Goal: Task Accomplishment & Management: Manage account settings

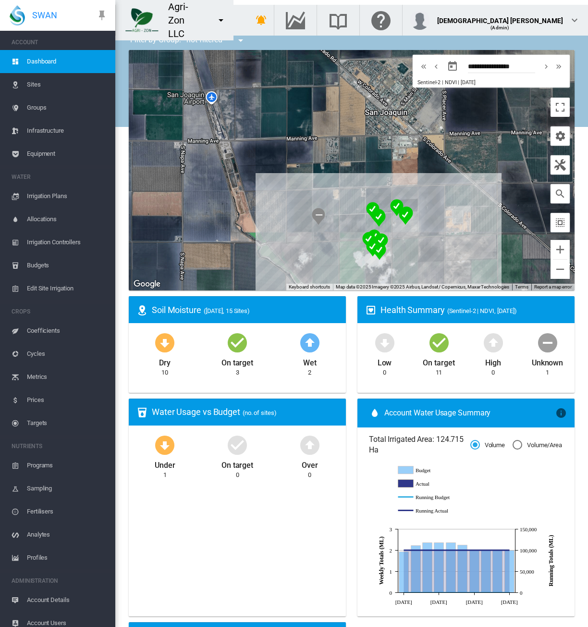
click at [54, 350] on span "Cycles" at bounding box center [67, 353] width 81 height 23
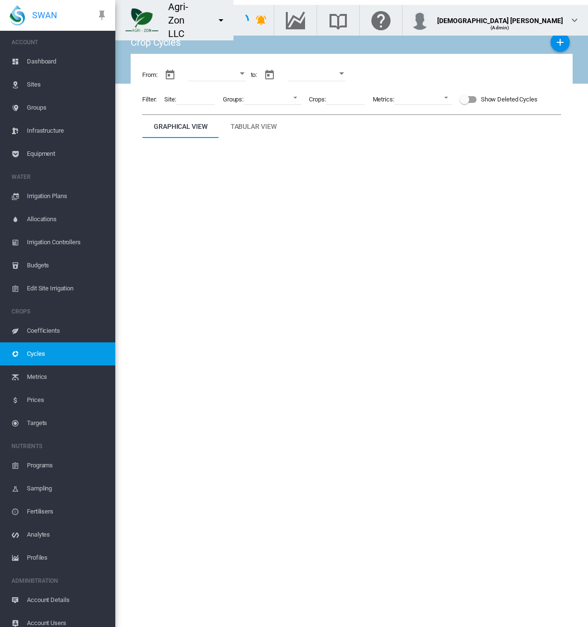
type input "**********"
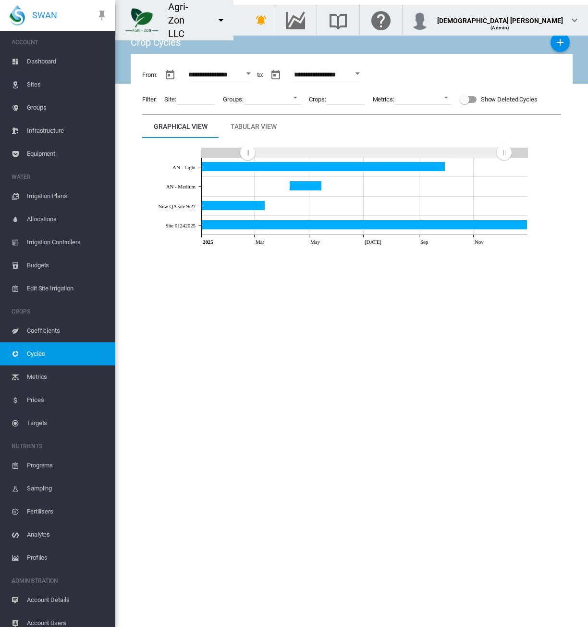
click at [472, 103] on div "Show Deleted Cycles" at bounding box center [468, 100] width 17 height 12
click at [554, 46] on button "Add New Cycles" at bounding box center [560, 42] width 19 height 19
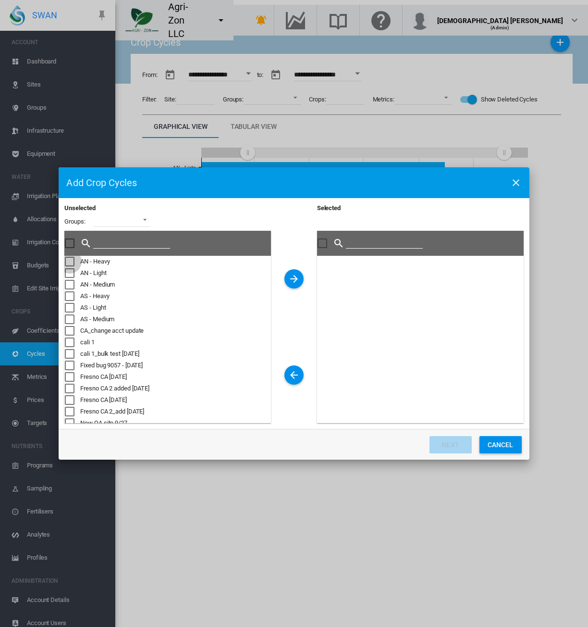
click at [67, 259] on div "Unselected Groups: ..." at bounding box center [70, 262] width 10 height 10
click at [287, 278] on button "Unselected Groups: ..." at bounding box center [294, 278] width 19 height 19
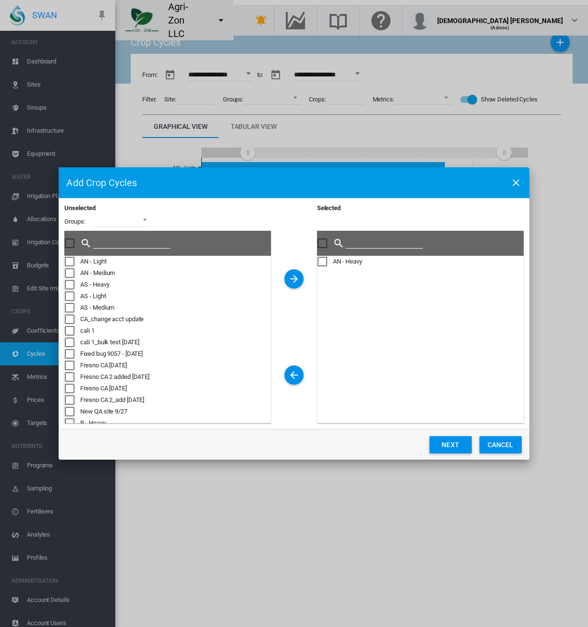
click at [442, 449] on button "Next" at bounding box center [451, 444] width 42 height 17
type input "**********"
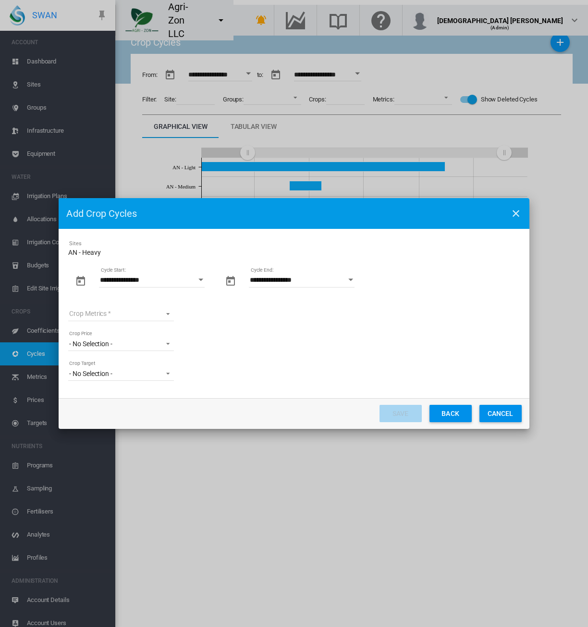
click at [199, 282] on button "Open calendar" at bounding box center [201, 279] width 17 height 17
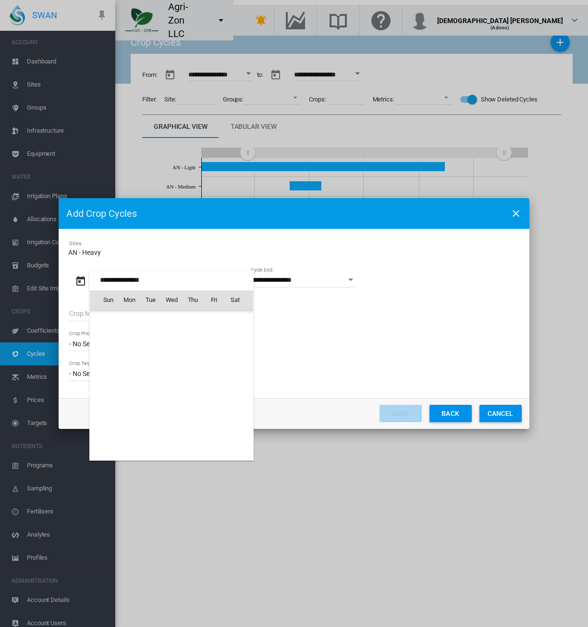
scroll to position [220127, 0]
click at [119, 320] on span "Jan 2024" at bounding box center [111, 320] width 20 height 8
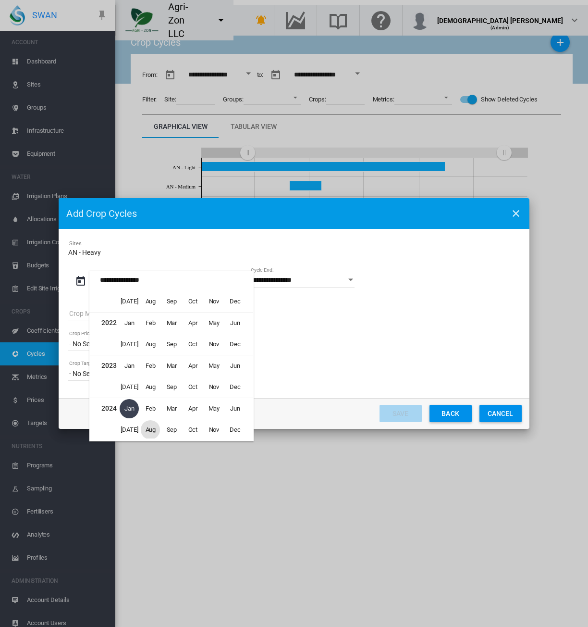
scroll to position [5988, 0]
drag, startPoint x: 361, startPoint y: 278, endPoint x: 350, endPoint y: 278, distance: 11.1
click at [361, 278] on div at bounding box center [294, 313] width 588 height 627
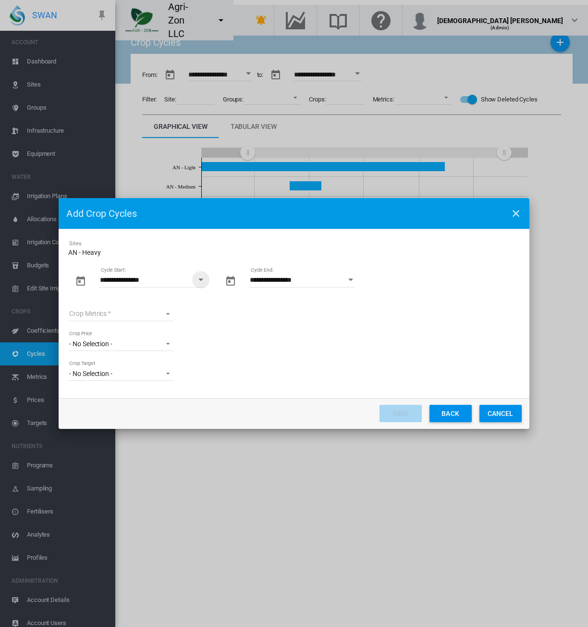
click at [348, 278] on button "Open calendar" at bounding box center [351, 279] width 17 height 17
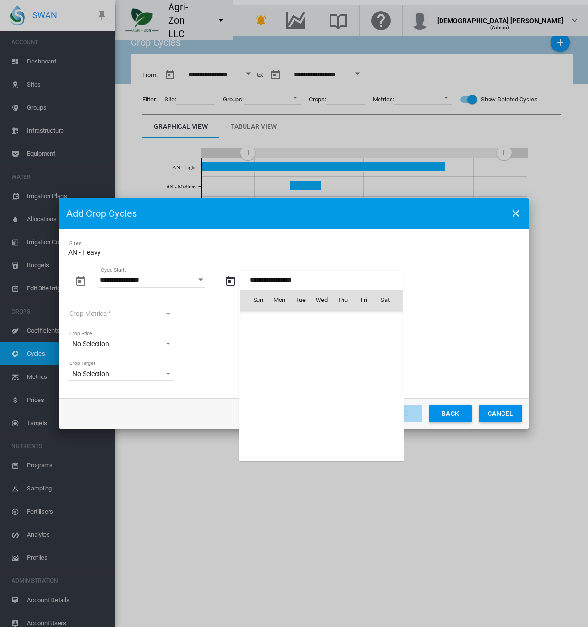
scroll to position [1401, 0]
click at [259, 316] on span "[DATE]" at bounding box center [261, 320] width 20 height 8
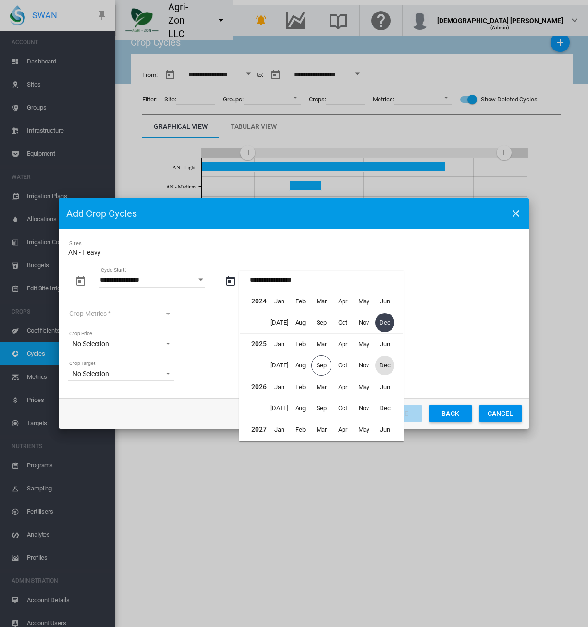
click at [387, 367] on span "Dec" at bounding box center [384, 365] width 19 height 19
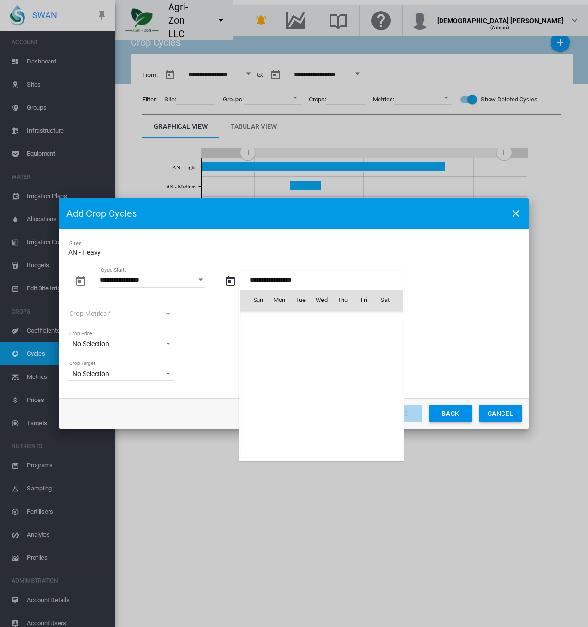
scroll to position [2930, 0]
click at [324, 430] on span "31" at bounding box center [321, 426] width 19 height 19
type input "**********"
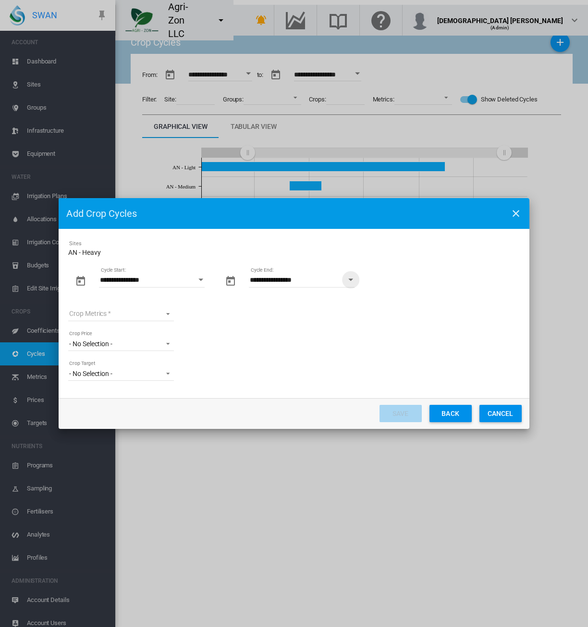
click at [204, 279] on button "Open calendar" at bounding box center [201, 279] width 17 height 17
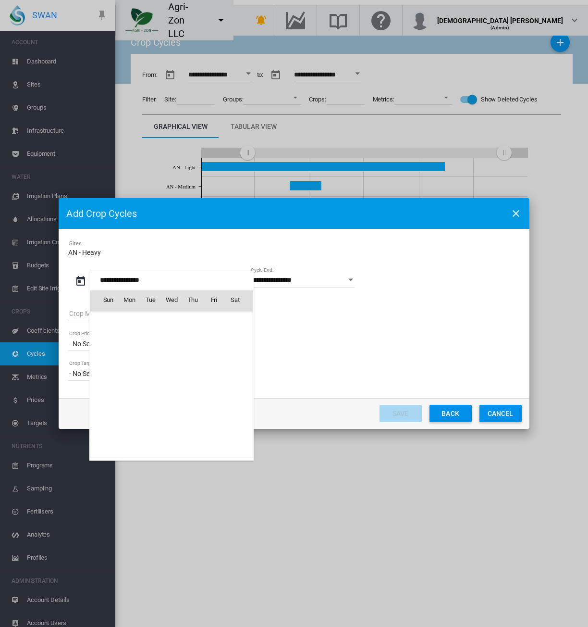
scroll to position [220127, 0]
click at [115, 324] on td "Jan 2024" at bounding box center [171, 321] width 163 height 22
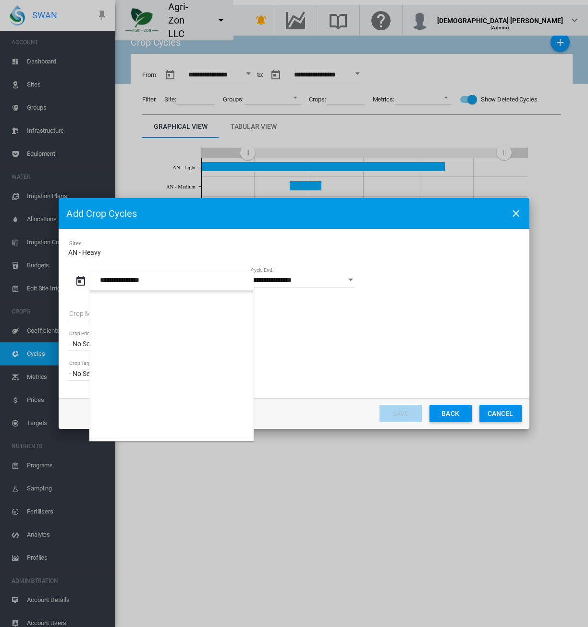
scroll to position [6028, 0]
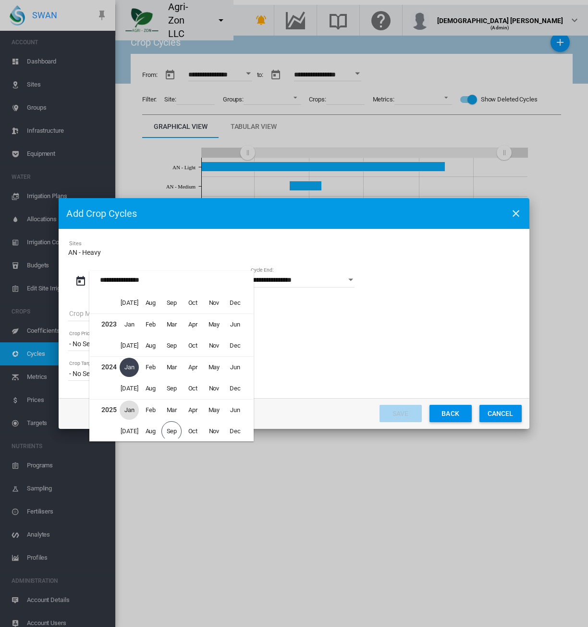
click at [126, 402] on span "Jan" at bounding box center [129, 409] width 19 height 19
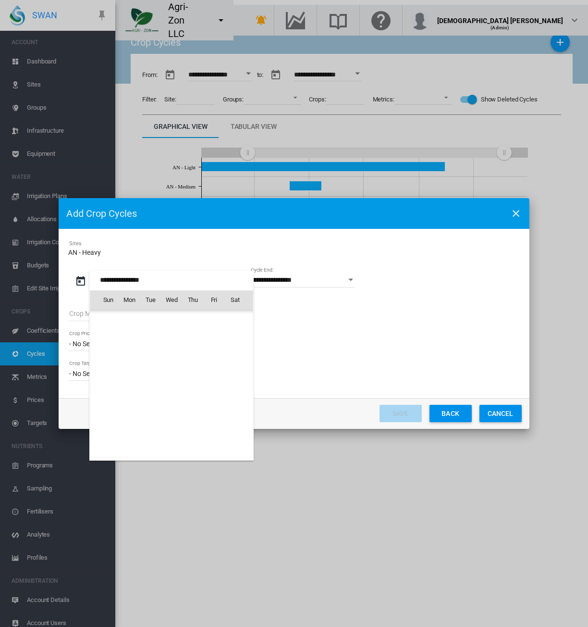
scroll to position [221655, 0]
click at [195, 318] on span "2" at bounding box center [192, 320] width 19 height 19
type input "**********"
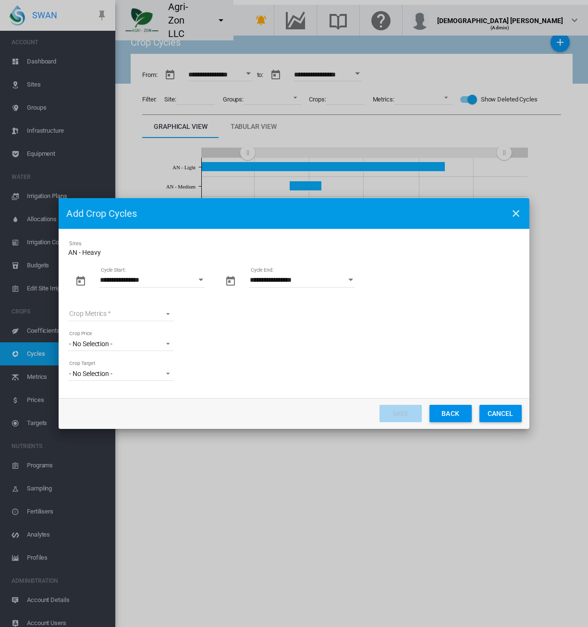
click at [135, 314] on md-select "Crop Metrics Almond custom Metrics all New Metric [DATE] Sugarcane A Sugars ARC…" at bounding box center [121, 314] width 106 height 14
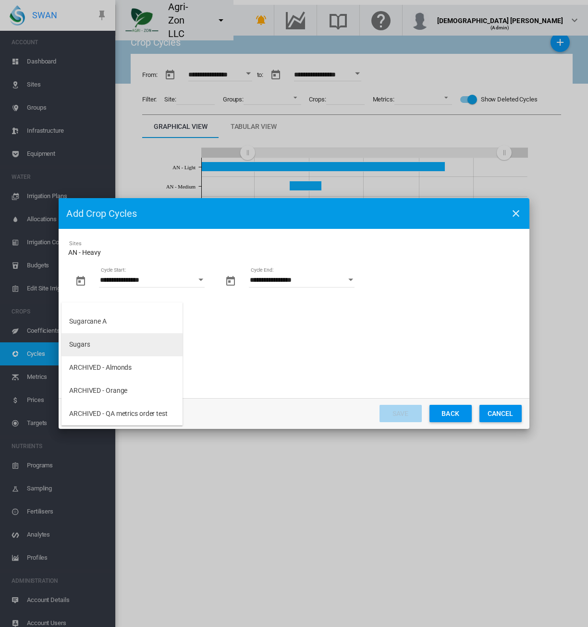
click at [112, 346] on md-option "Sugars" at bounding box center [122, 344] width 121 height 23
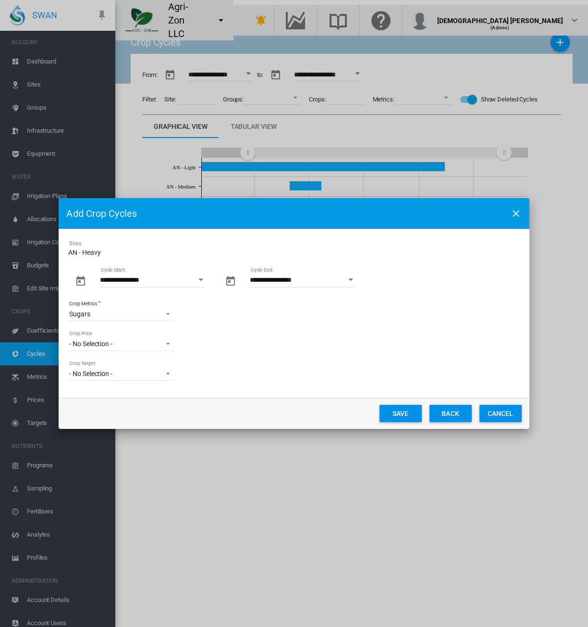
click at [259, 342] on md-input-container "**********" at bounding box center [293, 343] width 451 height 14
click at [403, 415] on button "Save" at bounding box center [401, 413] width 42 height 17
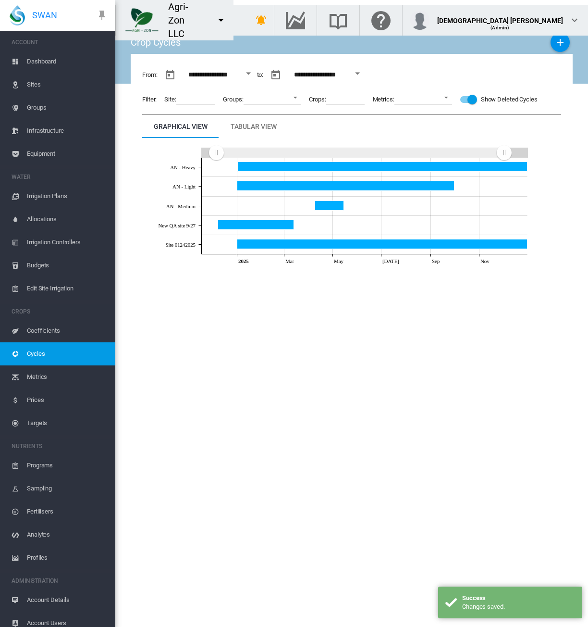
drag, startPoint x: 247, startPoint y: 154, endPoint x: 216, endPoint y: 155, distance: 30.8
click at [216, 155] on rect "Zoom chart using cursor arrows" at bounding box center [217, 153] width 12 height 10
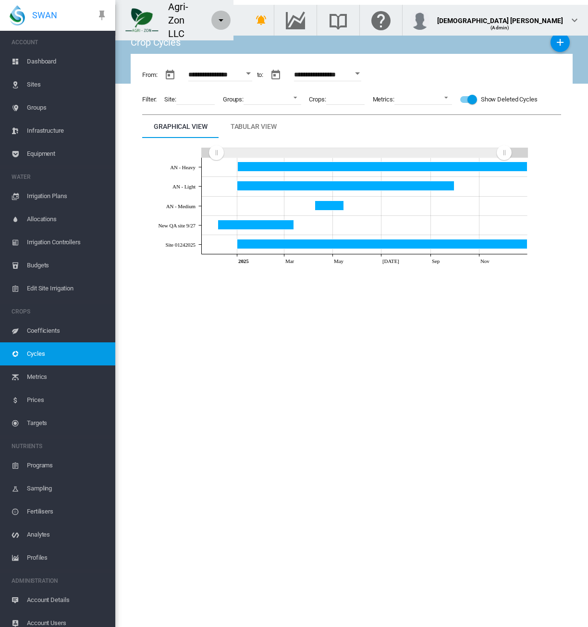
click at [227, 14] on md-icon "icon-menu-down" at bounding box center [221, 20] width 12 height 12
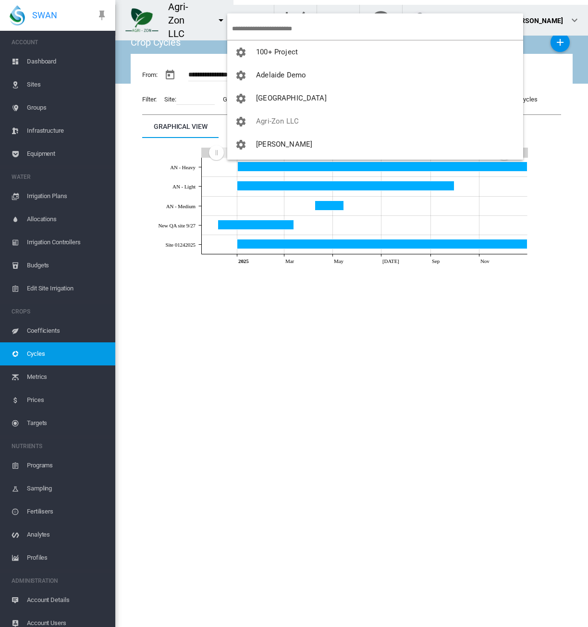
click at [253, 30] on input "search" at bounding box center [377, 28] width 291 height 23
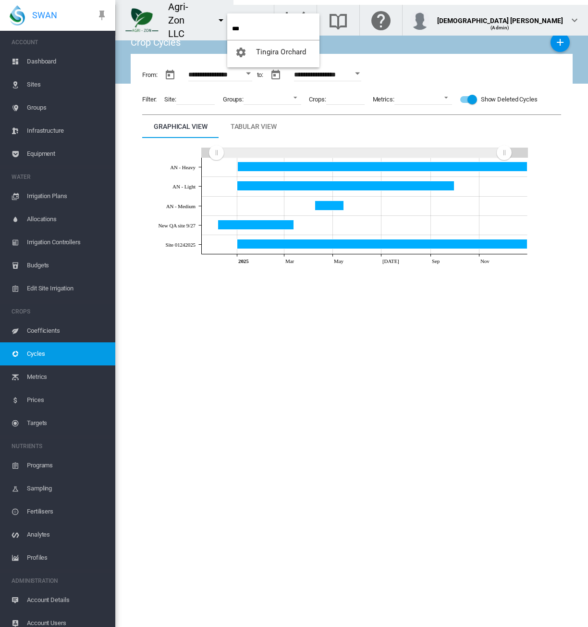
type input "***"
click at [262, 43] on button "Tingira Orchard" at bounding box center [273, 51] width 92 height 23
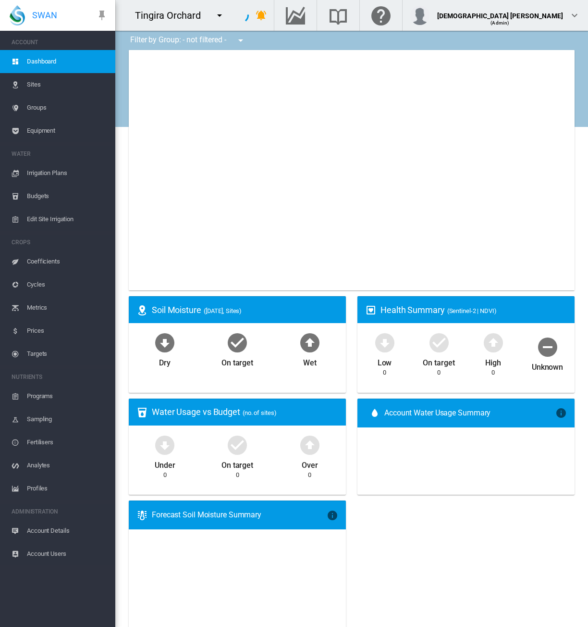
click at [45, 532] on span "Account Details" at bounding box center [67, 530] width 81 height 23
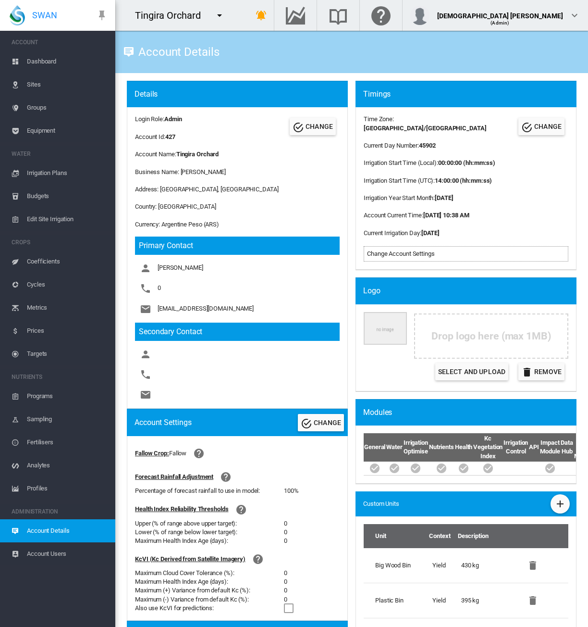
click at [216, 20] on md-icon "icon-menu-down" at bounding box center [220, 16] width 12 height 12
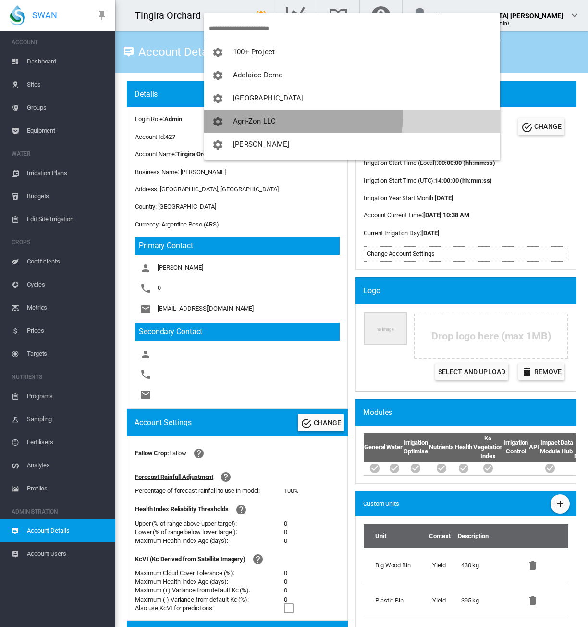
click at [253, 114] on button "Agri-Zon LLC" at bounding box center [352, 121] width 296 height 23
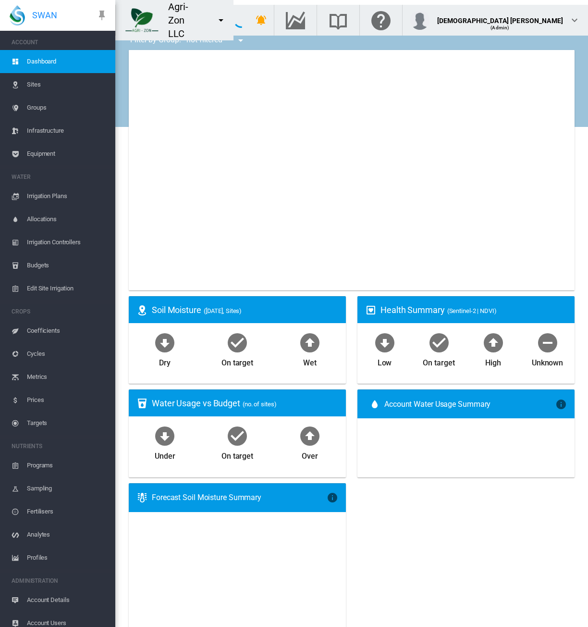
type input "**********"
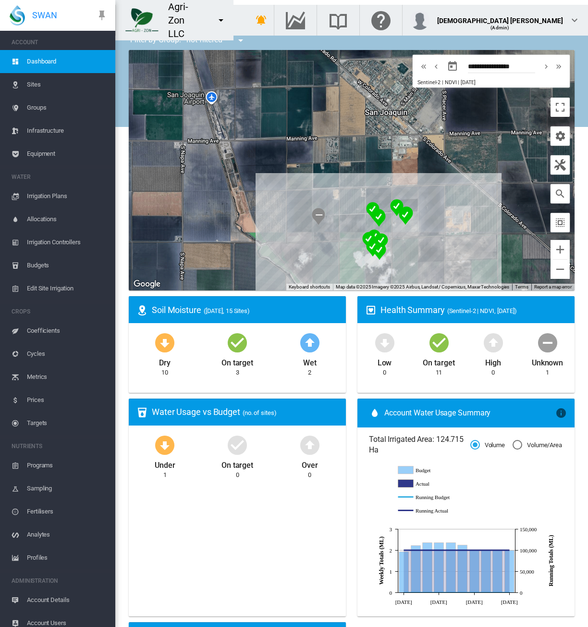
click at [35, 360] on span "Cycles" at bounding box center [67, 353] width 81 height 23
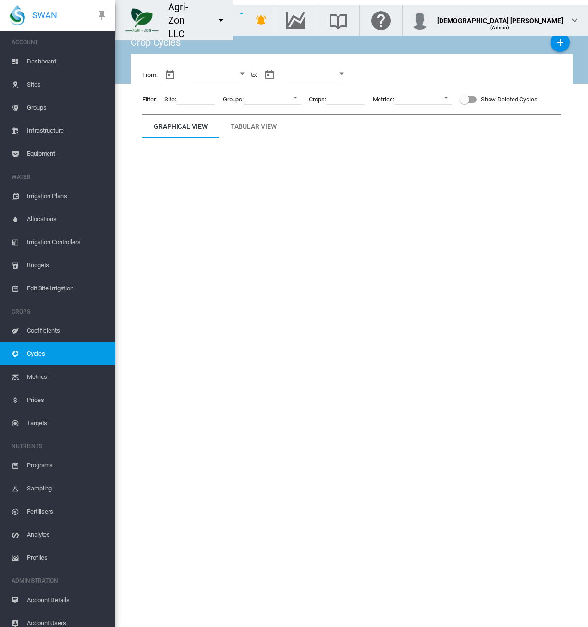
type input "**********"
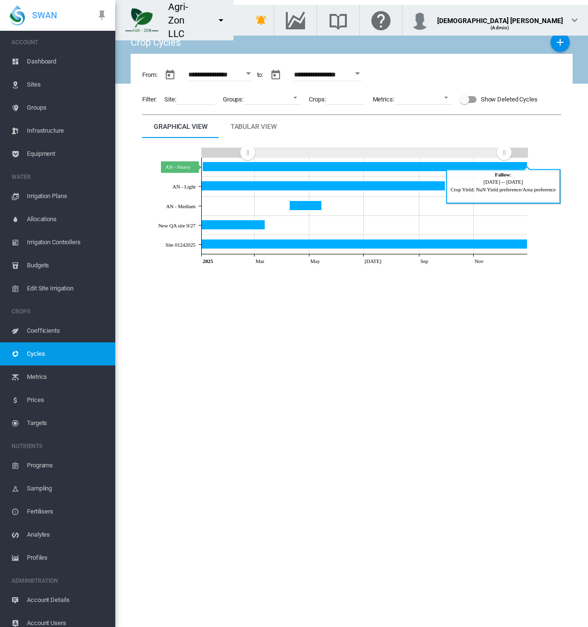
click at [319, 168] on icon "AN - Heavy Dec 31, 2025" at bounding box center [365, 167] width 325 height 10
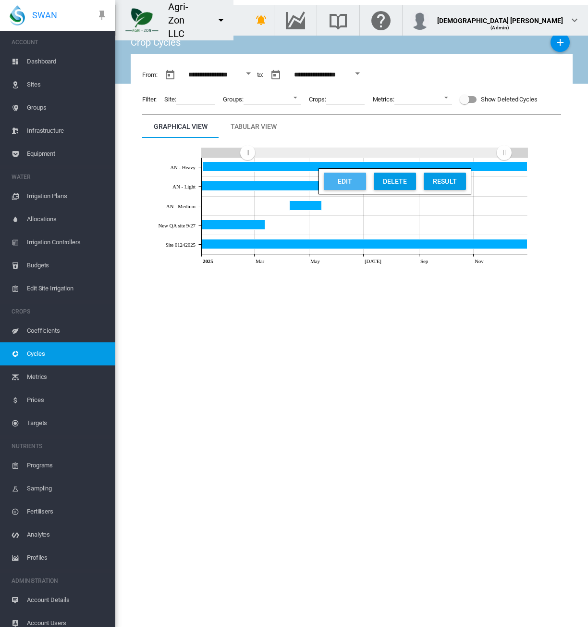
click at [355, 185] on button "Edit" at bounding box center [345, 181] width 42 height 17
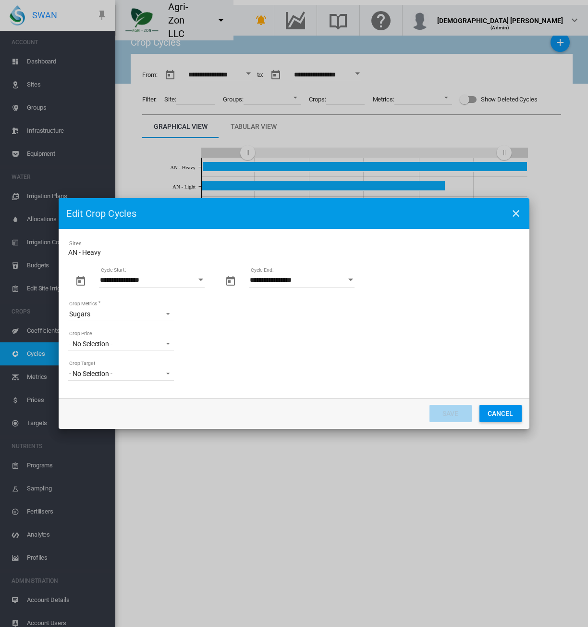
click at [199, 282] on button "Open calendar" at bounding box center [201, 279] width 17 height 17
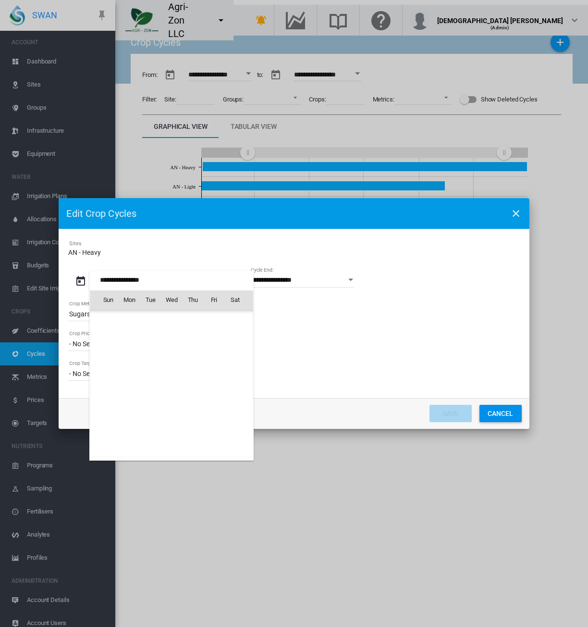
scroll to position [221655, 0]
click at [170, 324] on span "1" at bounding box center [171, 320] width 19 height 19
type input "**********"
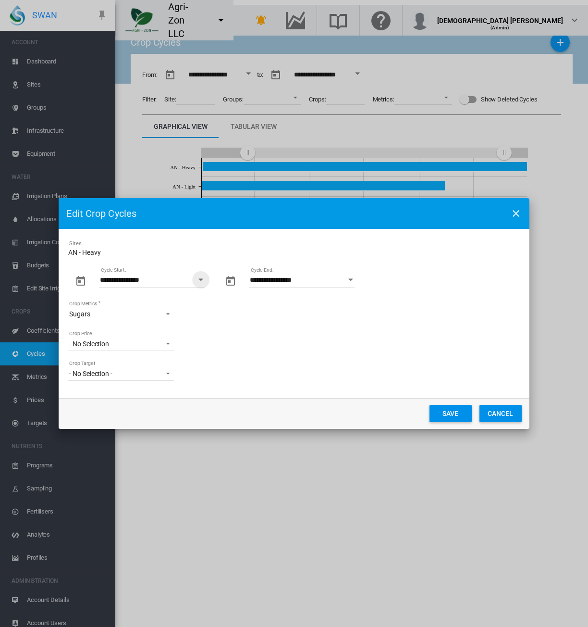
click at [449, 416] on button "Save" at bounding box center [451, 413] width 42 height 17
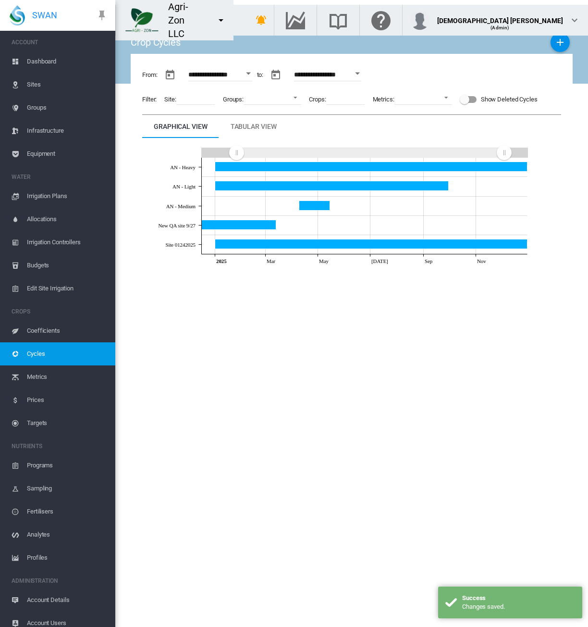
drag, startPoint x: 248, startPoint y: 152, endPoint x: 203, endPoint y: 152, distance: 44.7
click at [231, 152] on rect "Zoom chart using cursor arrows" at bounding box center [237, 153] width 12 height 10
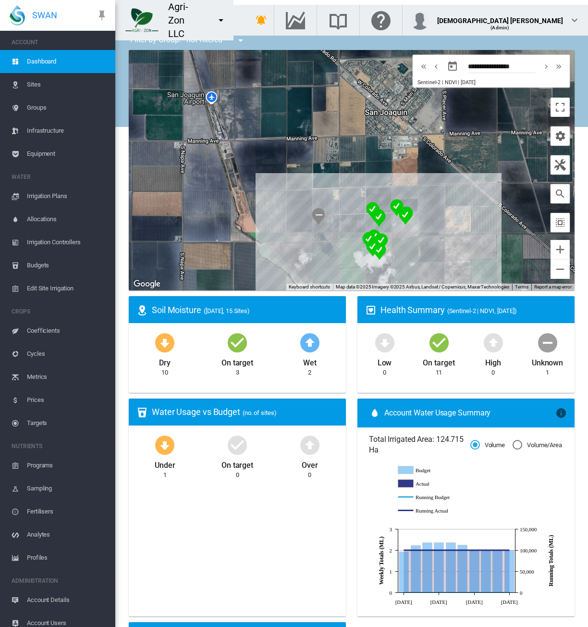
click at [39, 352] on span "Cycles" at bounding box center [67, 353] width 81 height 23
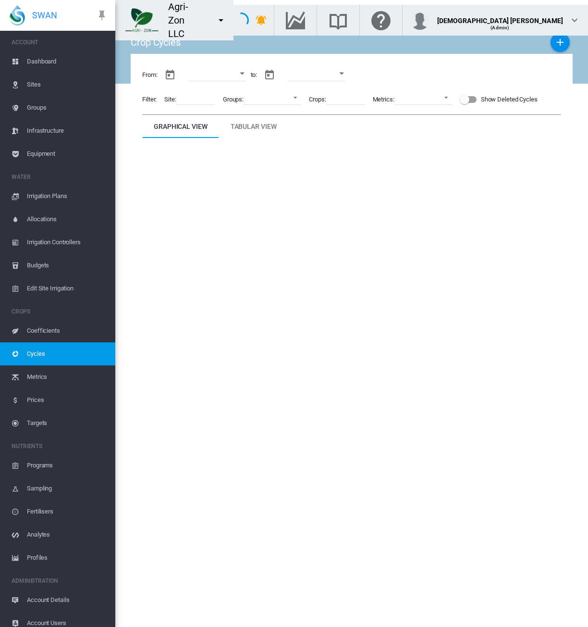
type input "**********"
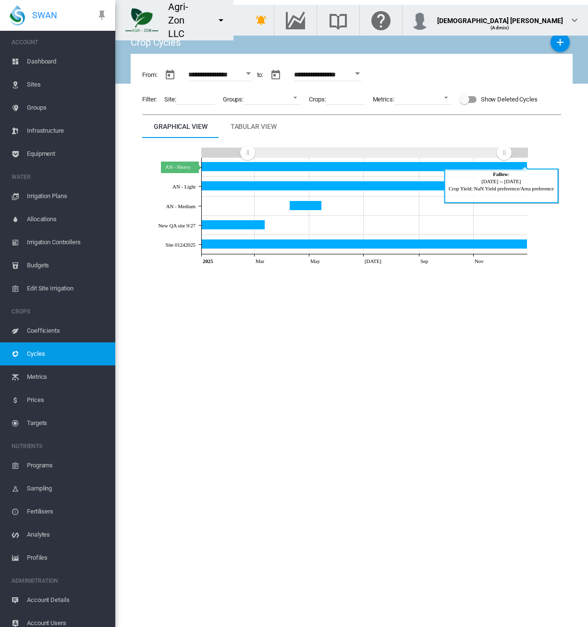
click at [271, 164] on icon "AN - Heavy Dec 31, 2025" at bounding box center [365, 167] width 326 height 10
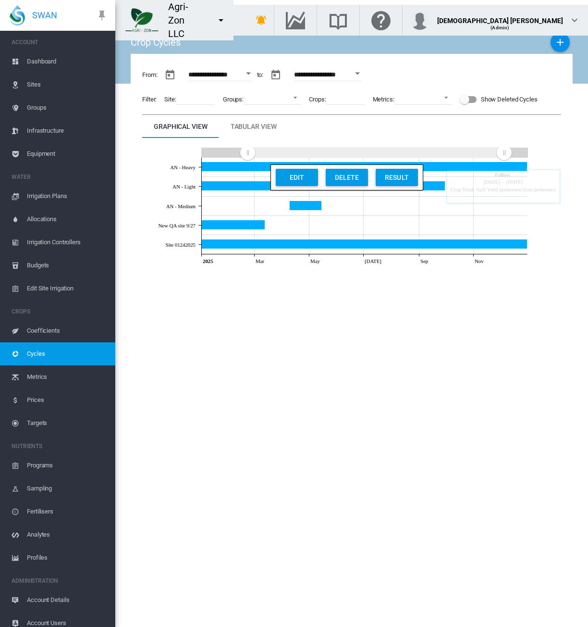
click at [251, 74] on div "Open calendar" at bounding box center [248, 73] width 5 height 2
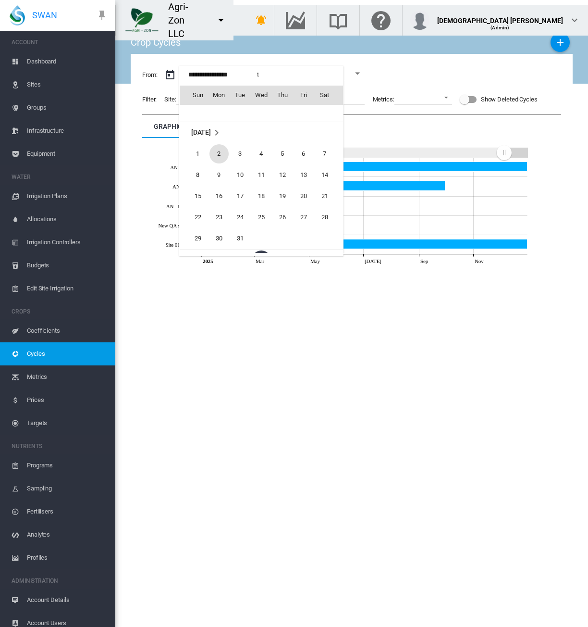
scroll to position [22738, 0]
click at [198, 195] on span "1" at bounding box center [197, 201] width 19 height 19
type input "**********"
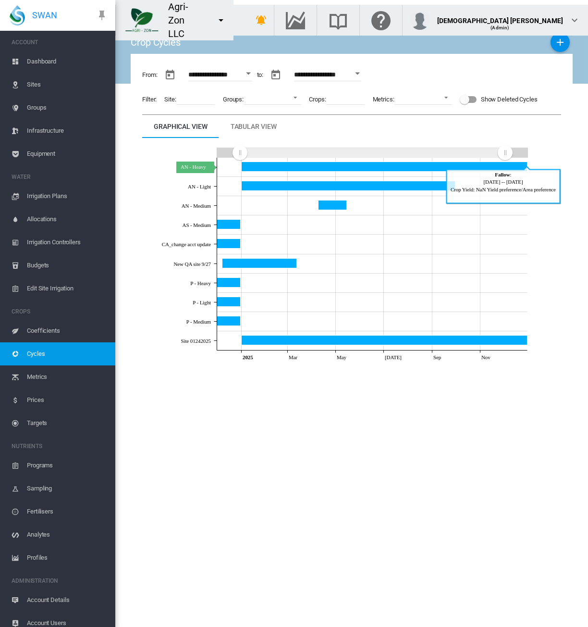
click at [276, 165] on icon "AN - Heavy Dec 31, 2025" at bounding box center [385, 167] width 286 height 10
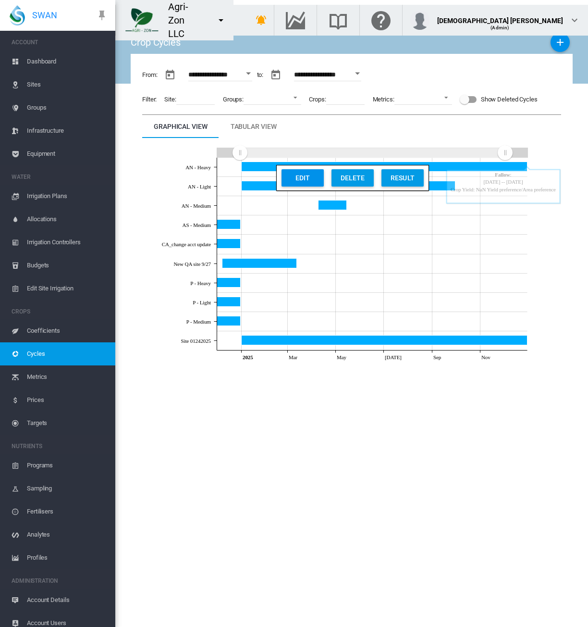
click at [290, 178] on button "Edit" at bounding box center [303, 177] width 42 height 17
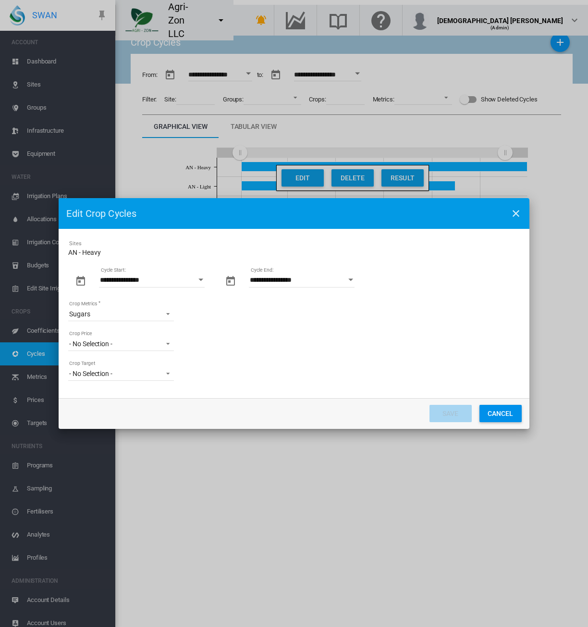
click at [165, 282] on input "**********" at bounding box center [152, 280] width 106 height 14
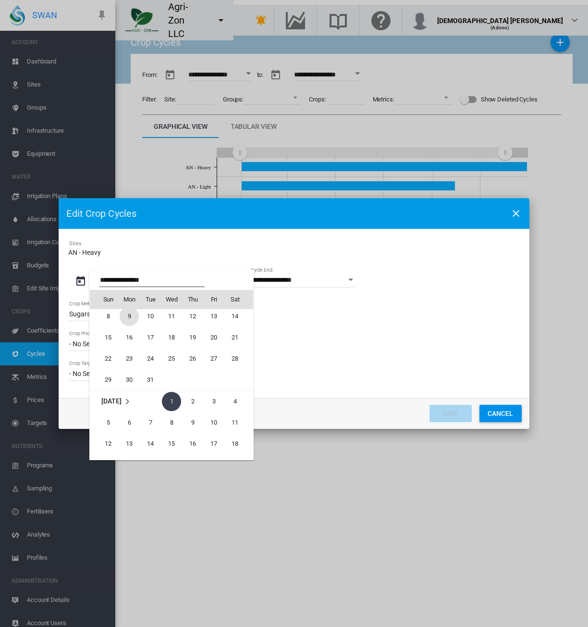
scroll to position [221559, 0]
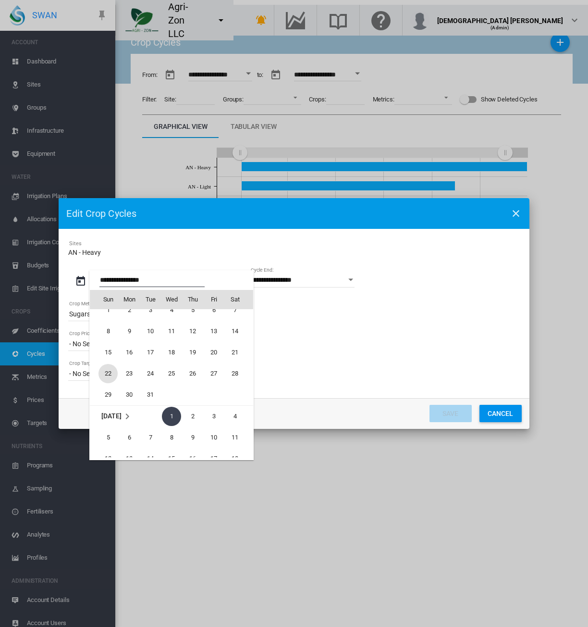
click at [103, 376] on span "22" at bounding box center [108, 373] width 19 height 19
type input "**********"
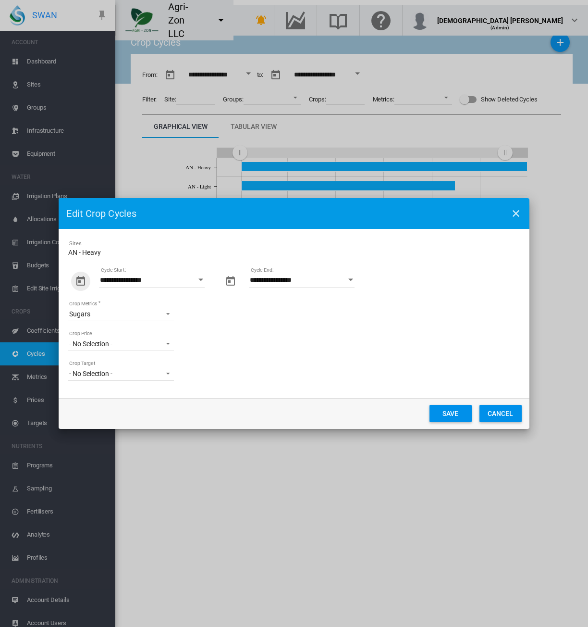
click at [439, 411] on button "Save" at bounding box center [451, 413] width 42 height 17
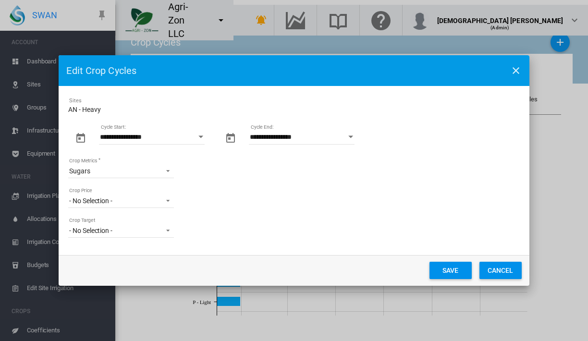
drag, startPoint x: 498, startPoint y: 274, endPoint x: 498, endPoint y: 280, distance: 5.8
click at [498, 274] on button "Cancel" at bounding box center [501, 270] width 42 height 17
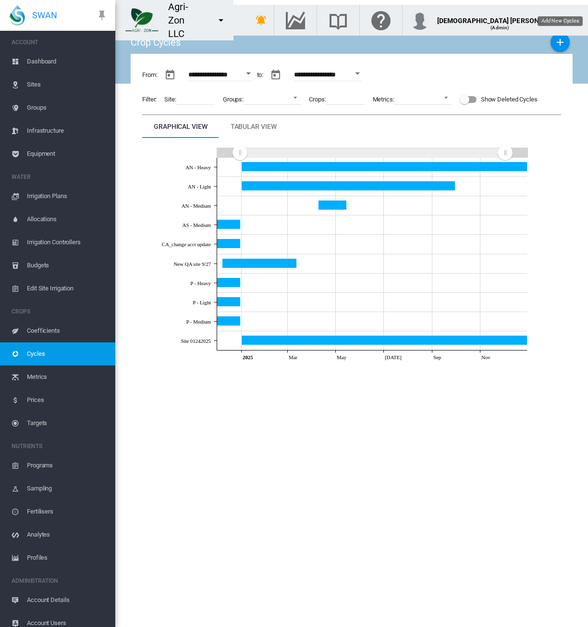
click at [555, 41] on md-icon "icon-plus" at bounding box center [561, 43] width 12 height 12
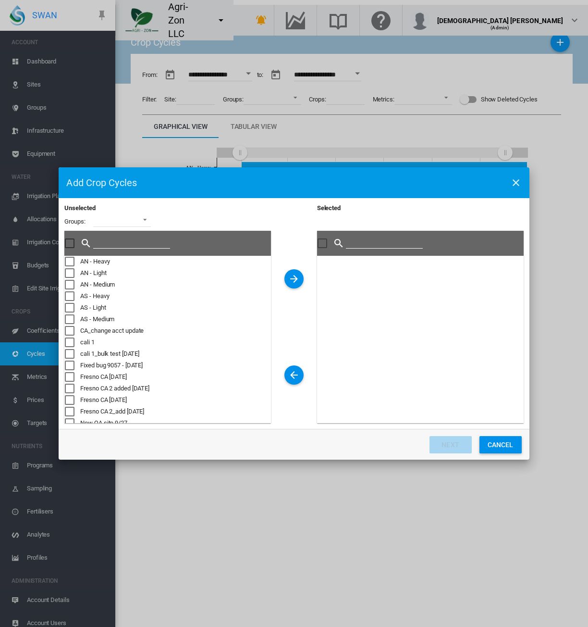
click at [503, 445] on button "Cancel" at bounding box center [501, 444] width 42 height 17
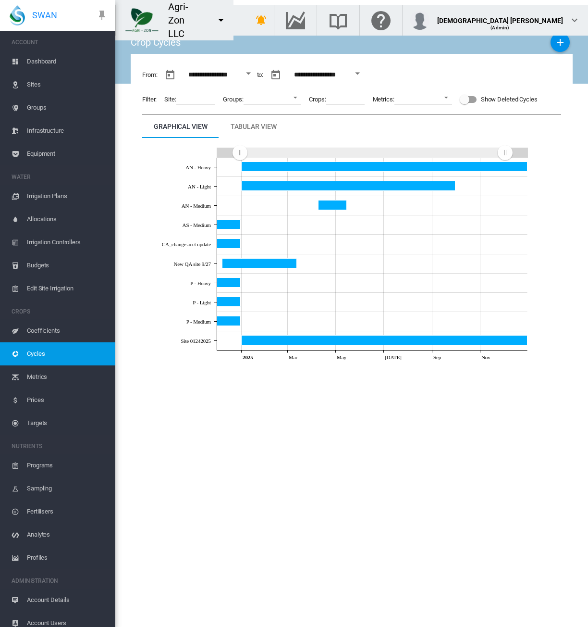
click at [558, 43] on md-icon "icon-plus" at bounding box center [561, 43] width 12 height 12
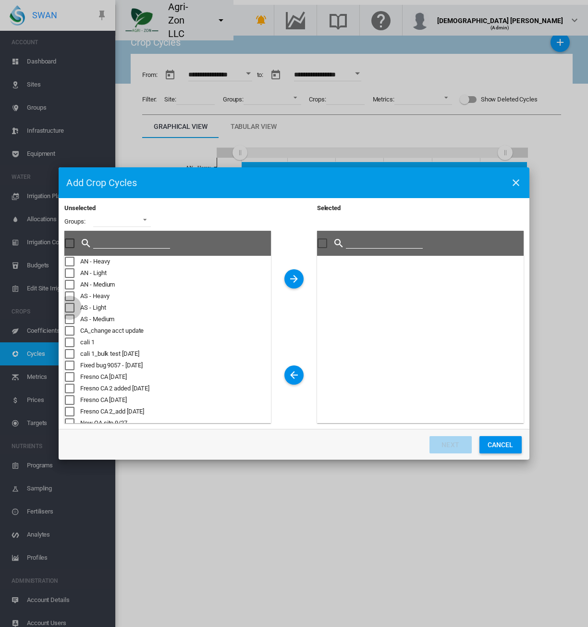
click at [67, 303] on div "Unselected Groups: ..." at bounding box center [70, 308] width 10 height 10
drag, startPoint x: 68, startPoint y: 306, endPoint x: 69, endPoint y: 298, distance: 8.7
click at [68, 306] on div "Unselected Groups: ..." at bounding box center [70, 308] width 10 height 10
click at [69, 297] on tbody "AN - Heavy AN - Light AN - Medium AS - Heavy AS - Light" at bounding box center [167, 376] width 207 height 242
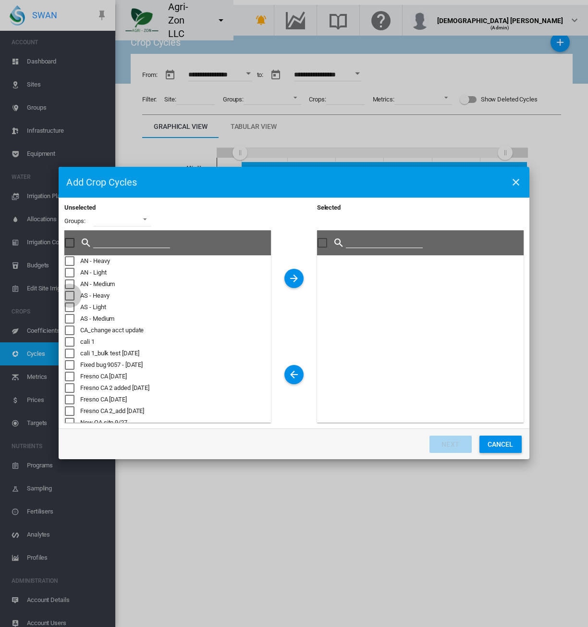
click at [69, 294] on div "Unselected Groups: ..." at bounding box center [70, 296] width 10 height 10
click at [297, 278] on md-icon "icon-arrow-right" at bounding box center [294, 279] width 12 height 12
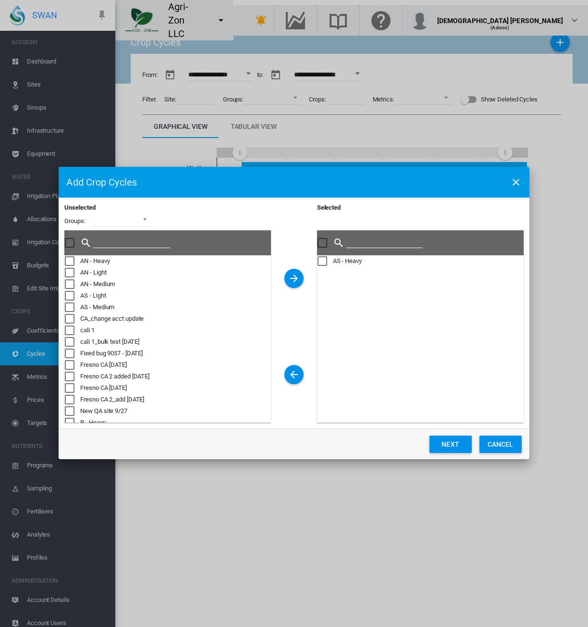
click at [452, 439] on button "Next" at bounding box center [451, 444] width 42 height 17
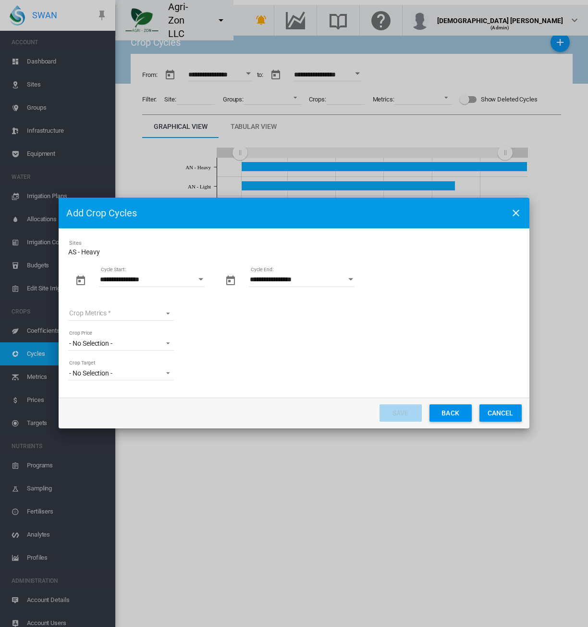
click at [198, 280] on button "Open calendar" at bounding box center [201, 279] width 17 height 17
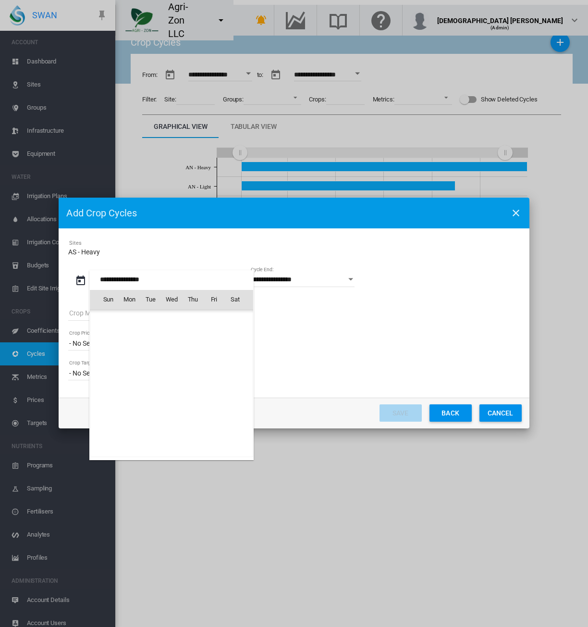
scroll to position [221528, 0]
drag, startPoint x: 334, startPoint y: 279, endPoint x: 343, endPoint y: 280, distance: 9.1
click at [334, 279] on div at bounding box center [294, 313] width 588 height 627
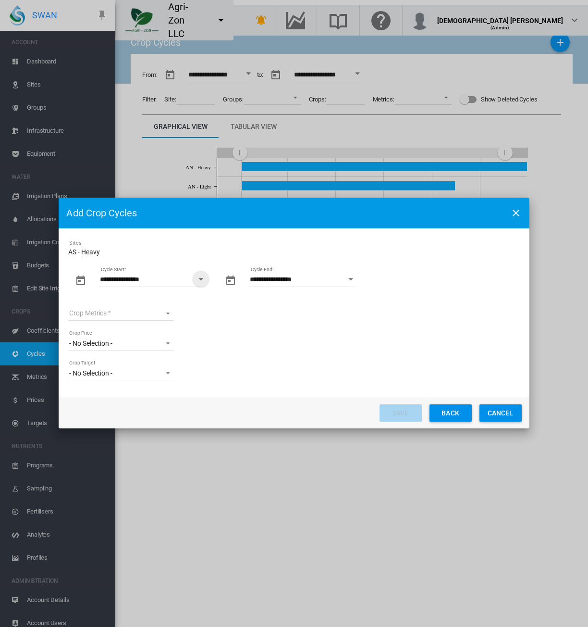
click at [345, 279] on button "Open calendar" at bounding box center [351, 279] width 17 height 17
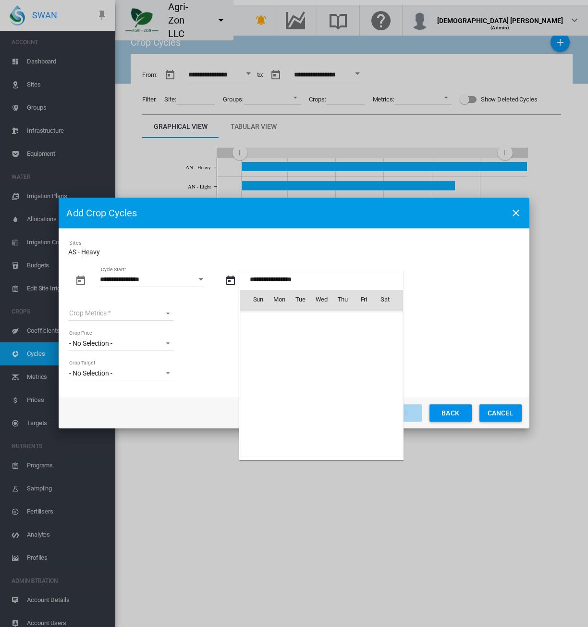
scroll to position [1529, 0]
click at [364, 255] on div at bounding box center [294, 313] width 588 height 627
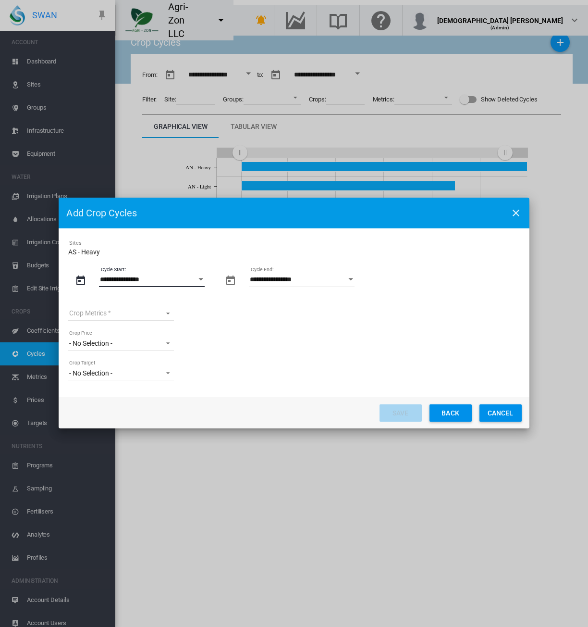
click at [182, 282] on input "**********" at bounding box center [152, 280] width 106 height 14
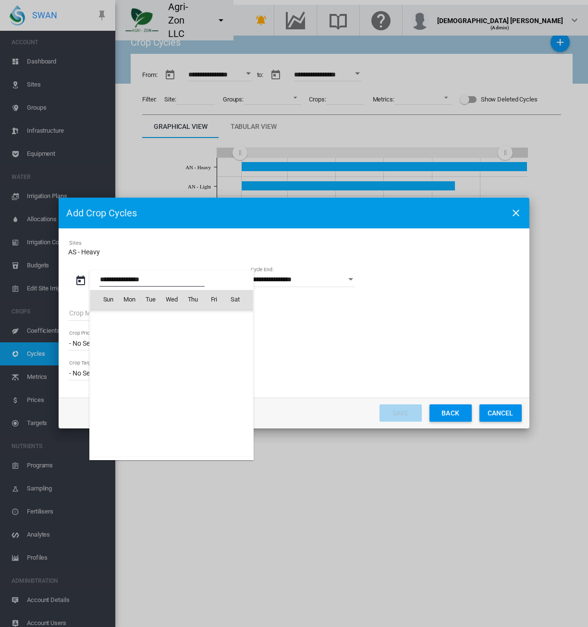
scroll to position [221528, 0]
click at [107, 383] on span "15" at bounding box center [108, 383] width 19 height 19
type input "**********"
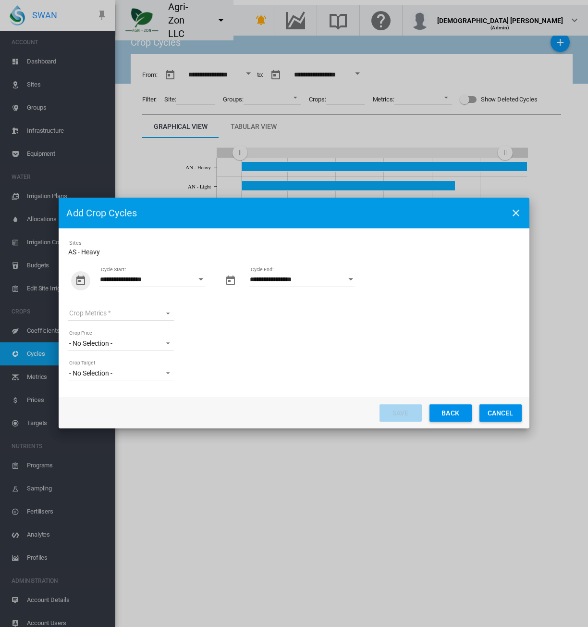
click at [133, 306] on md-select "Crop Metrics Almond custom Metrics all New Metric [DATE] Sugarcane A Sugars ARC…" at bounding box center [121, 313] width 106 height 14
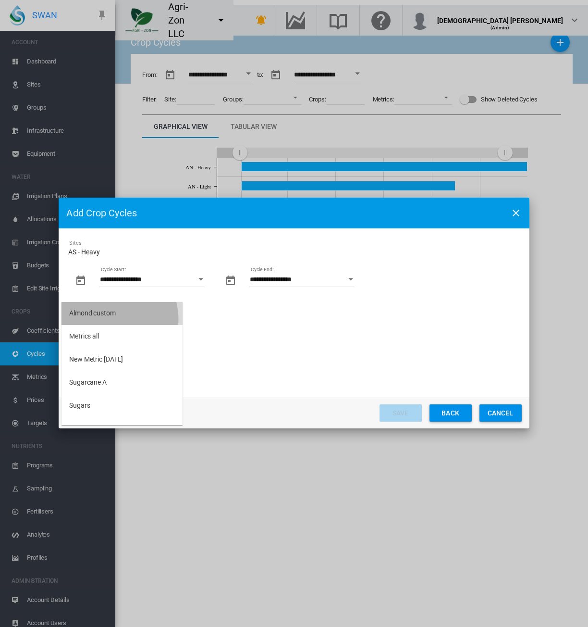
click at [112, 319] on md-option "Almond custom" at bounding box center [122, 313] width 121 height 23
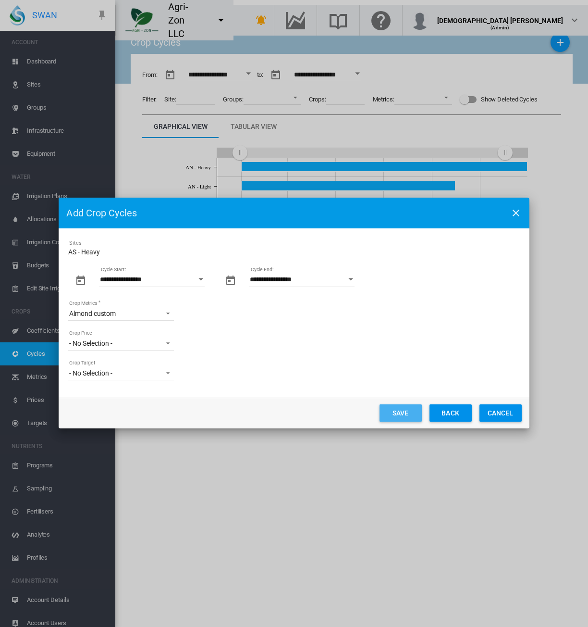
click at [386, 412] on button "Save" at bounding box center [401, 412] width 42 height 17
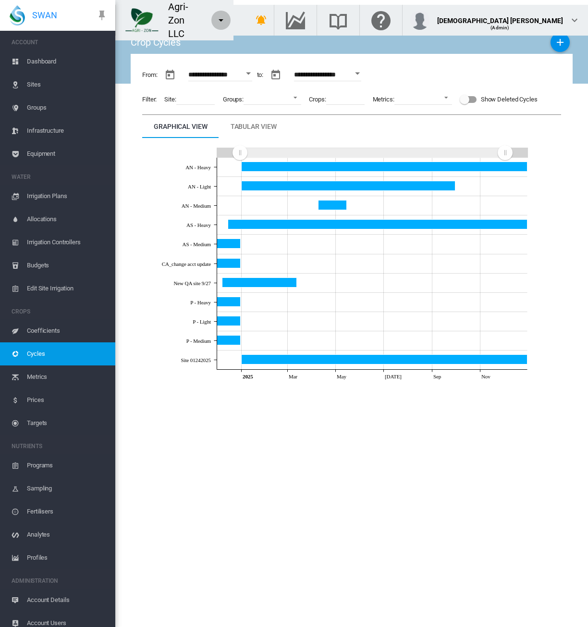
click at [227, 15] on md-icon "icon-menu-down" at bounding box center [221, 20] width 12 height 12
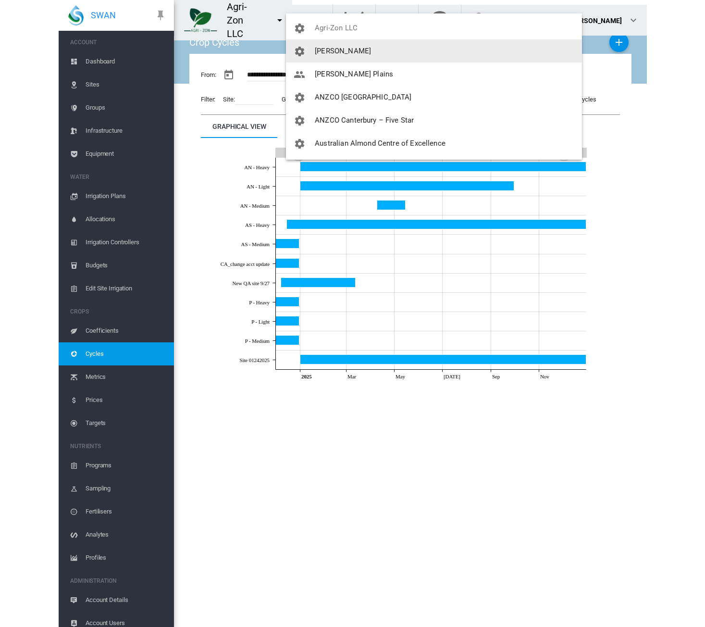
scroll to position [144, 0]
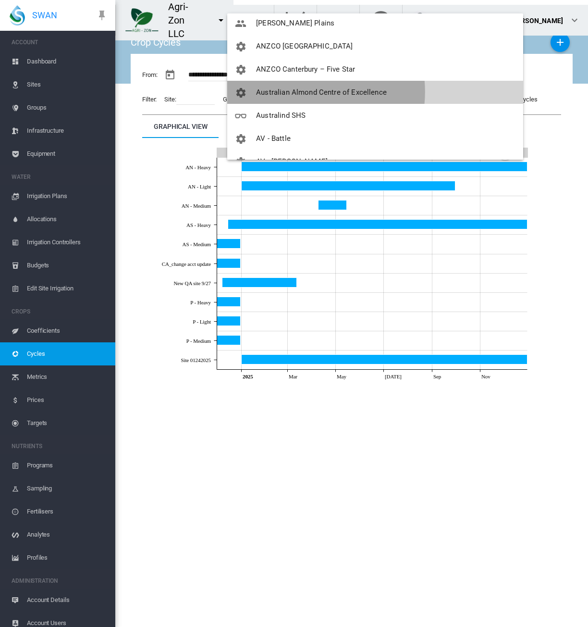
click at [299, 92] on span "Australian Almond Centre of Excellence" at bounding box center [321, 92] width 131 height 9
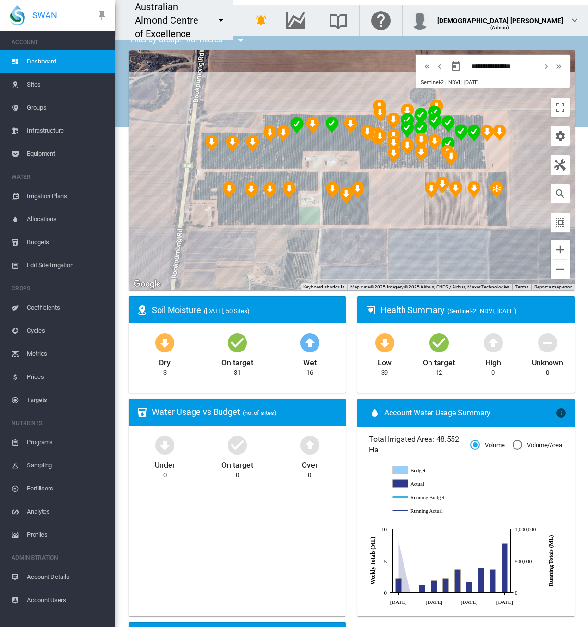
click at [78, 573] on span "Account Details" at bounding box center [67, 576] width 81 height 23
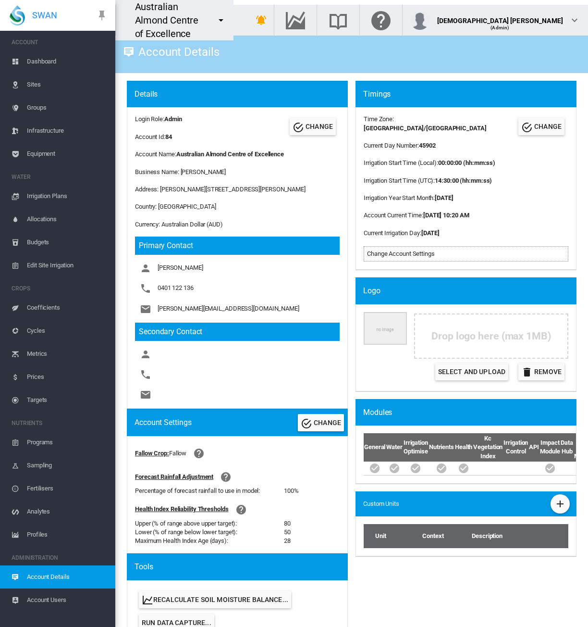
click at [320, 66] on div "Account Details" at bounding box center [351, 52] width 473 height 42
click at [227, 17] on md-icon "icon-menu-down" at bounding box center [221, 20] width 12 height 12
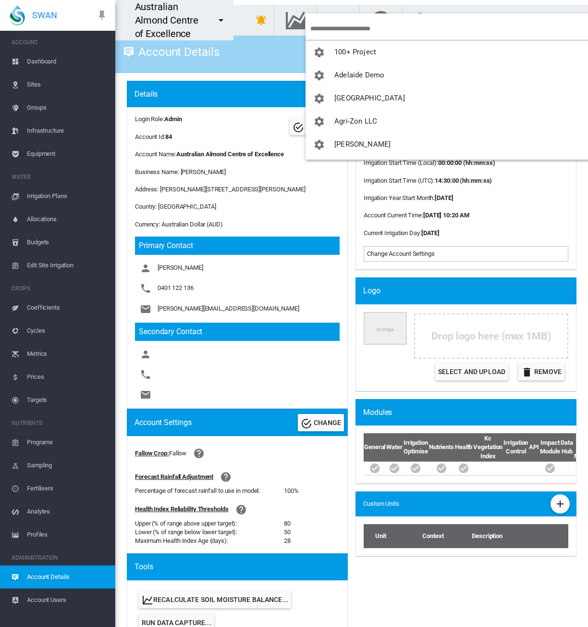
click at [319, 24] on input "search" at bounding box center [456, 28] width 291 height 23
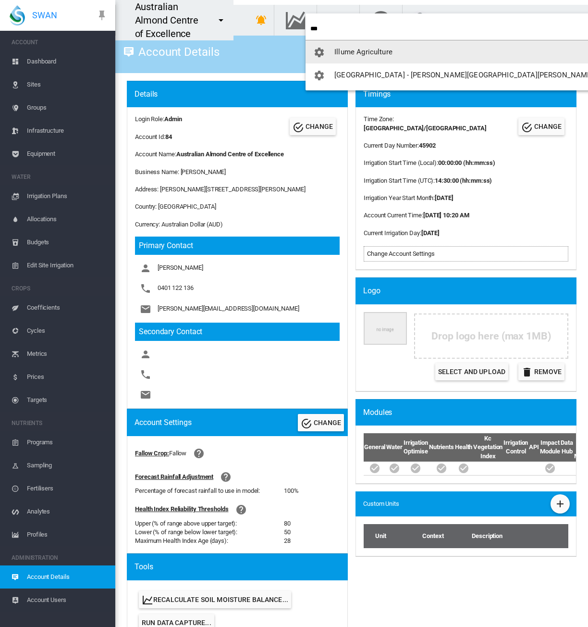
type input "***"
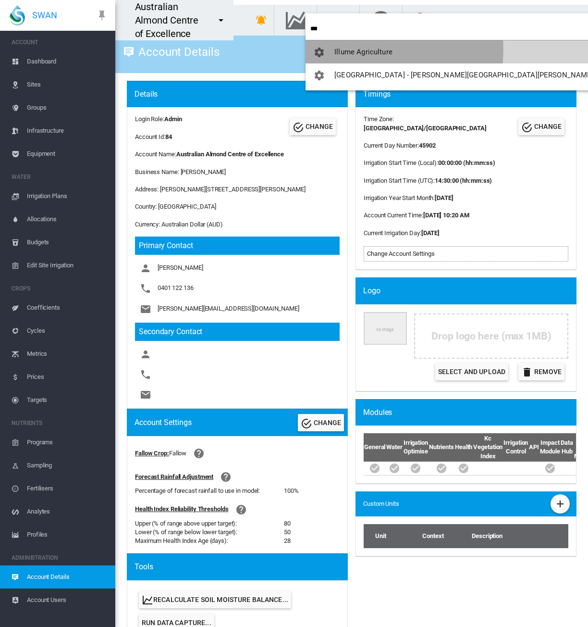
click at [341, 50] on span "Illume Agriculture" at bounding box center [364, 52] width 58 height 9
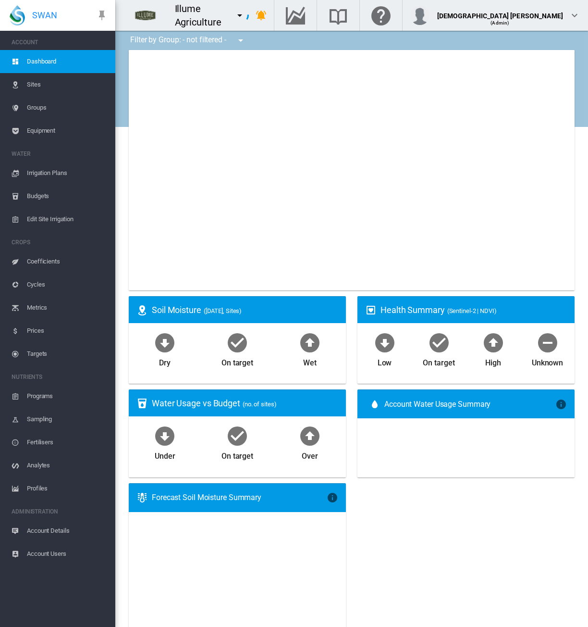
click at [56, 531] on span "Account Details" at bounding box center [67, 530] width 81 height 23
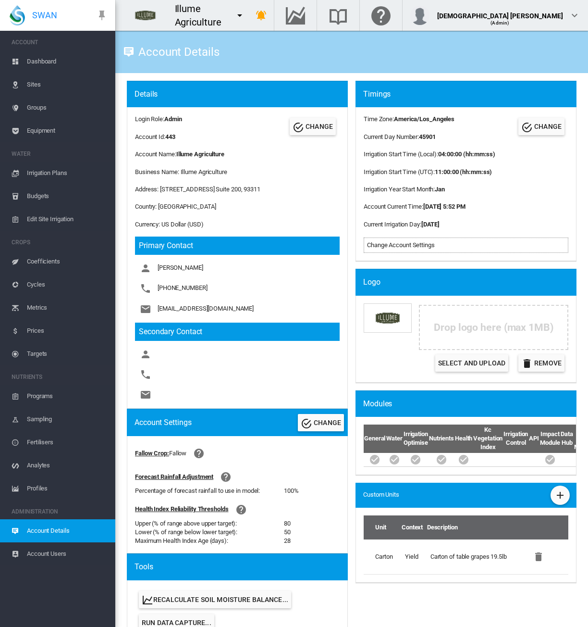
click at [64, 57] on span "Dashboard" at bounding box center [67, 61] width 81 height 23
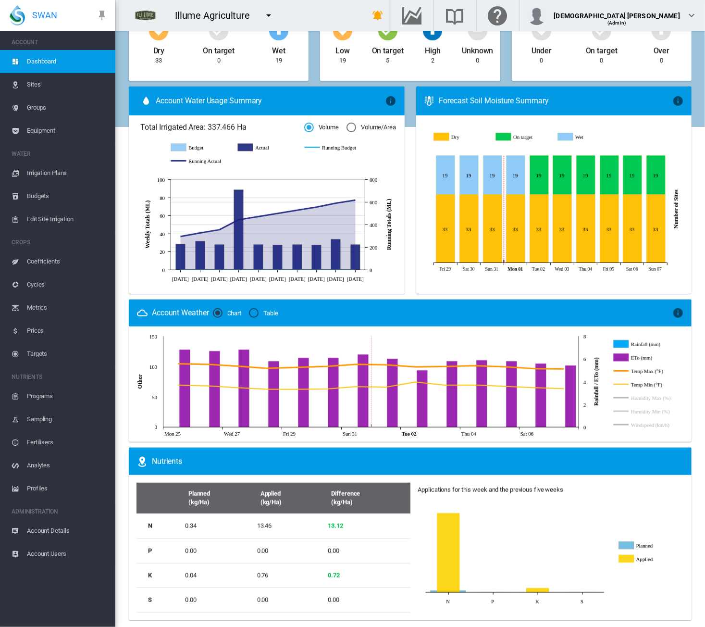
scroll to position [317, 0]
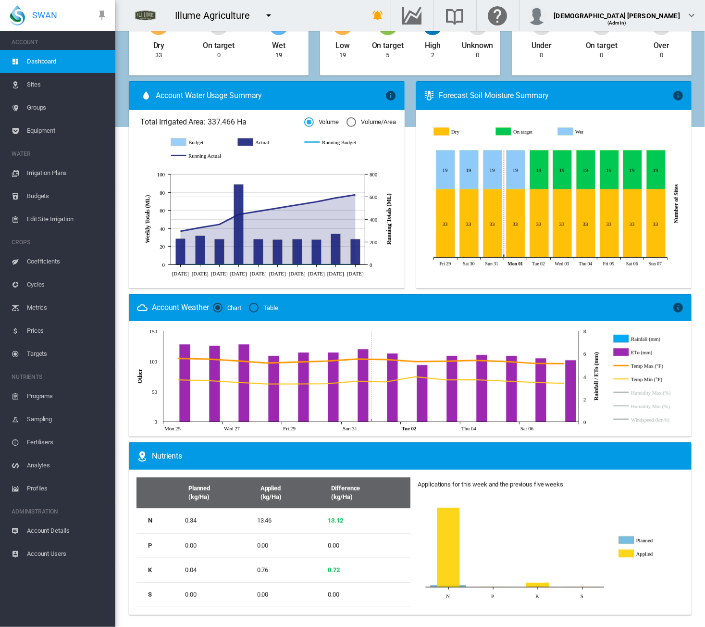
click at [57, 528] on span "Account Details" at bounding box center [67, 530] width 81 height 23
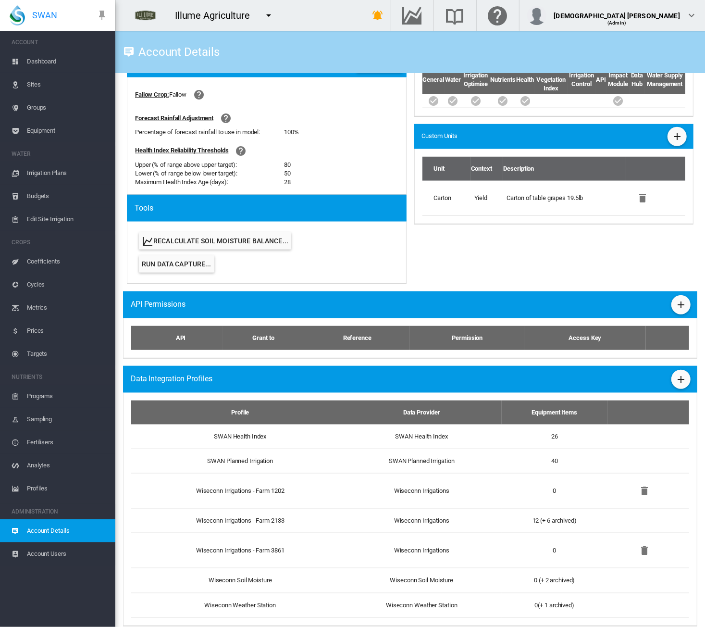
scroll to position [371, 0]
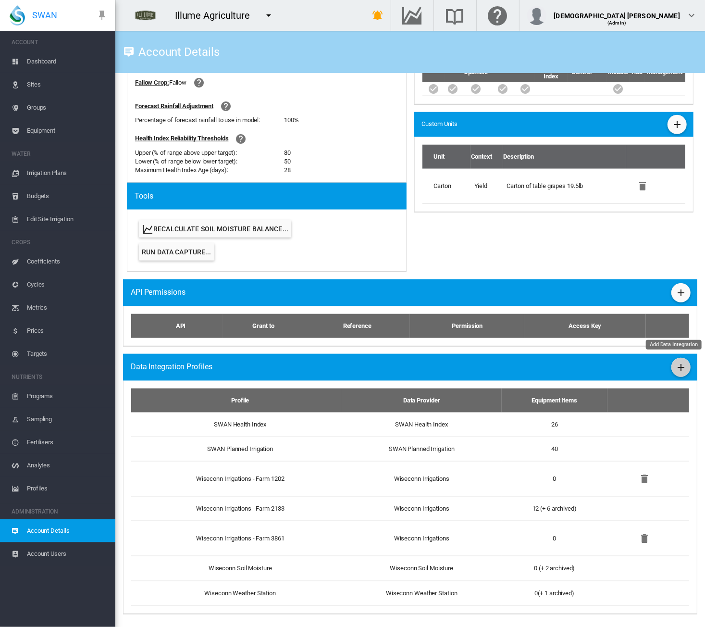
click at [588, 365] on md-icon "icon-plus" at bounding box center [681, 367] width 12 height 12
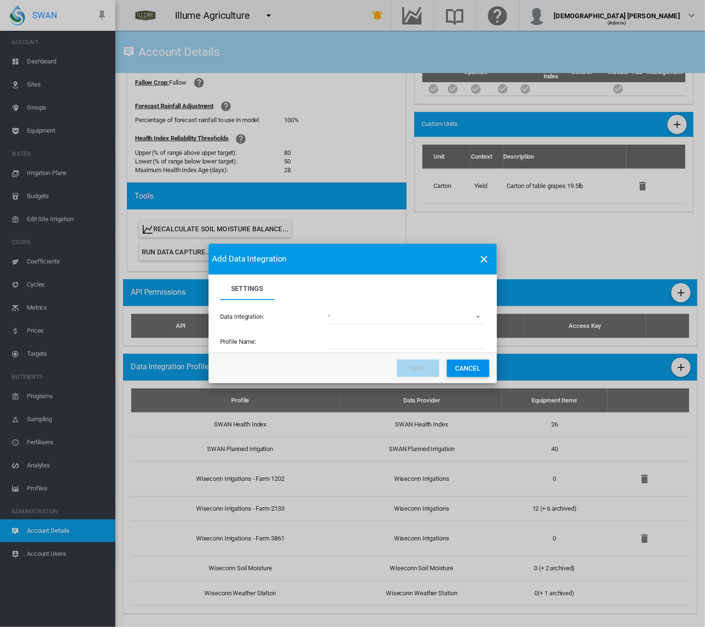
click at [343, 316] on md-select "(deprecated) Toro Lynx Course By Station Adcon Soil Moisture Aquacheck Soil Moi…" at bounding box center [405, 317] width 157 height 14
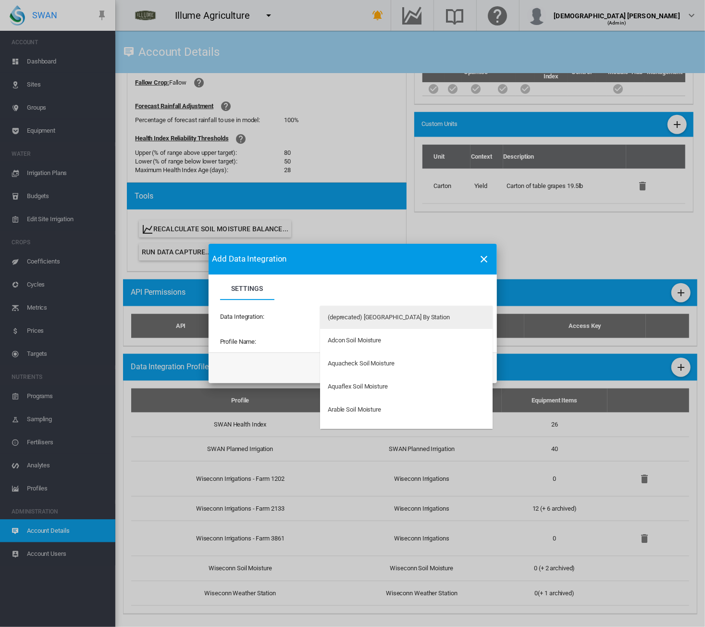
type md-option "34"
type md-option "50"
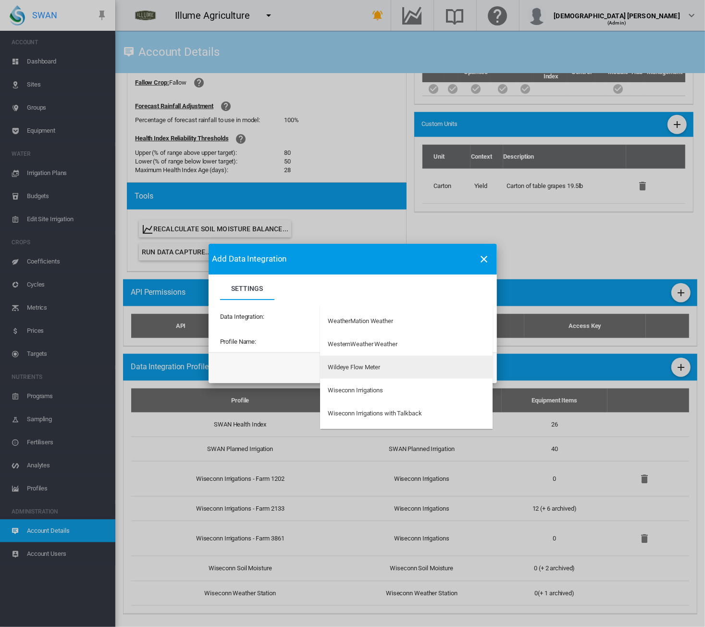
type md-option "197"
type md-option "147"
click at [374, 395] on md-option "Wiseconn Irrigations" at bounding box center [406, 390] width 173 height 23
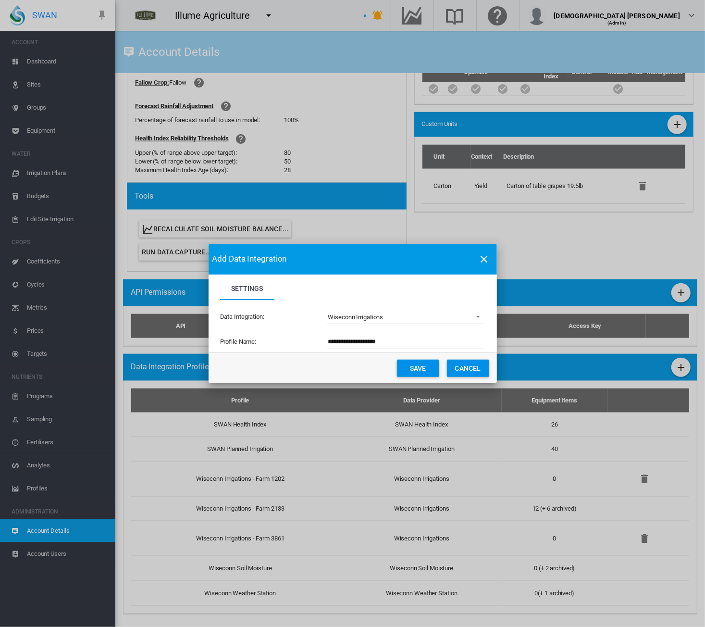
click at [402, 345] on input "**********" at bounding box center [405, 342] width 157 height 14
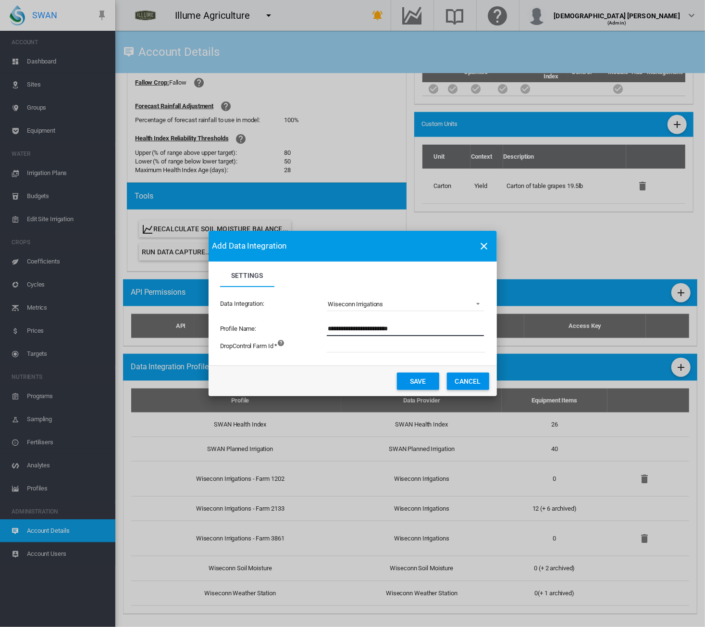
type input "**********"
click at [391, 342] on input "Settings Settings ..." at bounding box center [459, 345] width 264 height 14
type input "****"
click at [463, 363] on md-dialog-content "**********" at bounding box center [353, 314] width 288 height 104
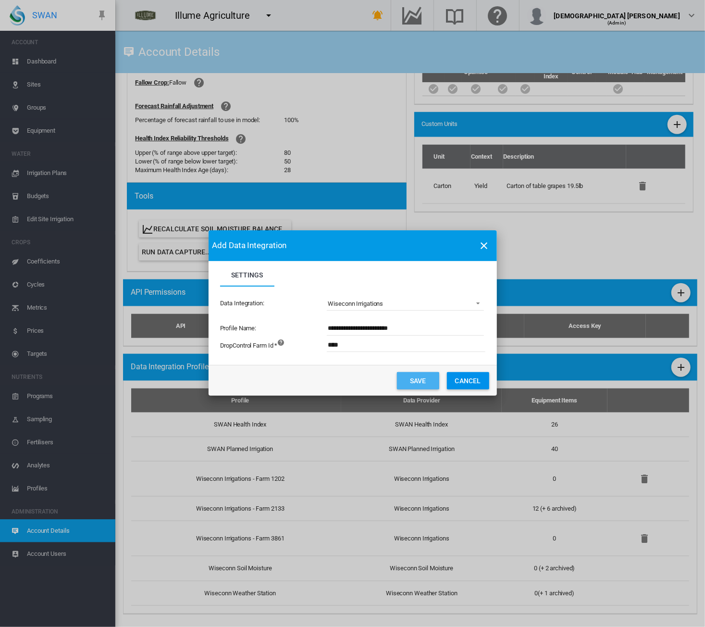
click at [412, 379] on button "Save" at bounding box center [418, 380] width 42 height 17
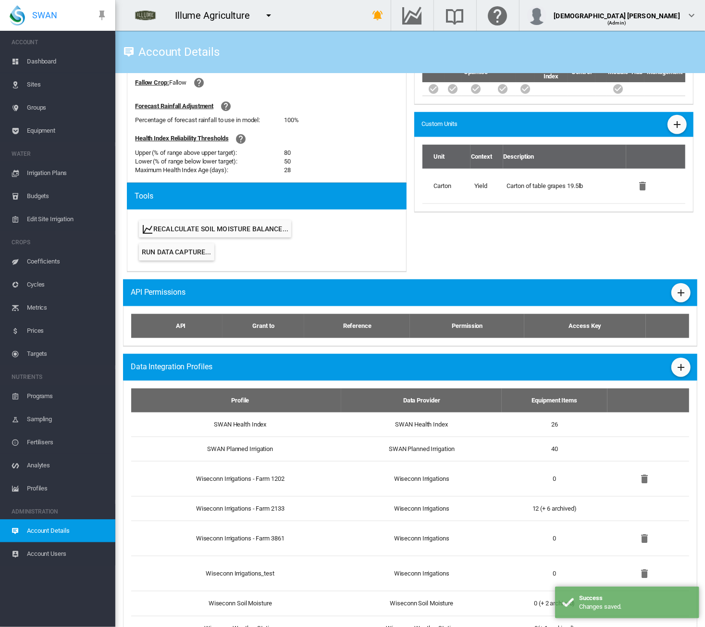
click at [47, 127] on span "Equipment" at bounding box center [67, 130] width 81 height 23
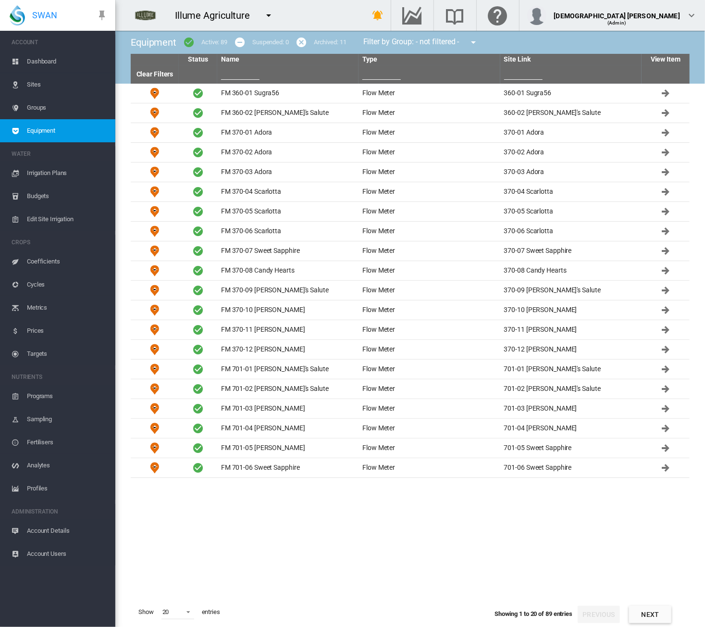
click at [51, 529] on span "Account Details" at bounding box center [67, 530] width 81 height 23
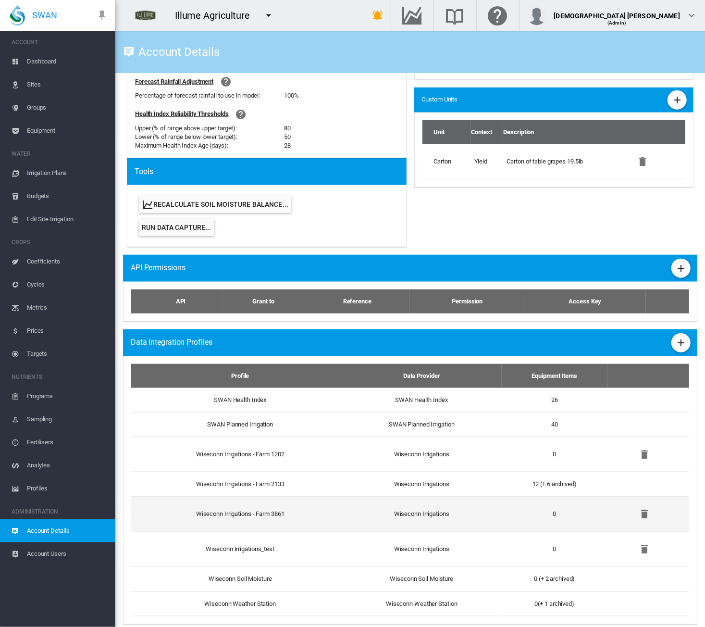
scroll to position [406, 0]
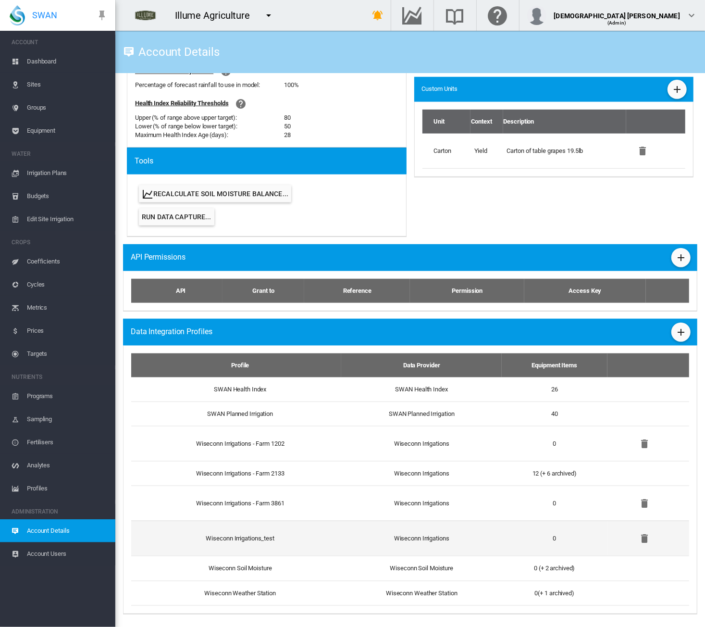
click at [321, 532] on td "Wiseconn Irrigations_test" at bounding box center [236, 538] width 210 height 35
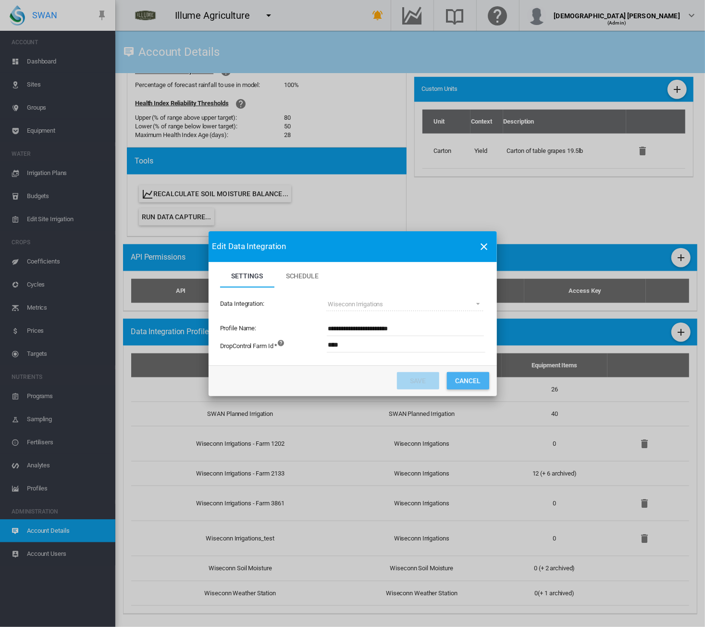
click at [467, 376] on button "Cancel" at bounding box center [468, 380] width 42 height 17
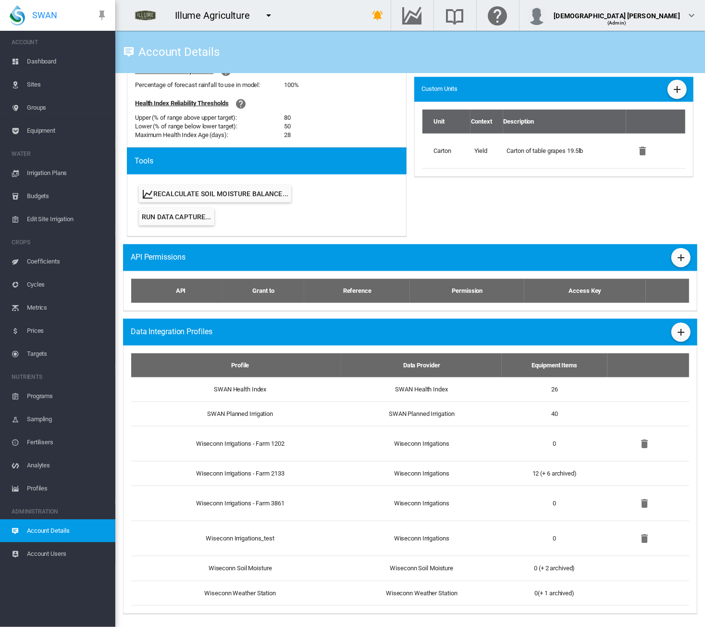
click at [37, 284] on span "Cycles" at bounding box center [67, 284] width 81 height 23
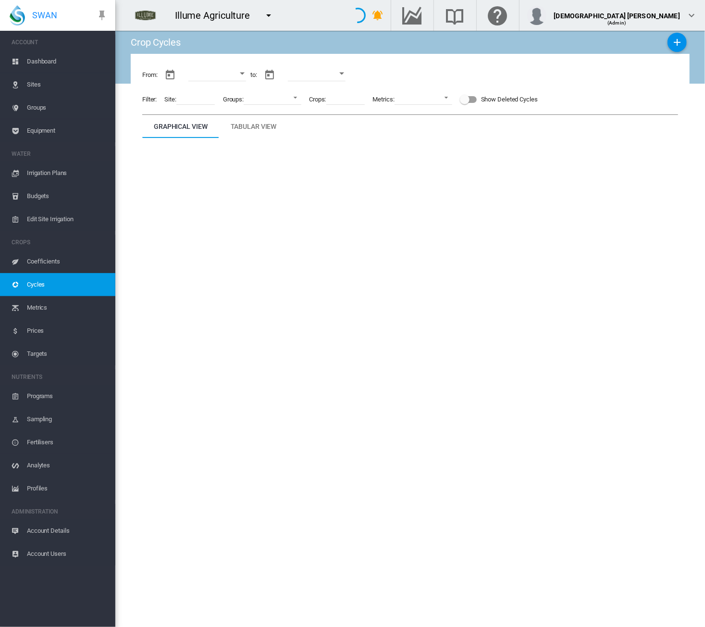
type input "**********"
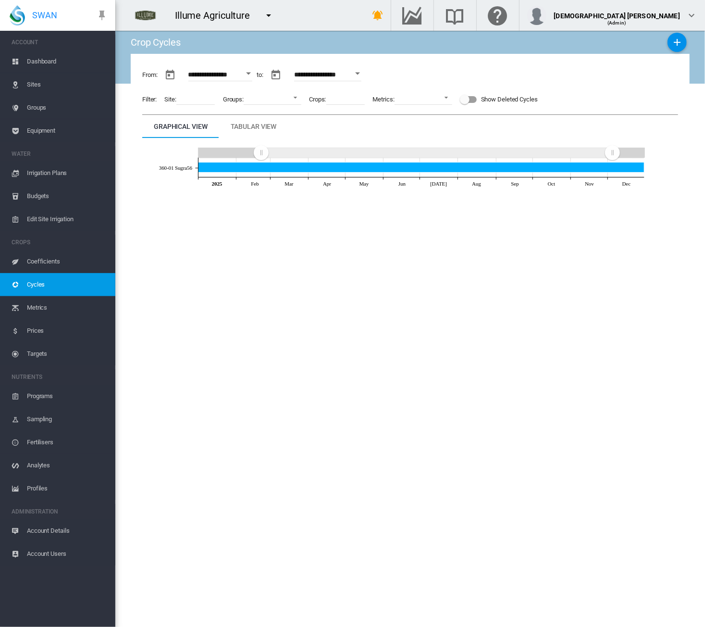
click at [54, 534] on span "Account Details" at bounding box center [67, 530] width 81 height 23
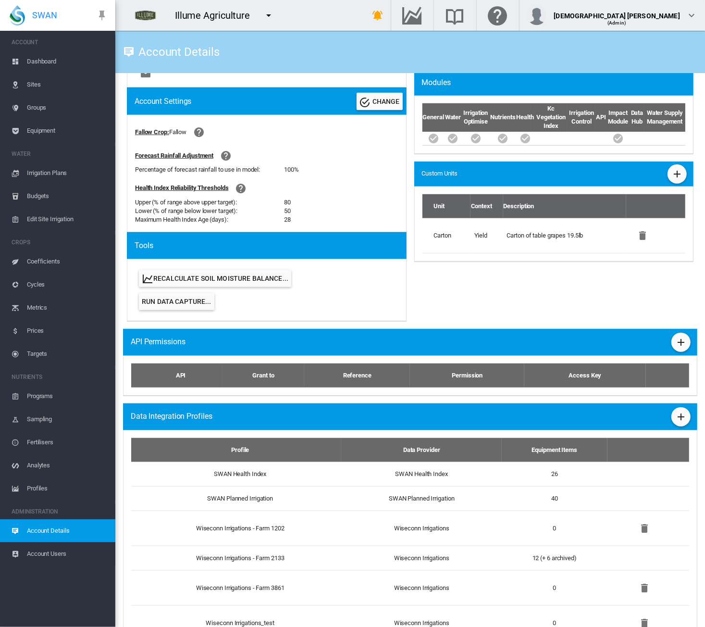
scroll to position [406, 0]
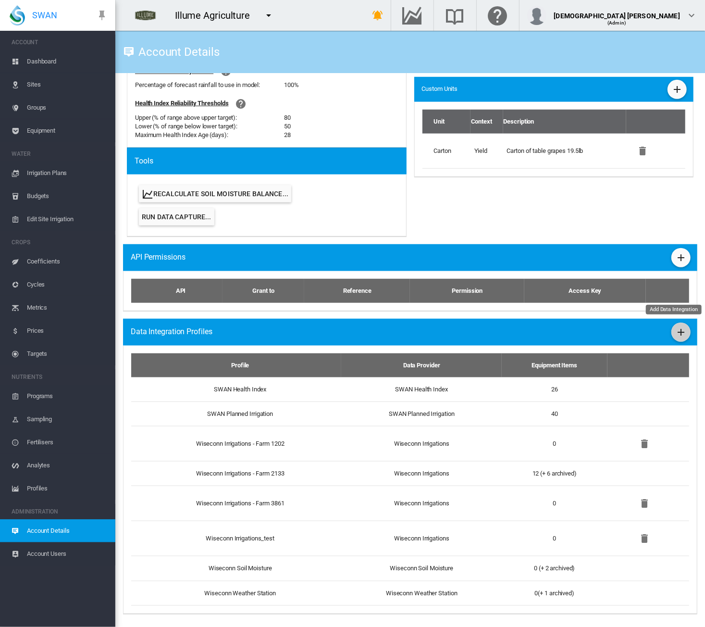
click at [588, 332] on md-icon "icon-plus" at bounding box center [681, 332] width 12 height 12
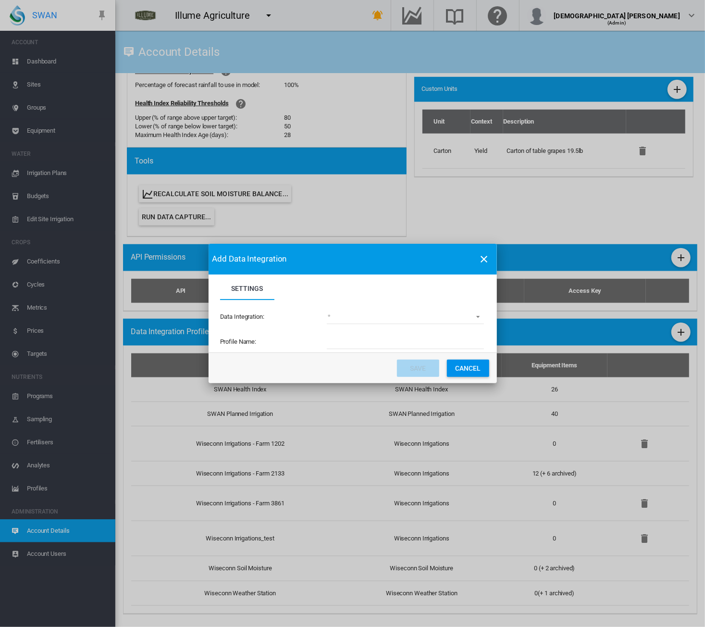
click at [482, 257] on md-icon "icon-close" at bounding box center [485, 259] width 12 height 12
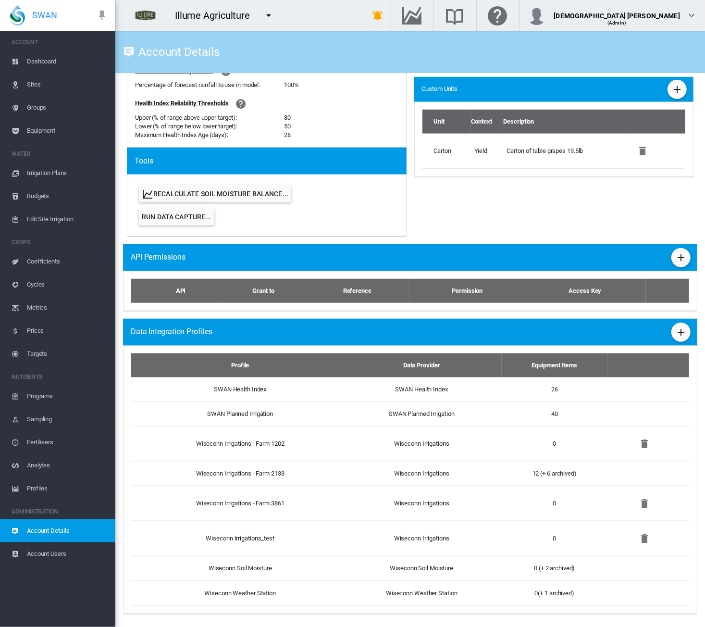
click at [49, 133] on span "Equipment" at bounding box center [67, 130] width 81 height 23
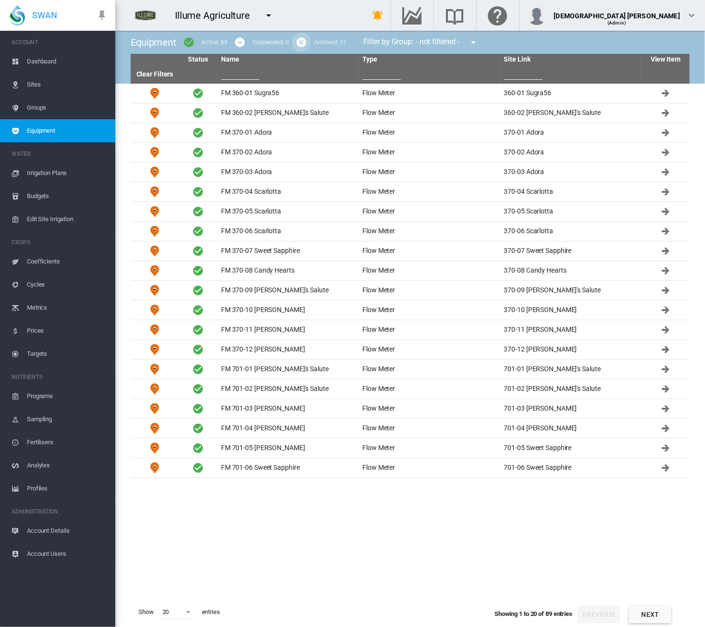
click at [301, 46] on md-icon "icon-cancel" at bounding box center [302, 43] width 12 height 12
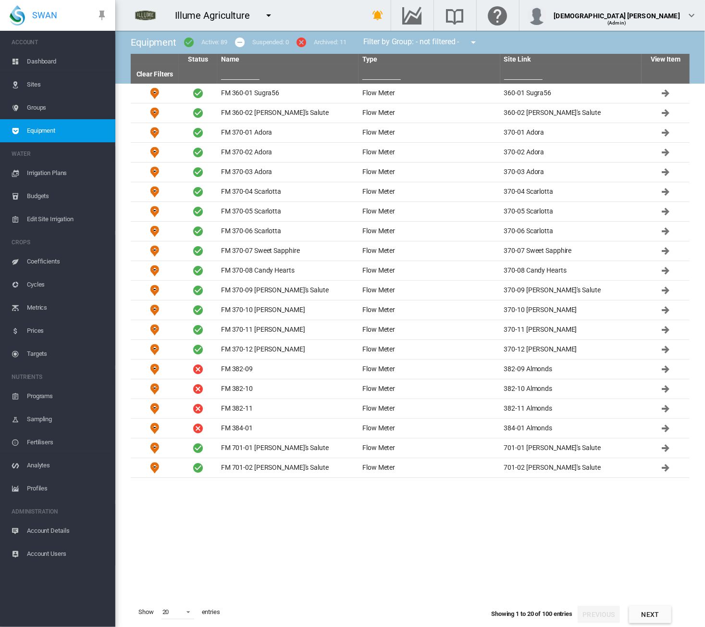
click at [191, 44] on md-icon "icon-checkbox-marked-circle" at bounding box center [189, 43] width 12 height 12
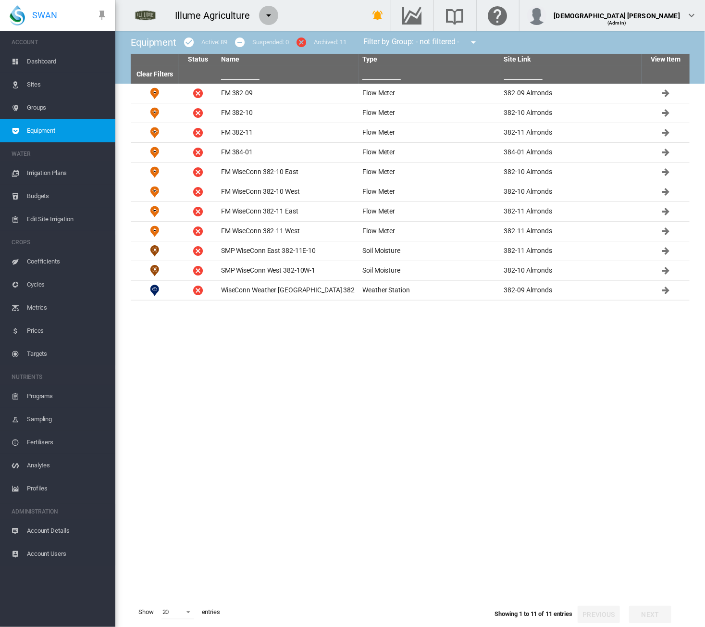
click at [269, 15] on md-icon "icon-menu-down" at bounding box center [269, 16] width 12 height 12
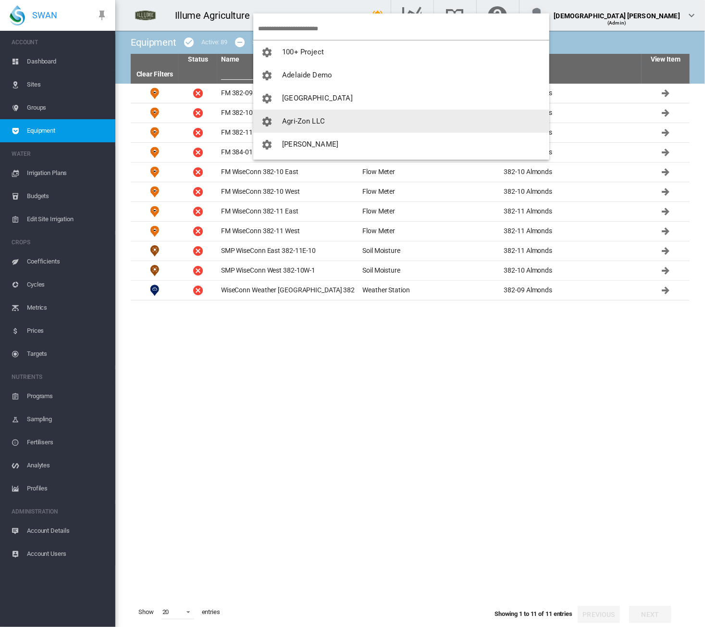
click at [291, 124] on span "Agri-Zon LLC" at bounding box center [303, 121] width 43 height 9
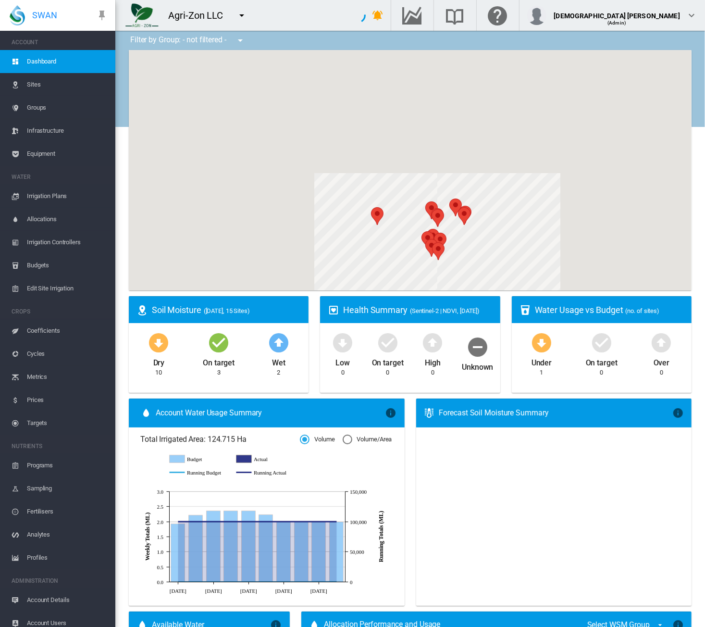
click at [34, 156] on span "Equipment" at bounding box center [67, 153] width 81 height 23
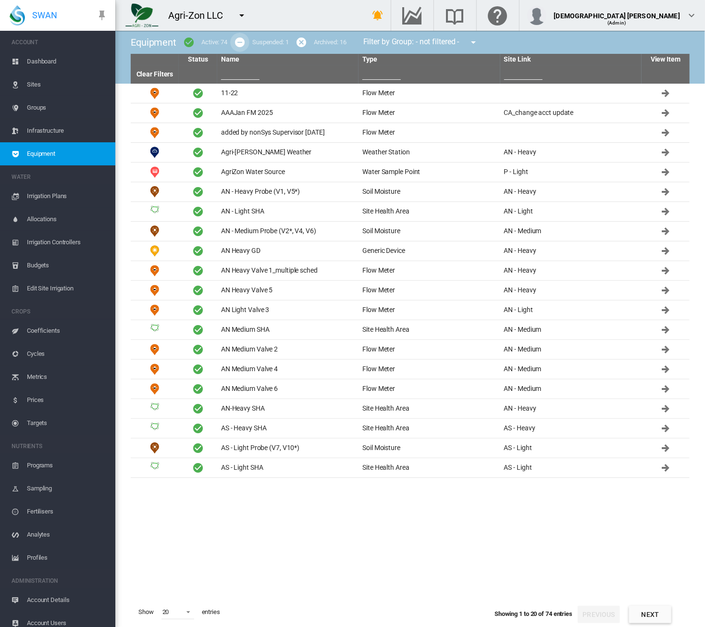
click at [241, 43] on md-icon "icon-minus-circle" at bounding box center [240, 43] width 12 height 12
click at [187, 43] on md-icon "icon-checkbox-marked-circle" at bounding box center [189, 43] width 12 height 12
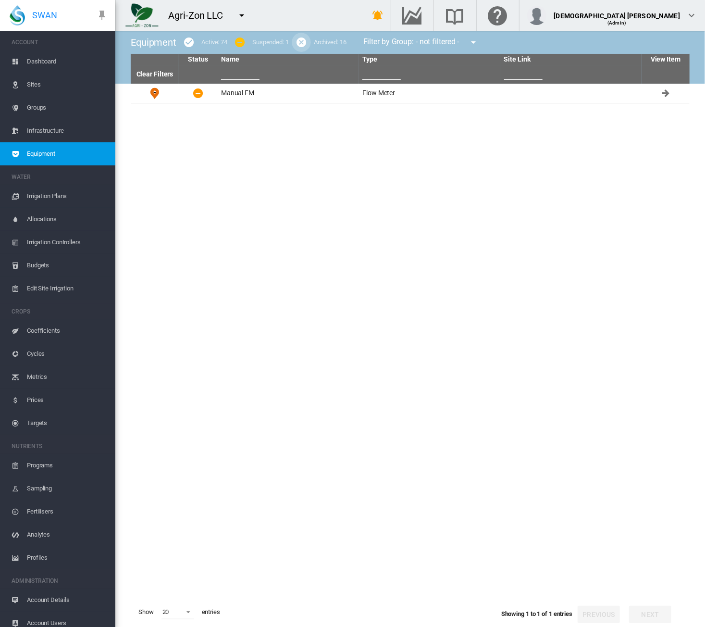
click at [300, 38] on md-icon "icon-cancel" at bounding box center [302, 43] width 12 height 12
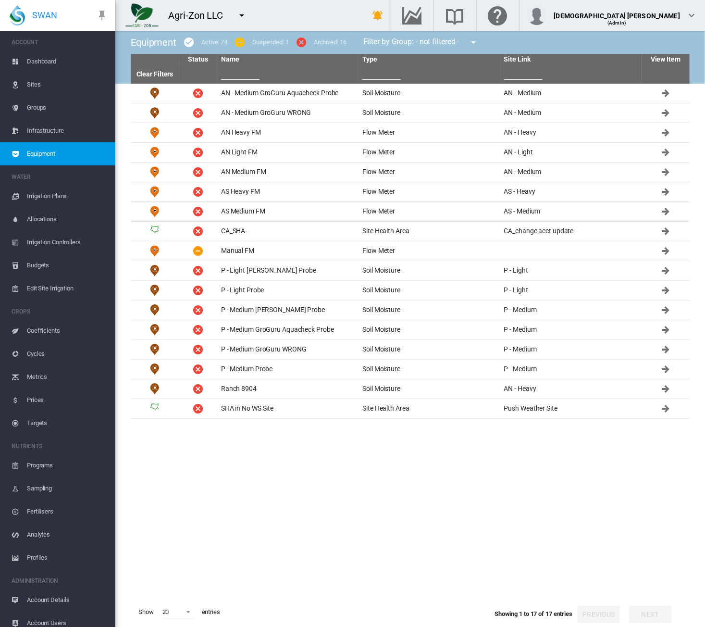
click at [241, 42] on md-icon "icon-minus-circle" at bounding box center [240, 43] width 12 height 12
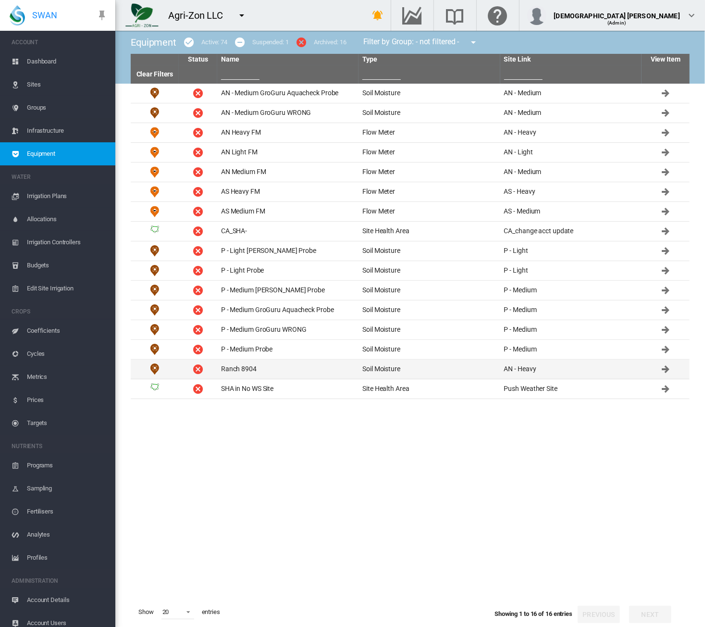
click at [287, 365] on td "Ranch 8904" at bounding box center [287, 369] width 141 height 19
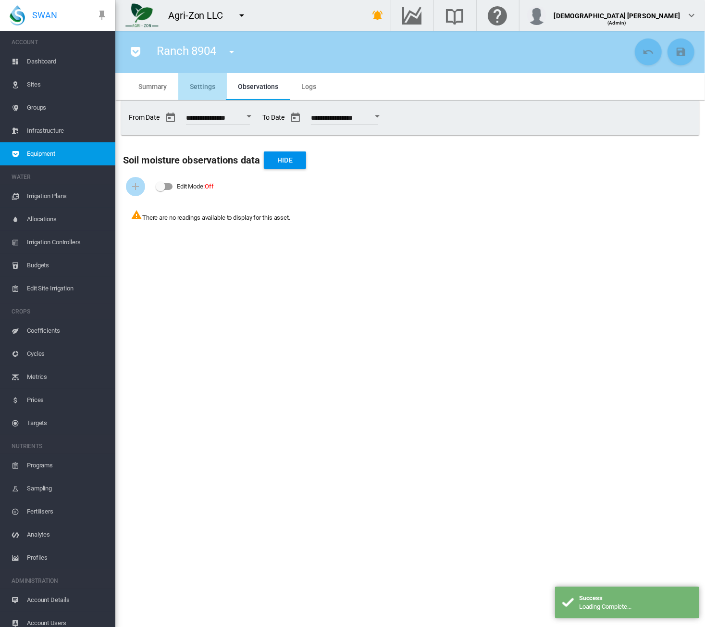
click at [191, 83] on span "Settings" at bounding box center [202, 87] width 25 height 8
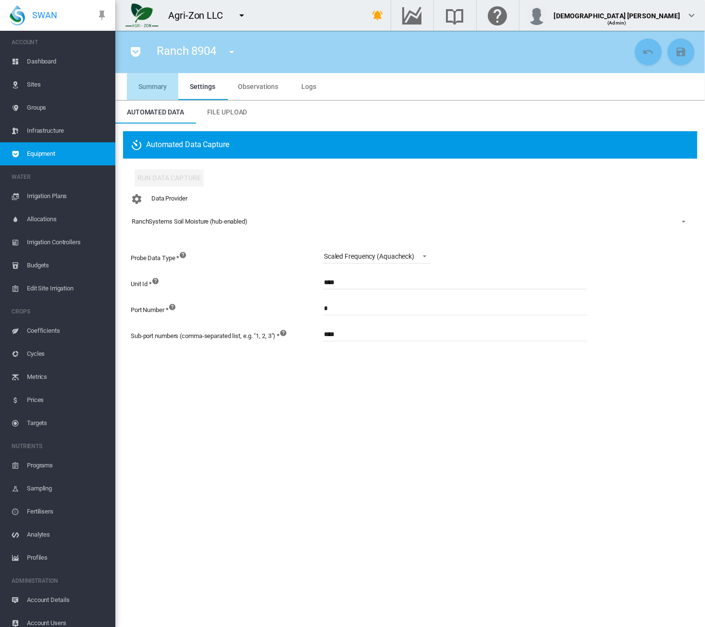
click at [157, 87] on span "Summary" at bounding box center [152, 87] width 28 height 8
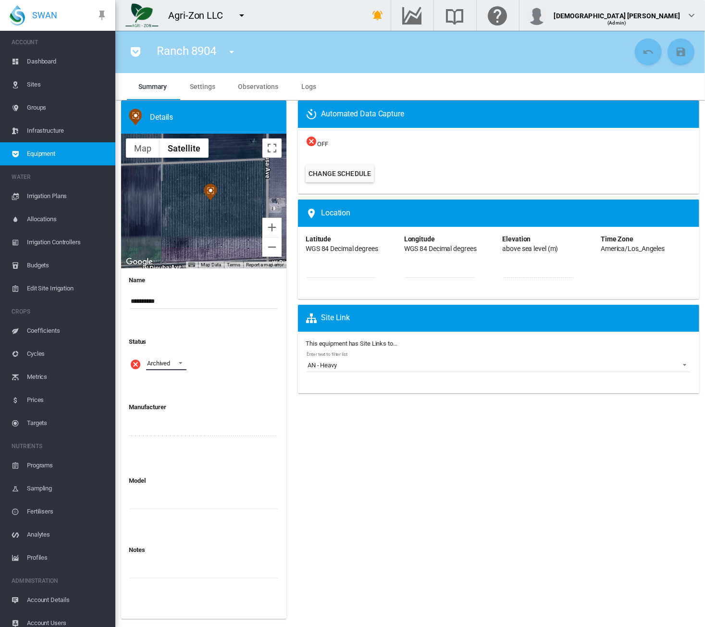
click at [175, 365] on span at bounding box center [178, 362] width 12 height 9
click at [165, 322] on md-option "Active" at bounding box center [171, 317] width 65 height 23
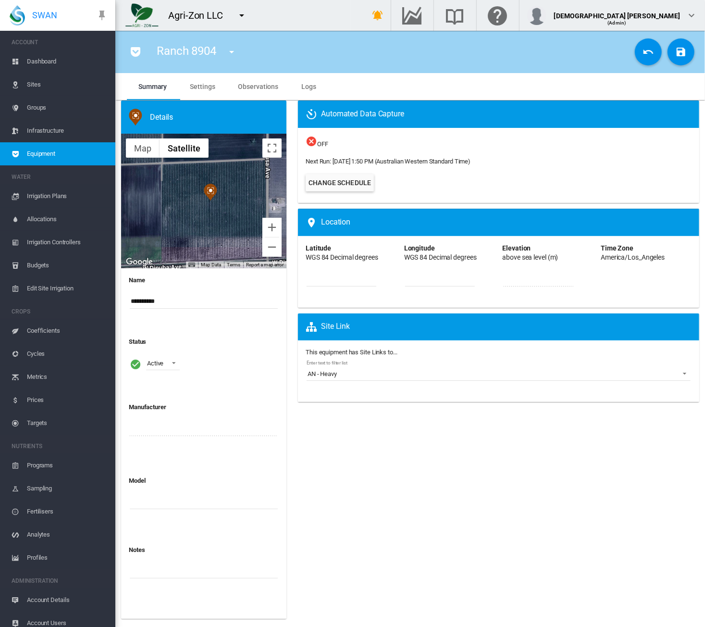
click at [588, 56] on md-icon "icon-content-save" at bounding box center [681, 52] width 12 height 12
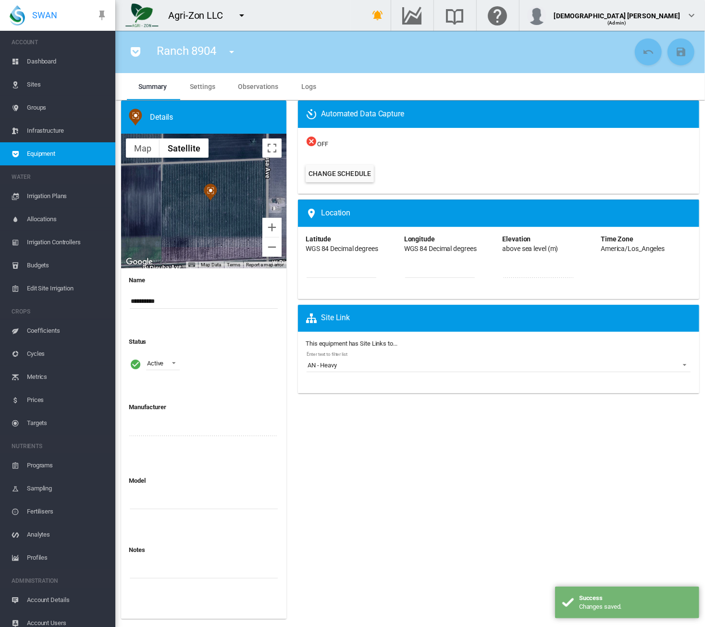
click at [211, 87] on span "Settings" at bounding box center [202, 87] width 25 height 8
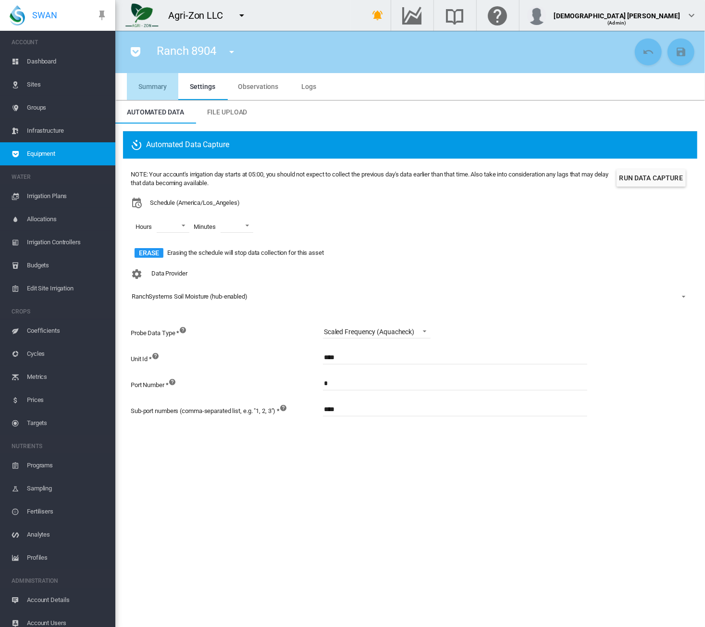
click at [157, 84] on span "Summary" at bounding box center [152, 87] width 28 height 8
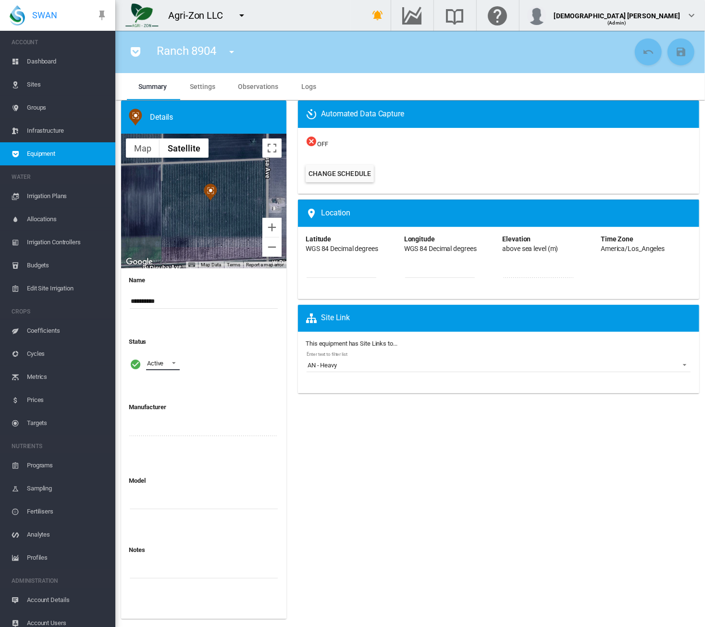
click at [163, 363] on div "Active" at bounding box center [155, 363] width 16 height 7
click at [159, 391] on md-option "Suspended" at bounding box center [171, 386] width 65 height 23
click at [588, 47] on md-icon "icon-content-save" at bounding box center [681, 52] width 12 height 12
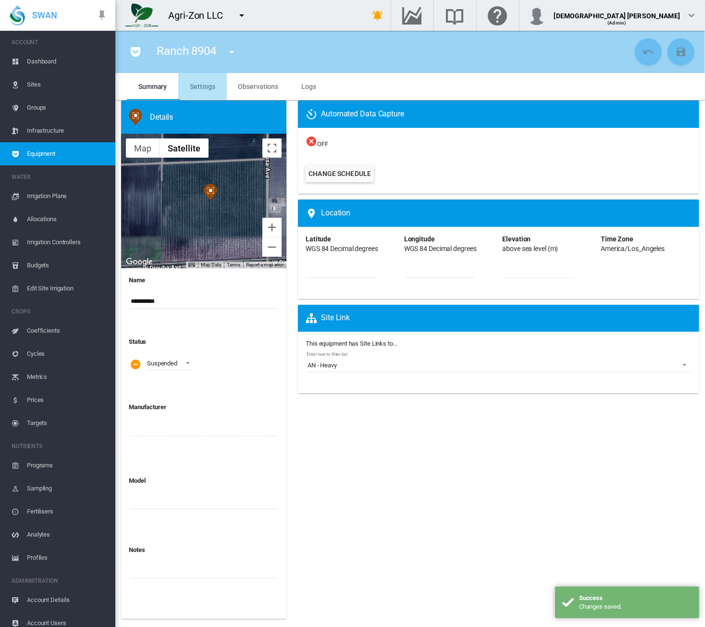
click at [207, 87] on span "Settings" at bounding box center [202, 87] width 25 height 8
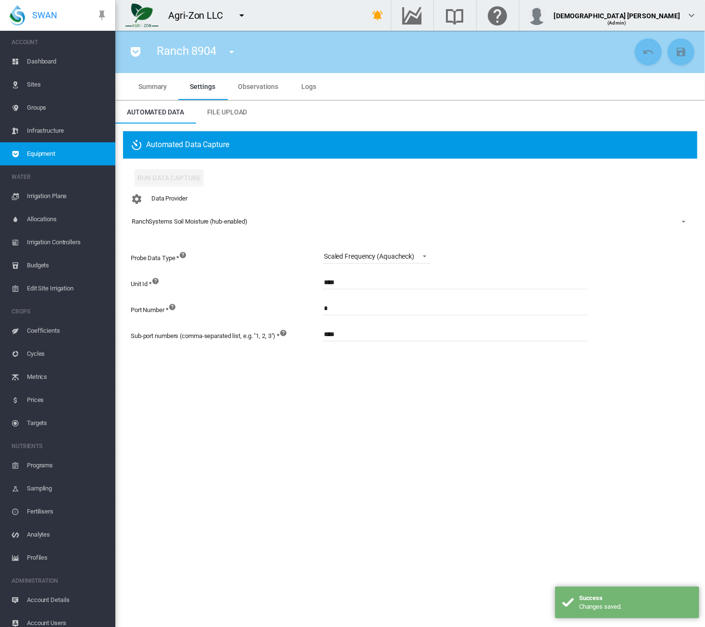
click at [148, 86] on span "Summary" at bounding box center [152, 87] width 28 height 8
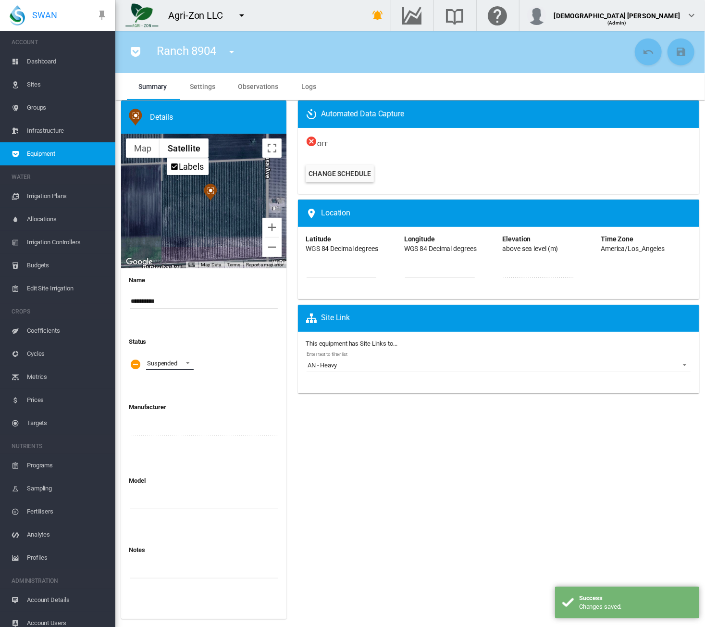
click at [158, 367] on span "Suspended" at bounding box center [162, 363] width 30 height 9
click at [162, 389] on div "Archived" at bounding box center [158, 386] width 23 height 9
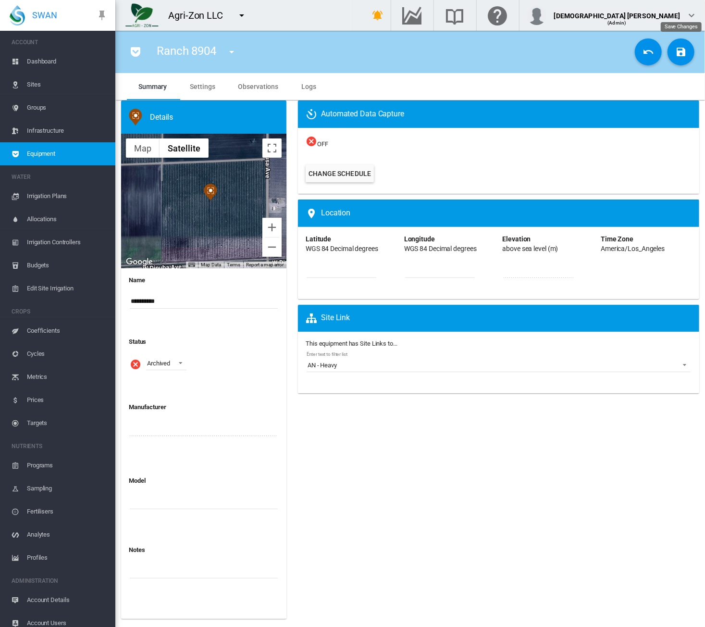
click at [588, 55] on button "Save Changes" at bounding box center [681, 51] width 27 height 27
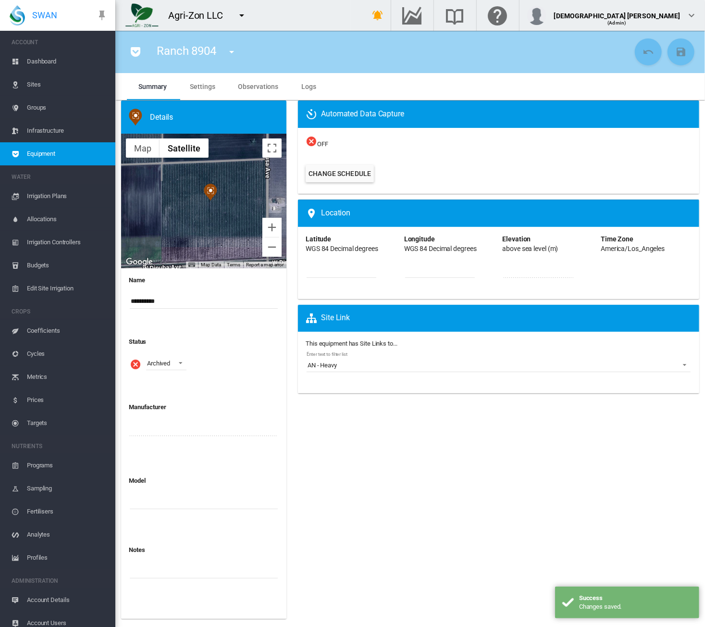
click at [201, 89] on span "Settings" at bounding box center [202, 87] width 25 height 8
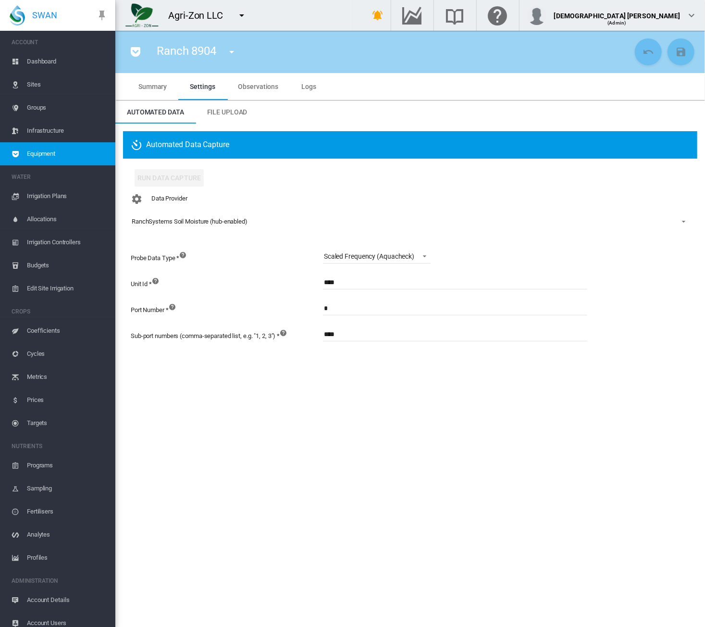
click at [62, 150] on span "Equipment" at bounding box center [67, 153] width 81 height 23
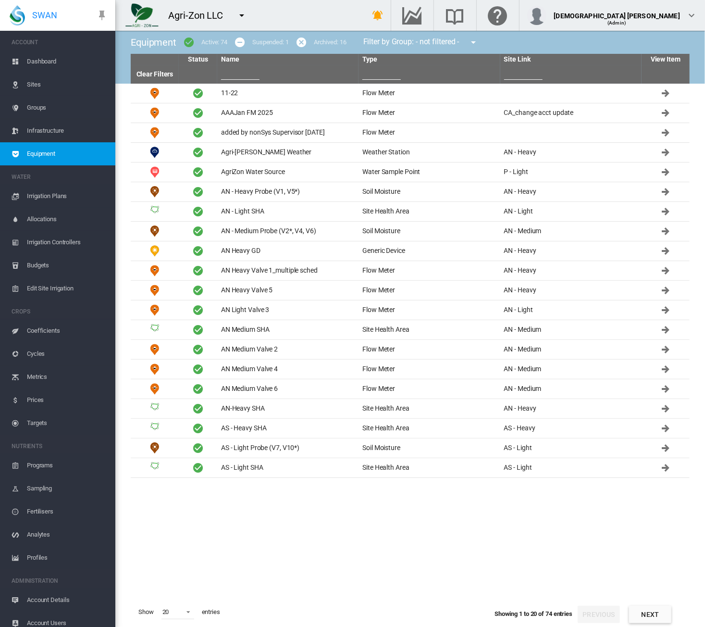
click at [190, 43] on md-icon "icon-checkbox-marked-circle" at bounding box center [189, 43] width 12 height 12
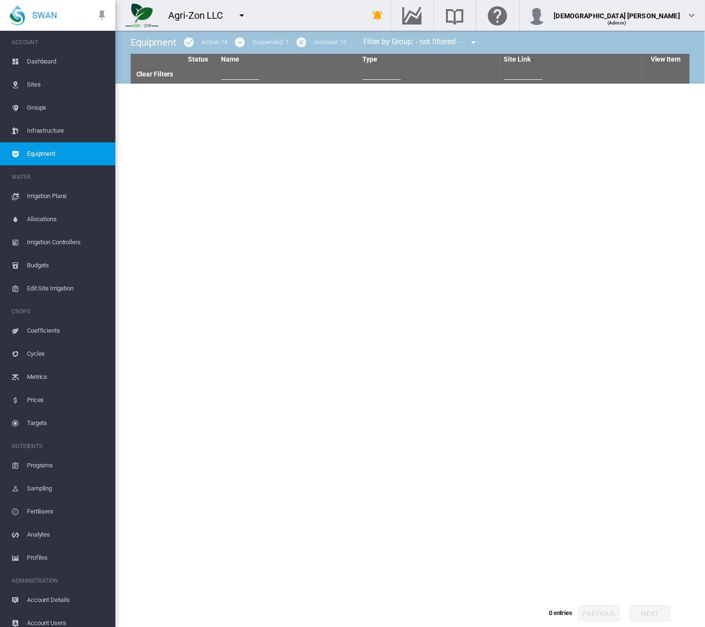
click at [237, 43] on md-icon "icon-minus-circle" at bounding box center [240, 43] width 12 height 12
click at [302, 43] on md-icon "icon-cancel" at bounding box center [302, 43] width 12 height 12
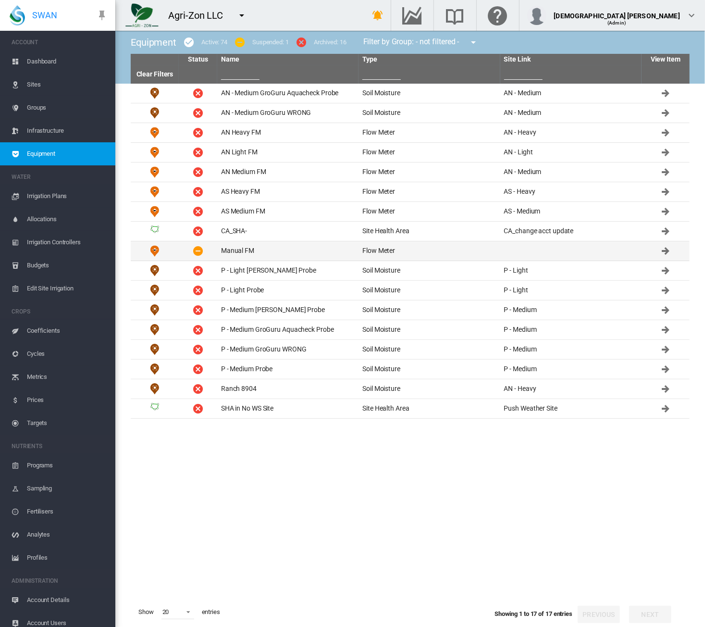
click at [314, 247] on td "Manual FM" at bounding box center [287, 250] width 141 height 19
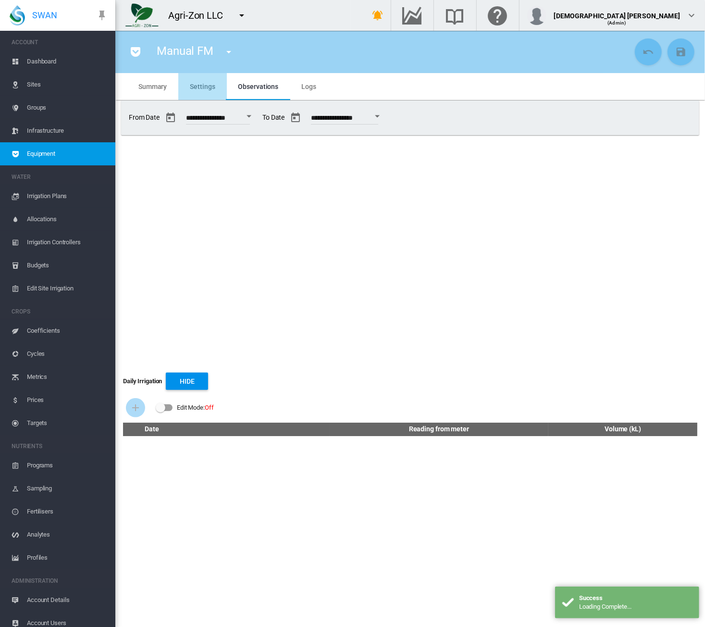
click at [209, 98] on md-tab-item "Settings" at bounding box center [202, 86] width 48 height 27
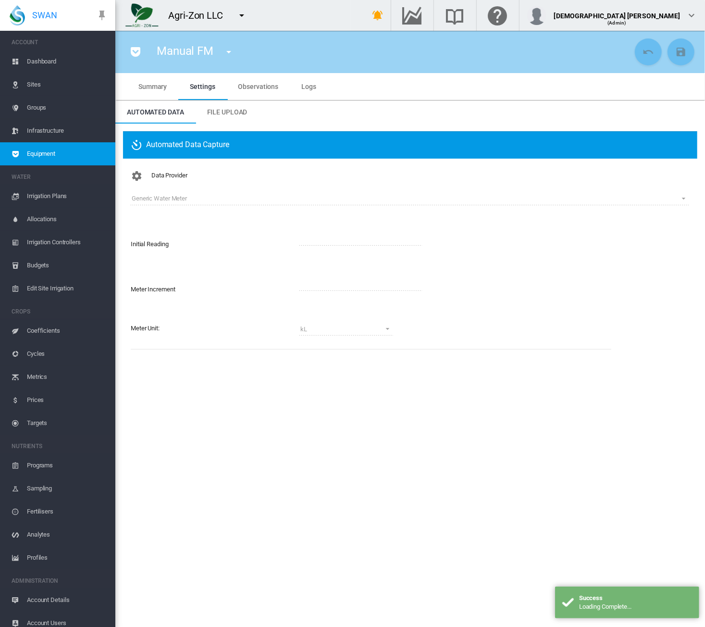
click at [41, 152] on span "Equipment" at bounding box center [67, 153] width 81 height 23
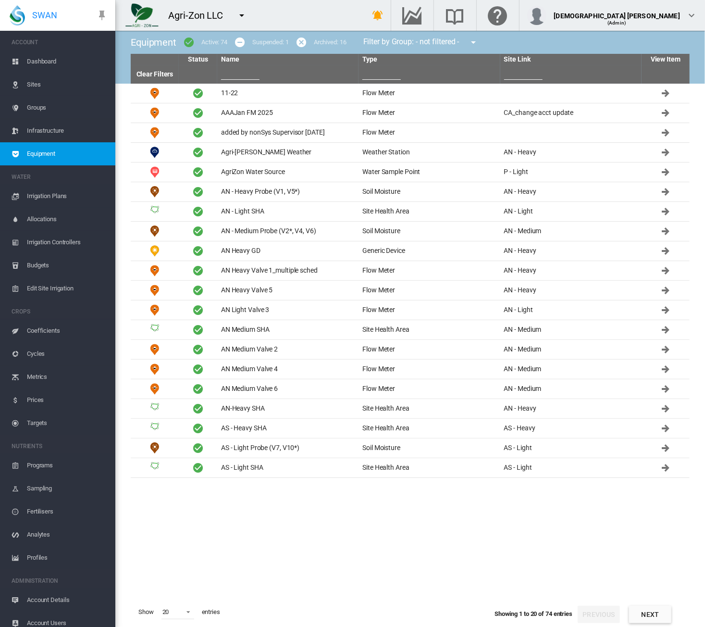
click at [588, 609] on button "Next" at bounding box center [650, 614] width 42 height 17
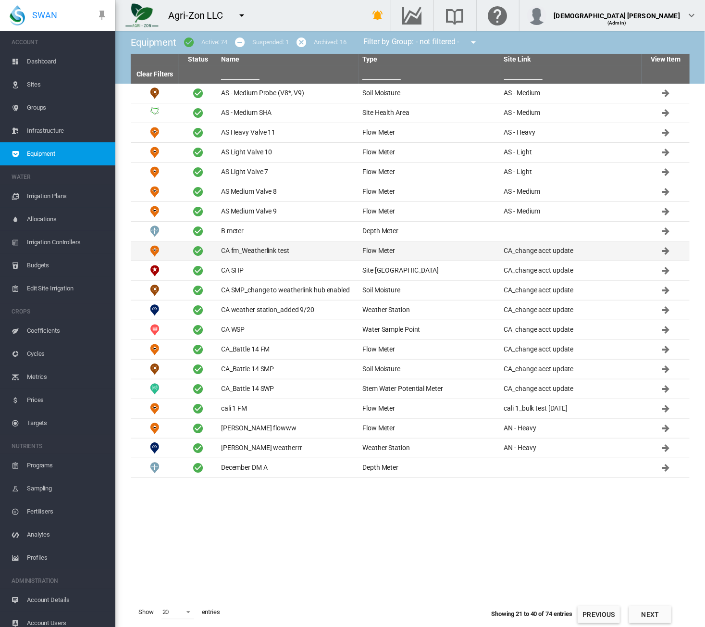
click at [244, 249] on td "CA fm_Weatherlink test" at bounding box center [287, 250] width 141 height 19
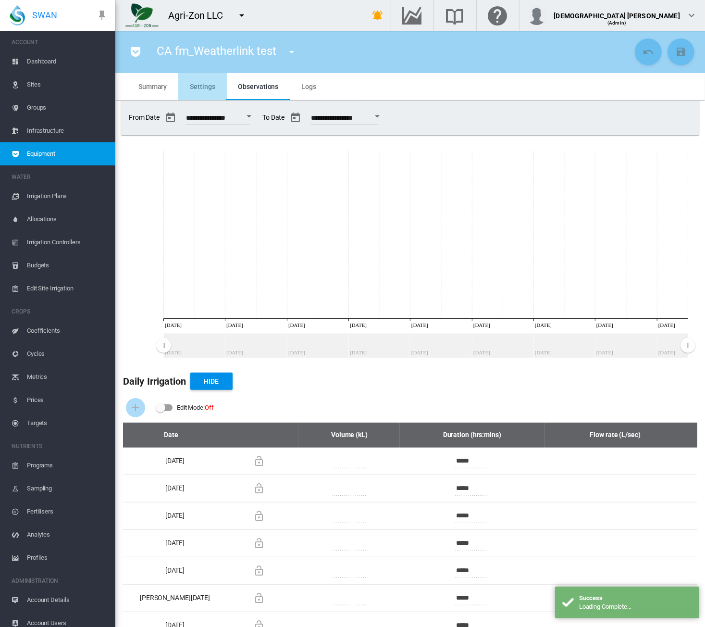
click at [201, 81] on md-tab-item "Settings" at bounding box center [202, 86] width 48 height 27
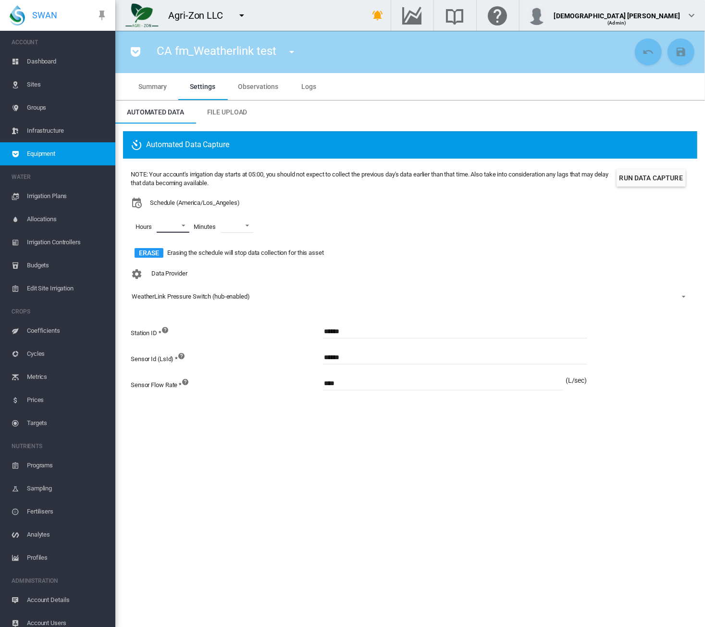
click at [173, 221] on md-select "00 01 02 03 04 05 06 07 08 09 10 11 12 13 14 15 16 17 18 19 20 21 22 23" at bounding box center [173, 225] width 33 height 14
click at [148, 273] on div at bounding box center [149, 272] width 10 height 10
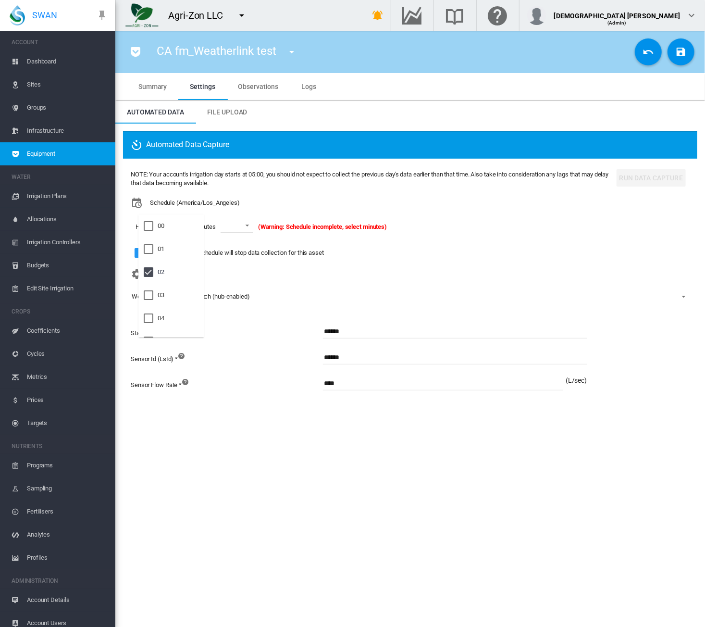
click at [234, 228] on md-backdrop at bounding box center [352, 313] width 705 height 627
click at [241, 226] on span at bounding box center [245, 224] width 12 height 9
click at [238, 267] on md-option "01" at bounding box center [246, 272] width 65 height 23
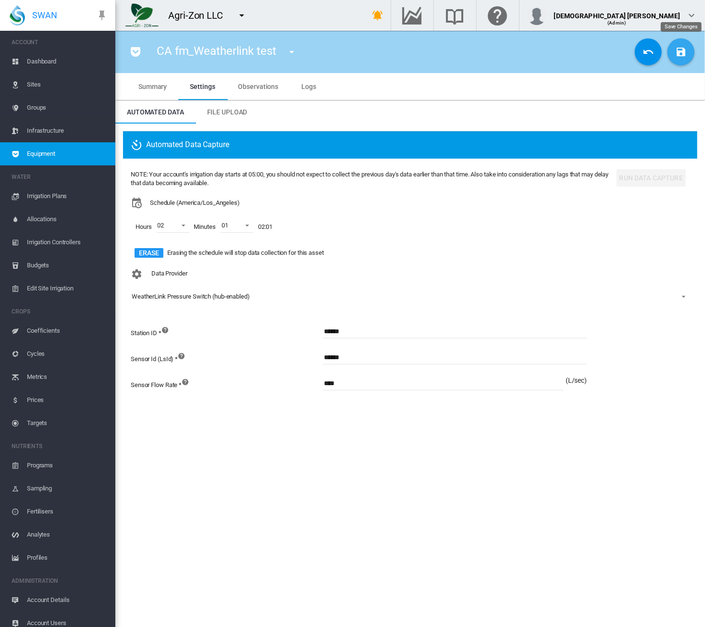
click at [588, 56] on md-icon "icon-content-save" at bounding box center [681, 52] width 12 height 12
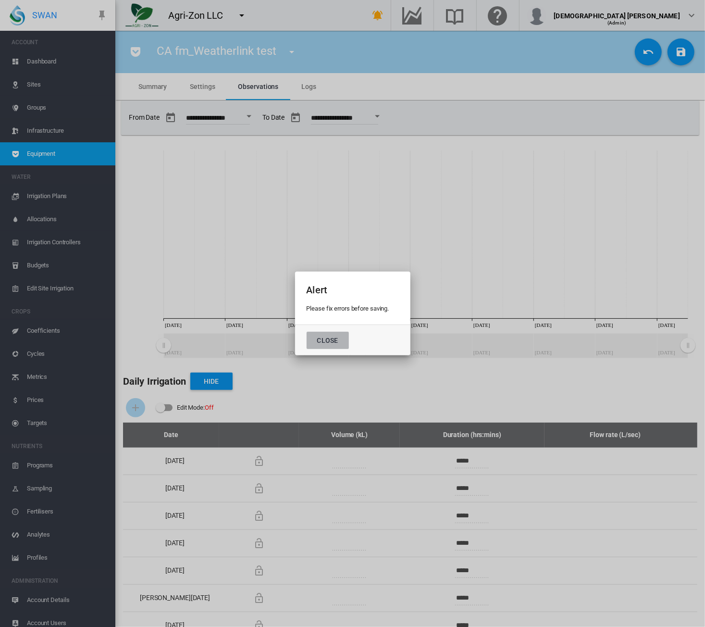
click at [328, 337] on button "Close" at bounding box center [328, 340] width 42 height 17
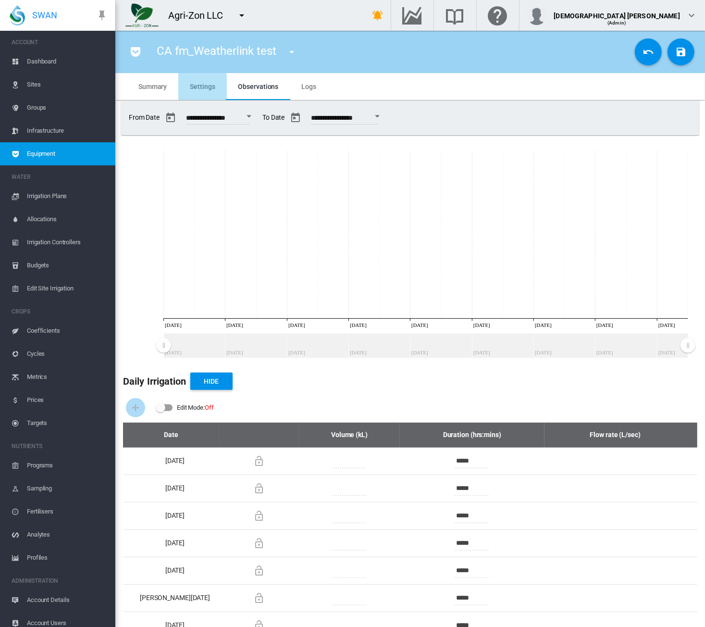
click at [199, 90] on span "Settings" at bounding box center [202, 87] width 25 height 8
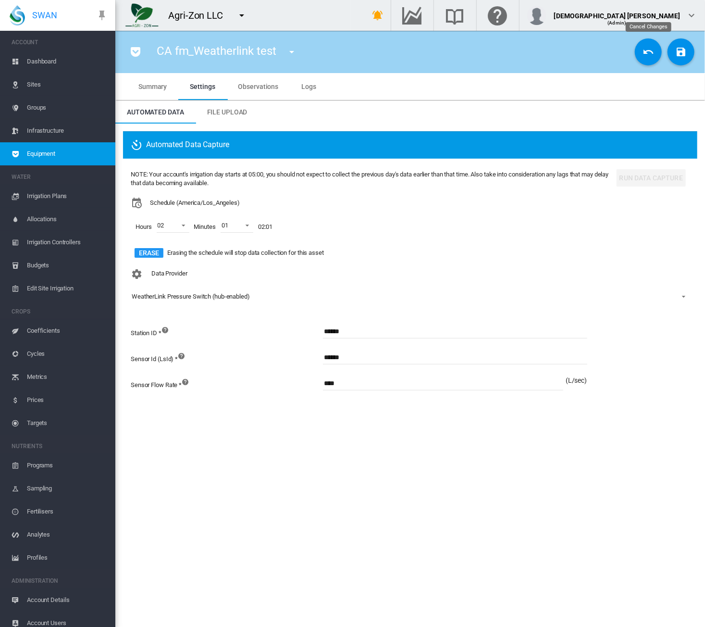
click at [588, 48] on md-icon "icon-undo" at bounding box center [649, 52] width 12 height 12
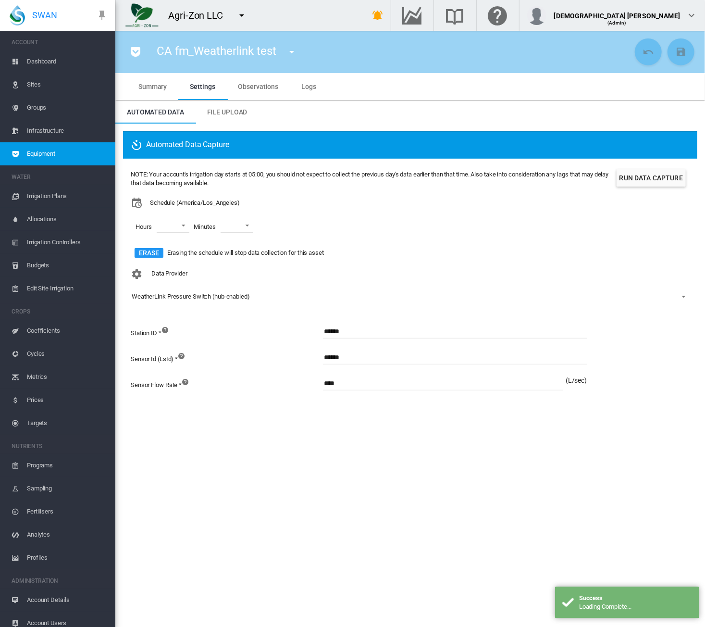
click at [149, 89] on span "Summary" at bounding box center [152, 87] width 28 height 8
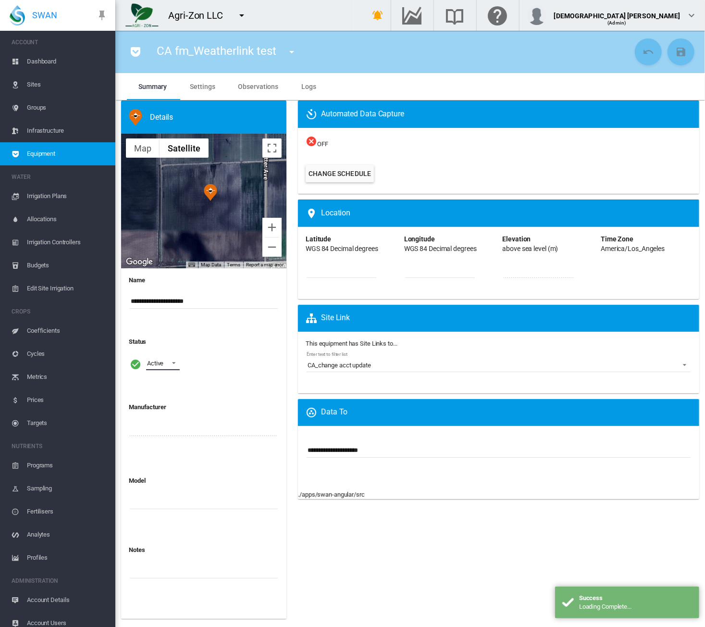
click at [173, 361] on span at bounding box center [171, 362] width 12 height 9
click at [158, 413] on div "Archived" at bounding box center [158, 409] width 23 height 9
click at [167, 364] on div "Archived" at bounding box center [158, 363] width 23 height 7
click at [161, 340] on div "Suspended" at bounding box center [162, 340] width 30 height 9
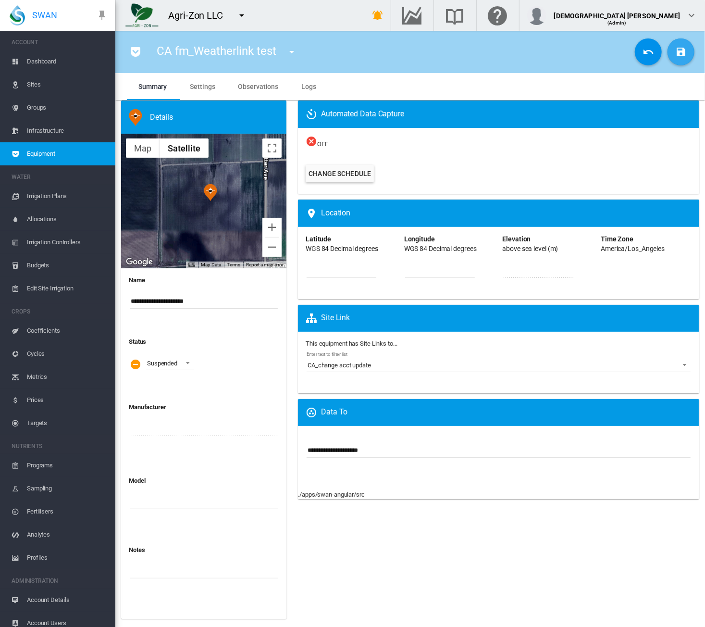
click at [588, 50] on button "Save Changes" at bounding box center [681, 51] width 27 height 27
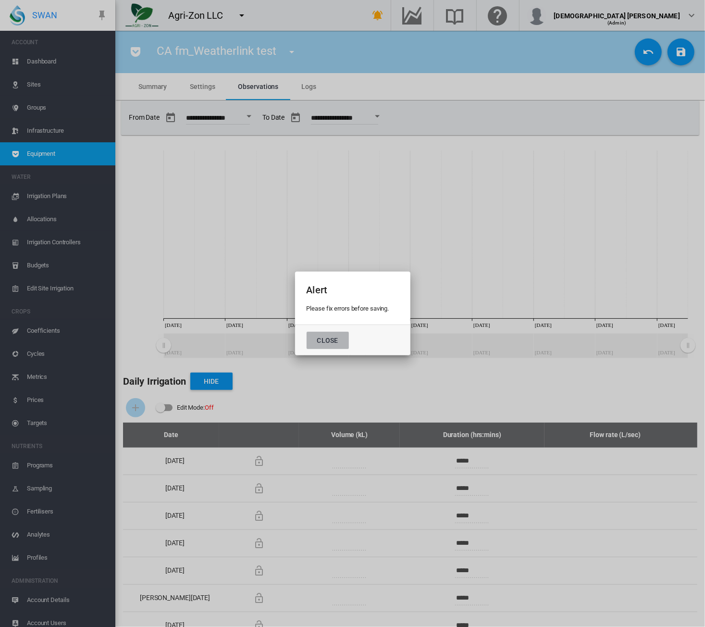
click at [334, 334] on button "Close" at bounding box center [328, 340] width 42 height 17
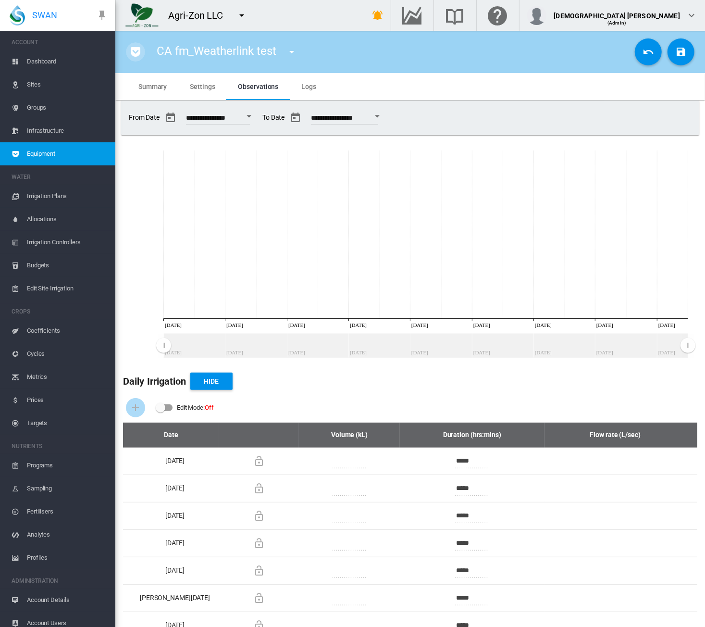
click at [133, 49] on md-icon "icon-pocket" at bounding box center [136, 52] width 12 height 12
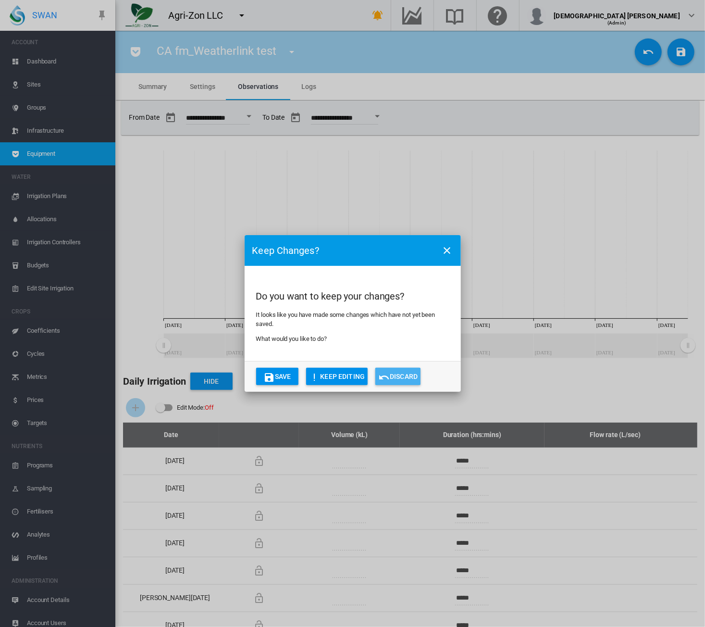
click at [405, 374] on button "Discard" at bounding box center [397, 376] width 45 height 17
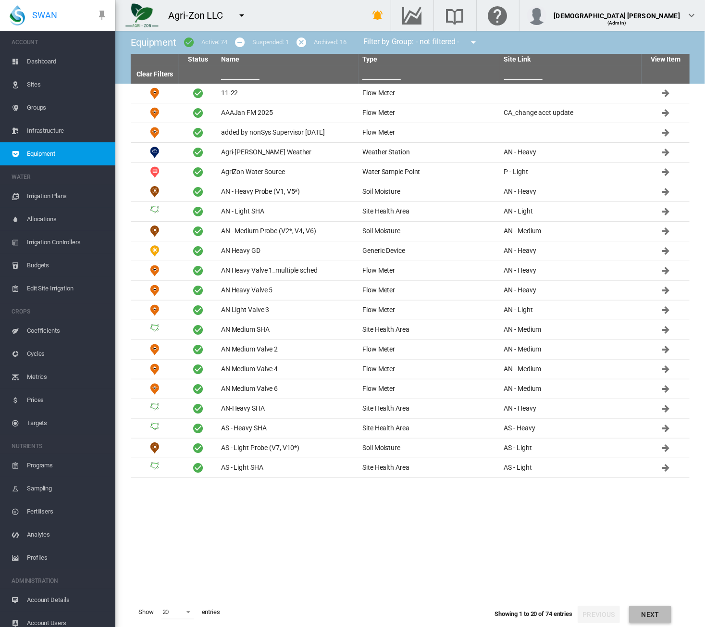
click at [588, 620] on button "Next" at bounding box center [650, 614] width 42 height 17
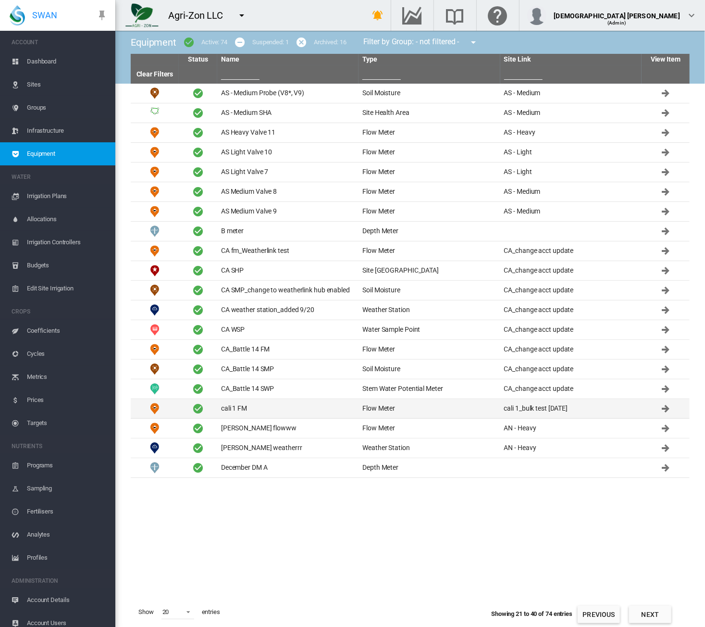
click at [271, 405] on td "cali 1 FM" at bounding box center [287, 408] width 141 height 19
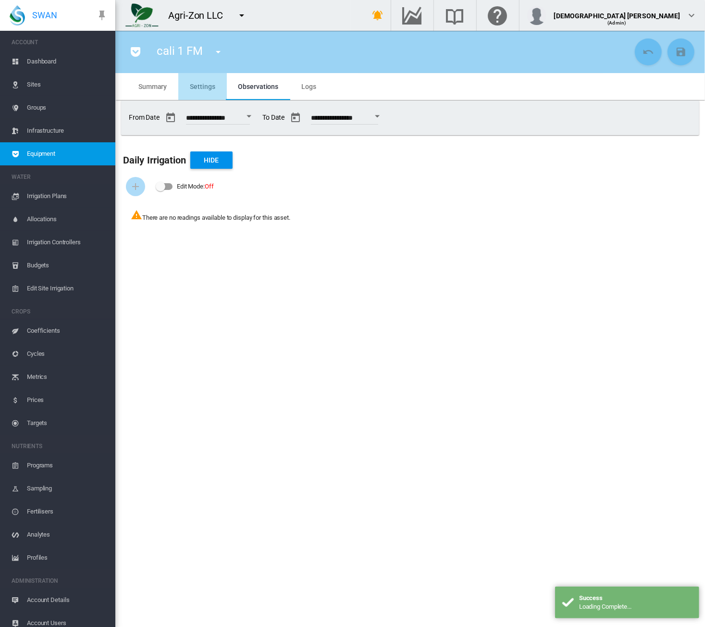
click at [203, 83] on span "Settings" at bounding box center [202, 87] width 25 height 8
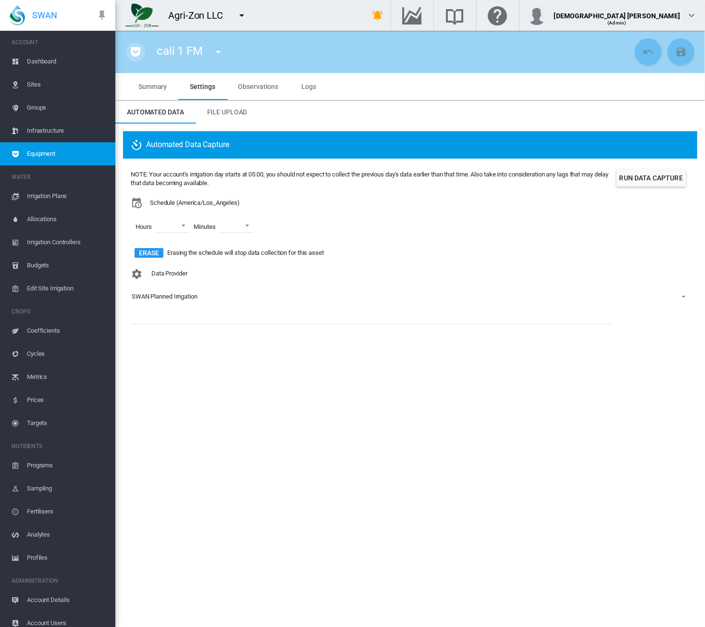
click at [134, 57] on md-icon "icon-pocket" at bounding box center [136, 52] width 12 height 12
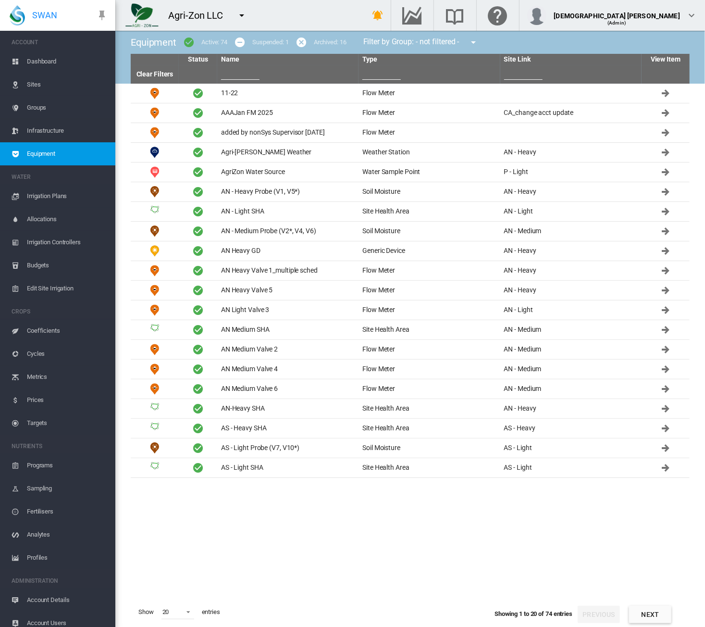
click at [588, 611] on button "Next" at bounding box center [650, 614] width 42 height 17
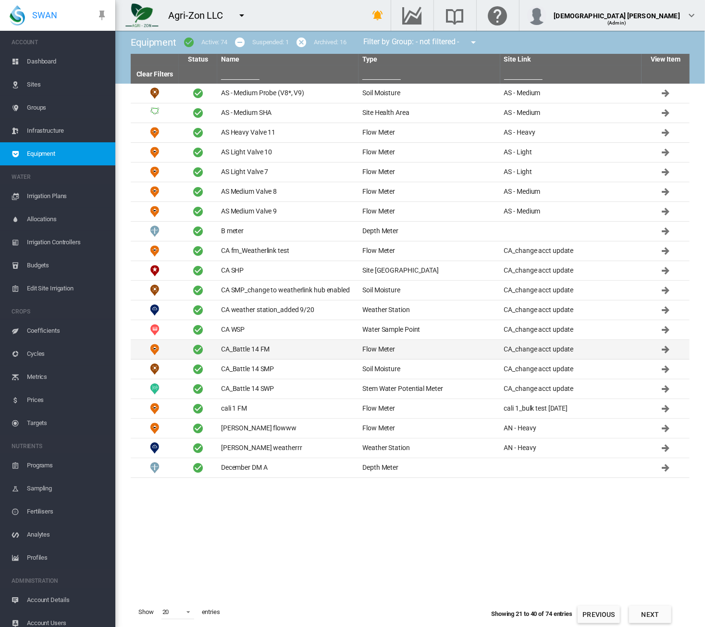
click at [302, 349] on td "CA_Battle 14 FM" at bounding box center [287, 349] width 141 height 19
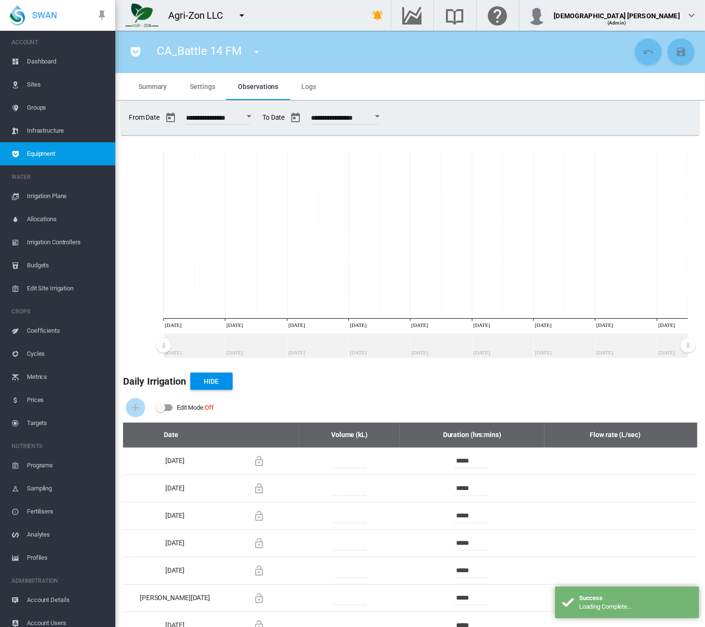
click at [200, 84] on span "Settings" at bounding box center [202, 87] width 25 height 8
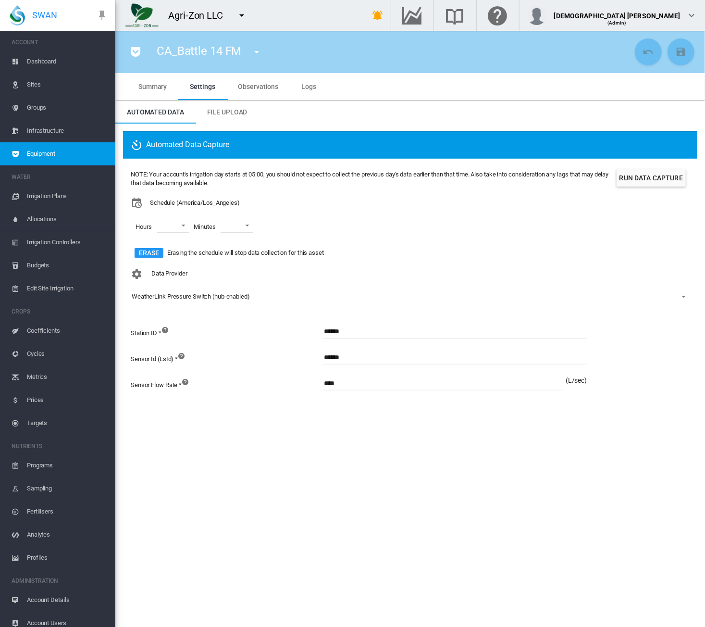
click at [150, 89] on span "Summary" at bounding box center [152, 87] width 28 height 8
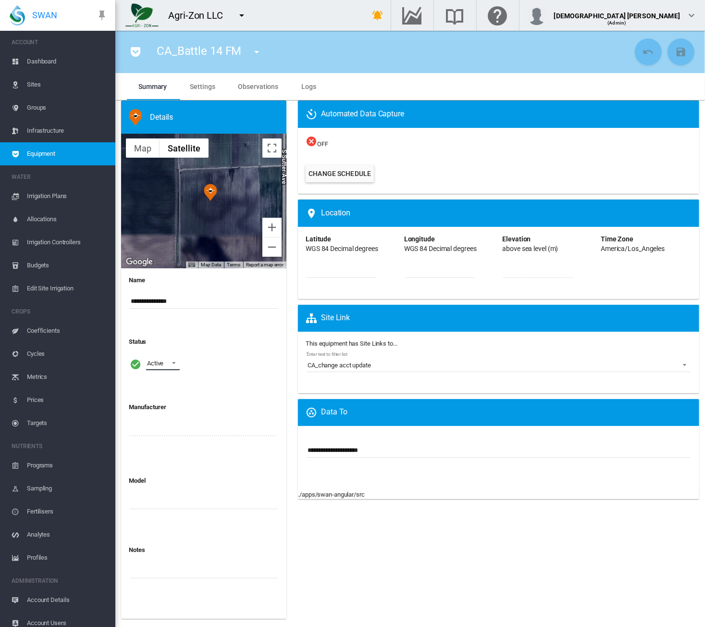
click at [156, 364] on div "Active" at bounding box center [155, 363] width 16 height 7
click at [159, 384] on div "Suspended" at bounding box center [162, 386] width 30 height 9
click at [588, 61] on button "Save Changes" at bounding box center [681, 51] width 27 height 27
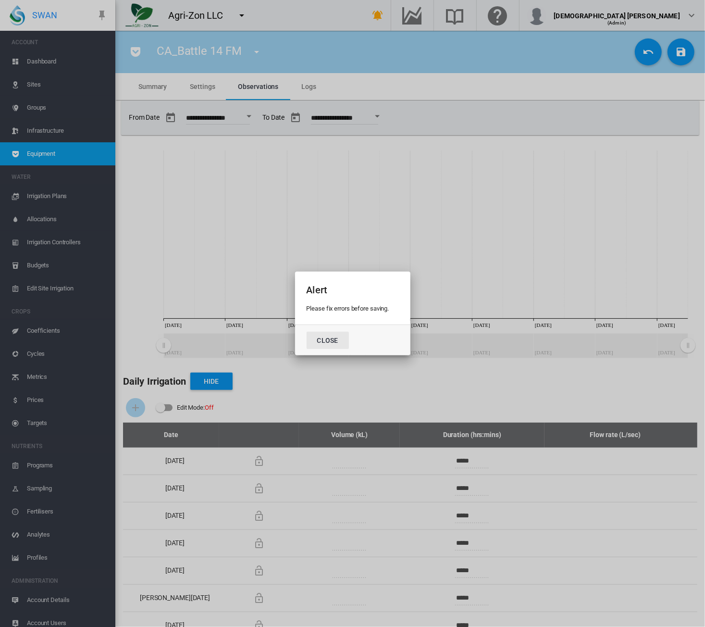
click at [325, 338] on button "Close" at bounding box center [328, 340] width 42 height 17
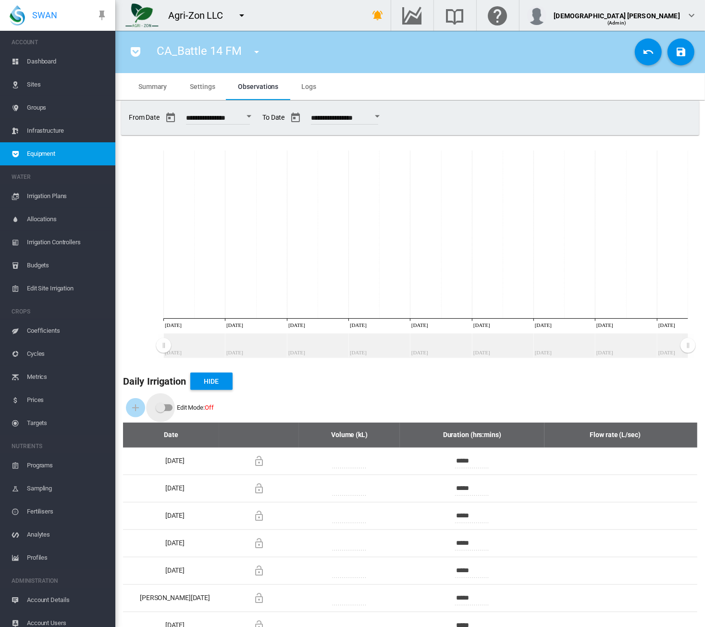
click at [157, 408] on div "Edit Mode:\a \a Off" at bounding box center [161, 408] width 10 height 10
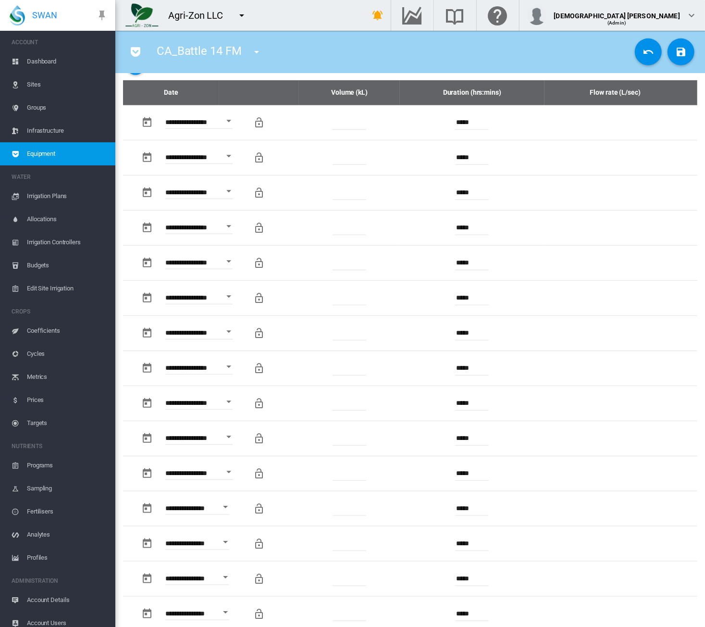
scroll to position [182, 0]
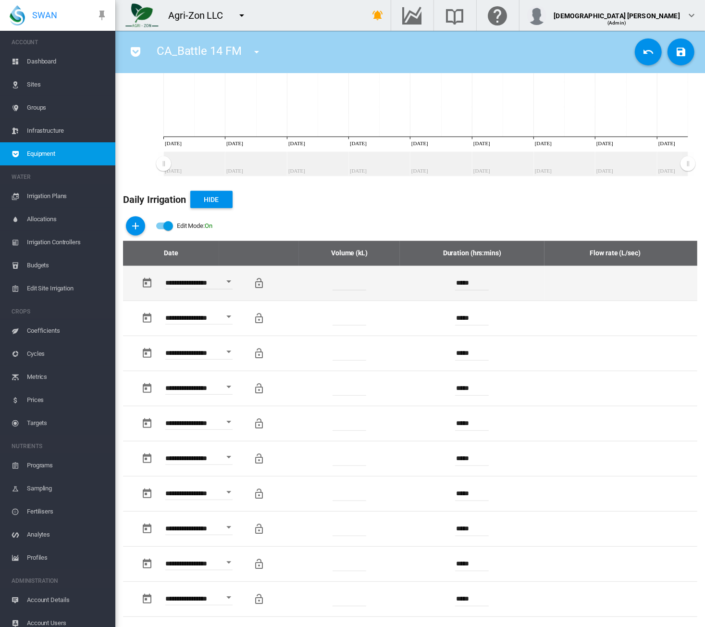
click at [343, 278] on input "number" at bounding box center [350, 283] width 34 height 14
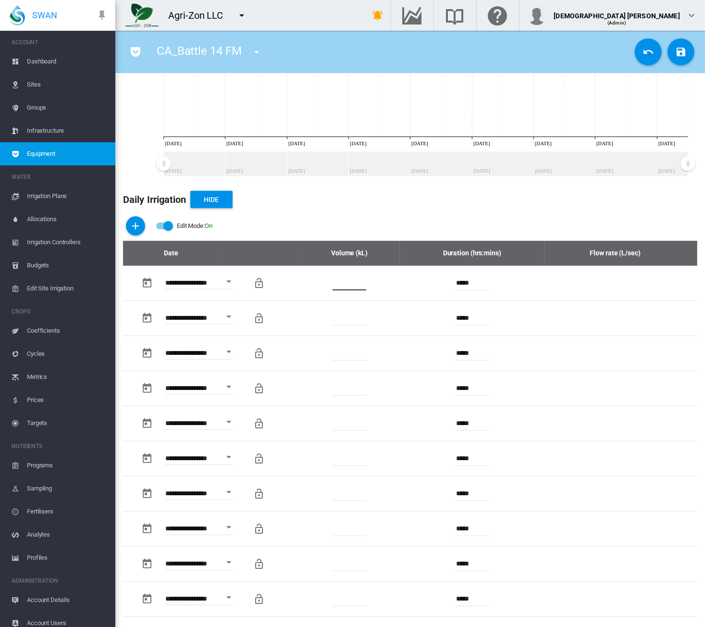
click at [167, 224] on div "Edit Mode:\a \a Off" at bounding box center [168, 226] width 10 height 10
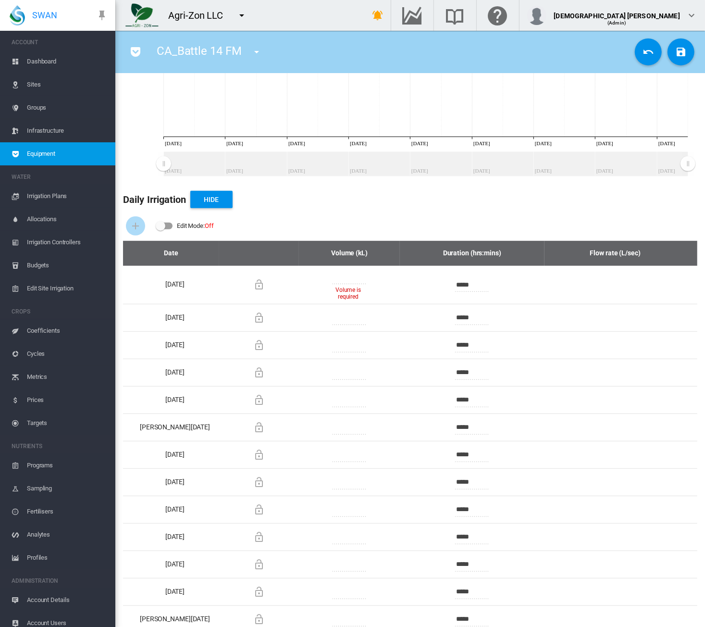
click at [164, 226] on div "Edit Mode:\a \a Off" at bounding box center [161, 226] width 10 height 10
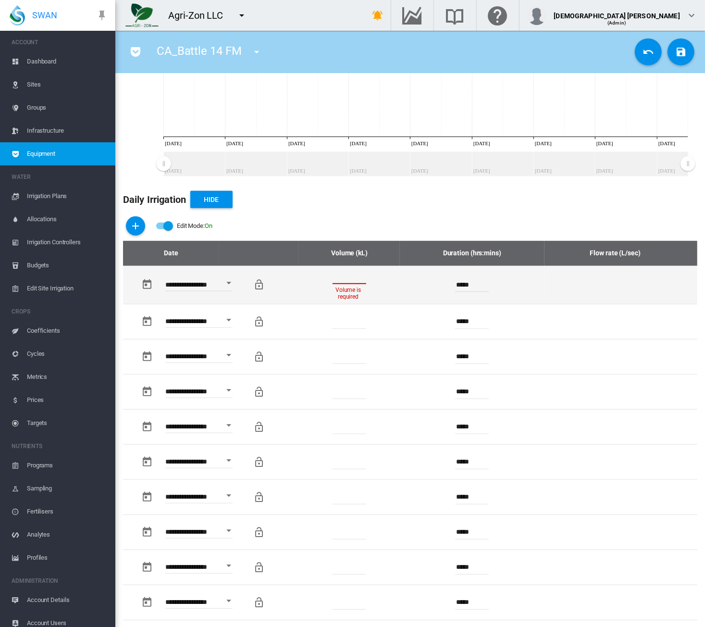
click at [339, 275] on input "number" at bounding box center [350, 277] width 34 height 14
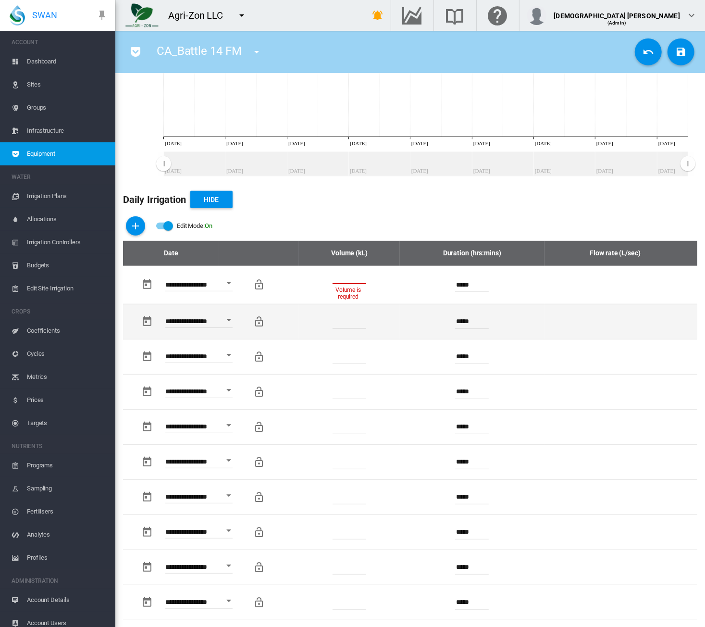
type input "*"
click at [347, 326] on td "Volume is required" at bounding box center [349, 321] width 101 height 35
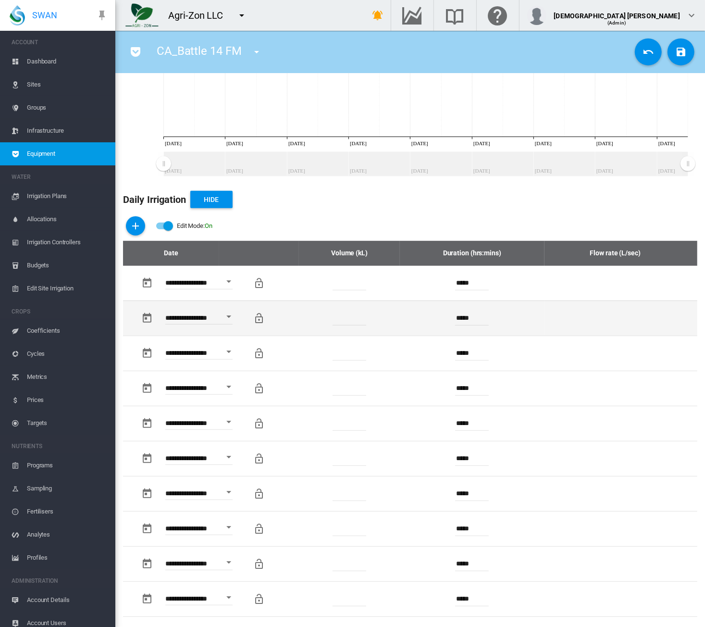
click at [351, 318] on input "number" at bounding box center [350, 318] width 34 height 14
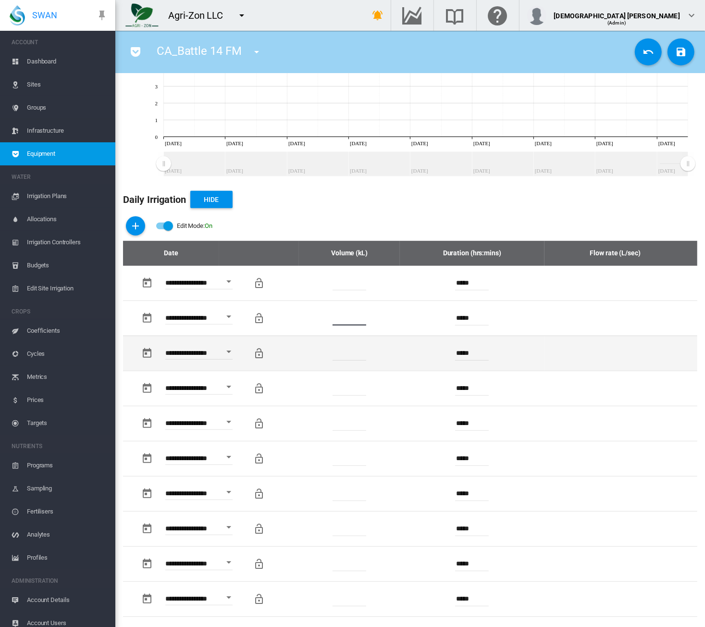
type input "*"
click at [348, 346] on input "number" at bounding box center [350, 353] width 34 height 14
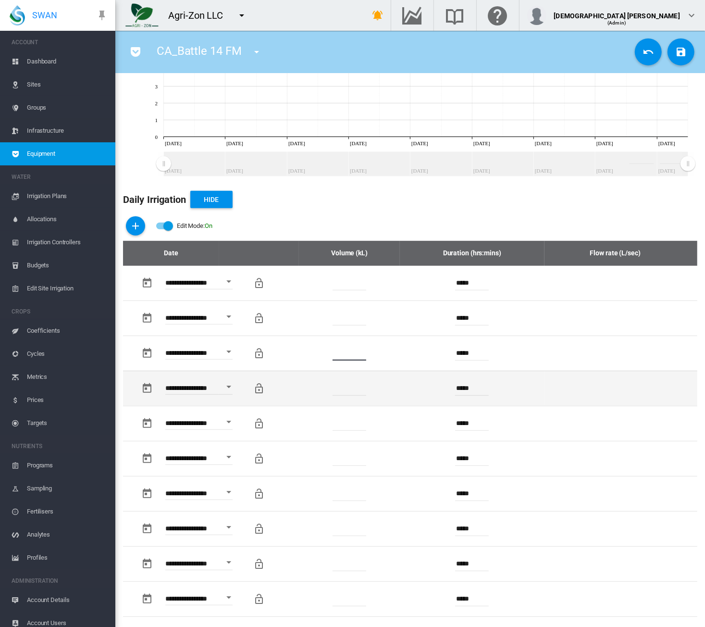
type input "*"
click at [350, 384] on input "number" at bounding box center [350, 388] width 34 height 14
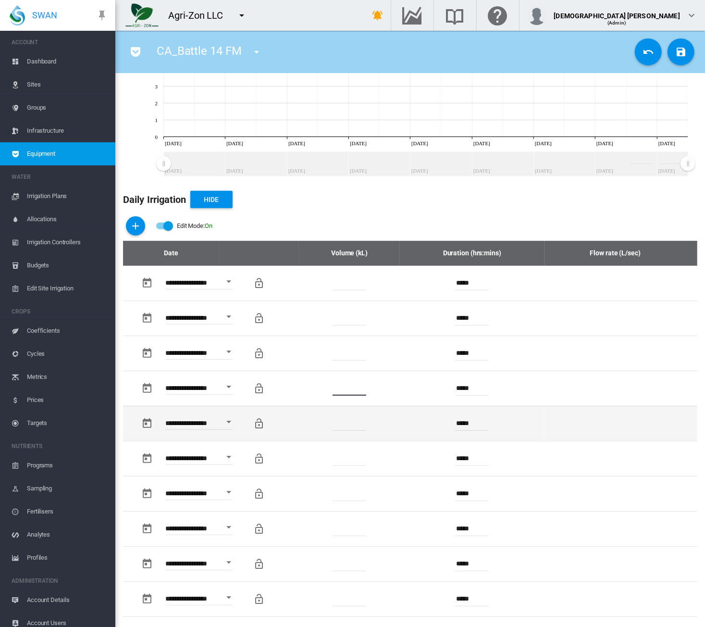
type input "*"
click at [348, 418] on input "number" at bounding box center [350, 423] width 34 height 14
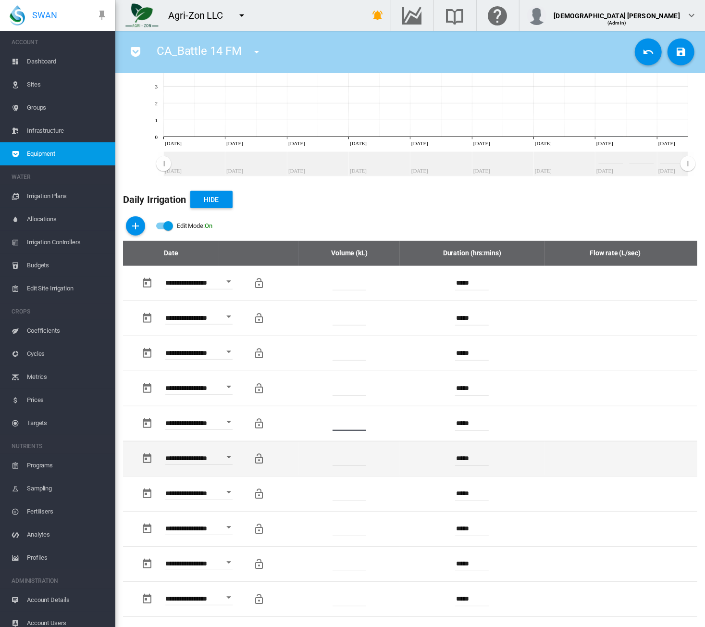
type input "*"
click at [346, 455] on input "number" at bounding box center [350, 458] width 34 height 14
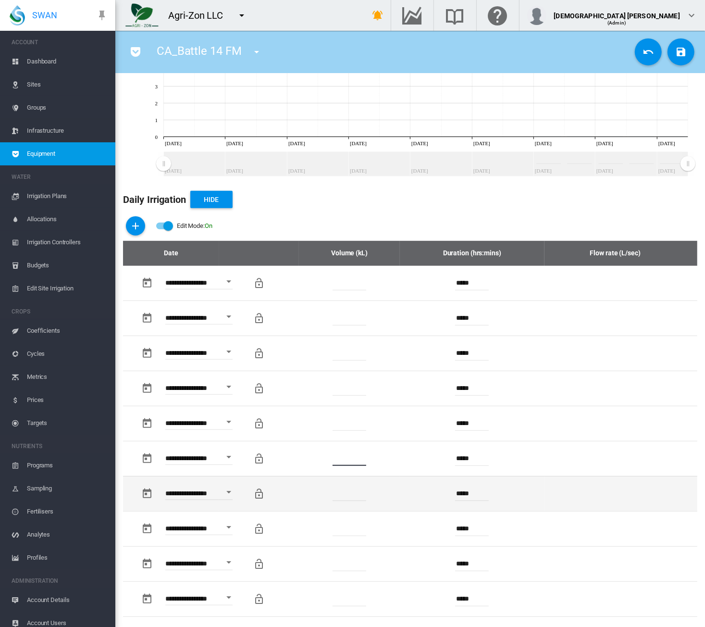
type input "*"
click at [348, 493] on input "number" at bounding box center [350, 493] width 34 height 14
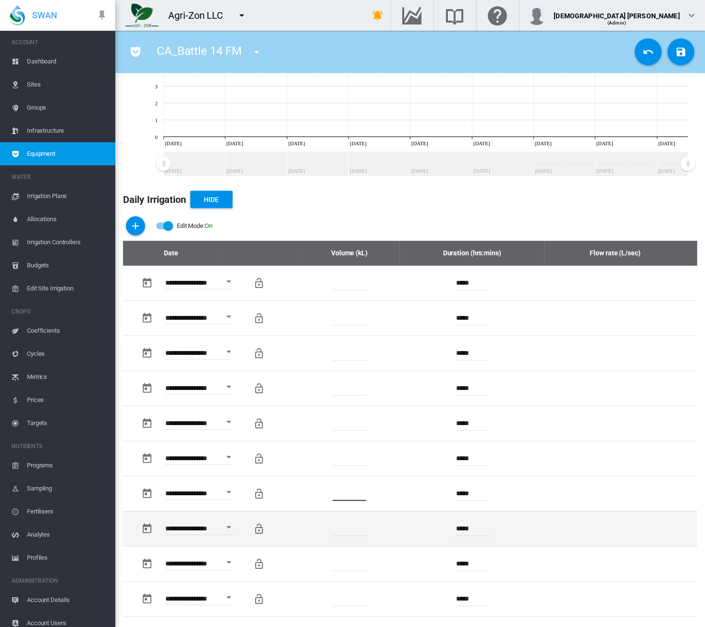
type input "*"
click at [342, 525] on input "number" at bounding box center [350, 529] width 34 height 14
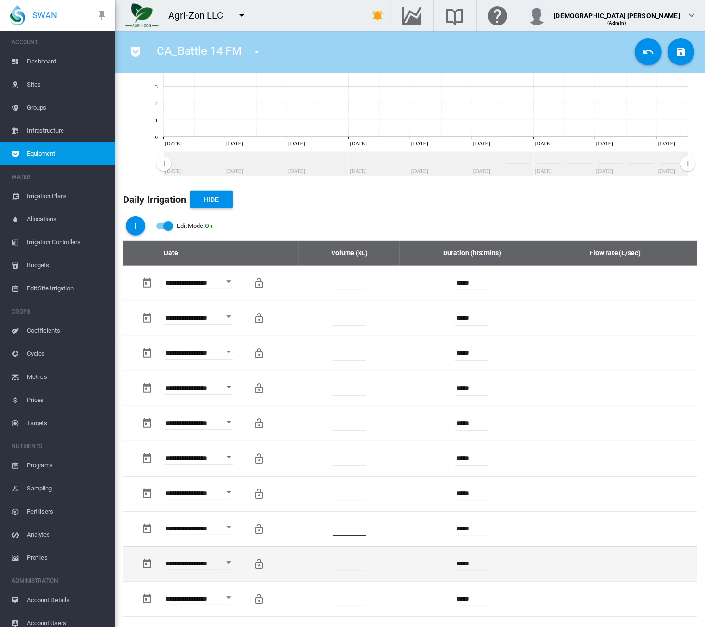
type input "*"
click at [342, 561] on input "number" at bounding box center [350, 564] width 34 height 14
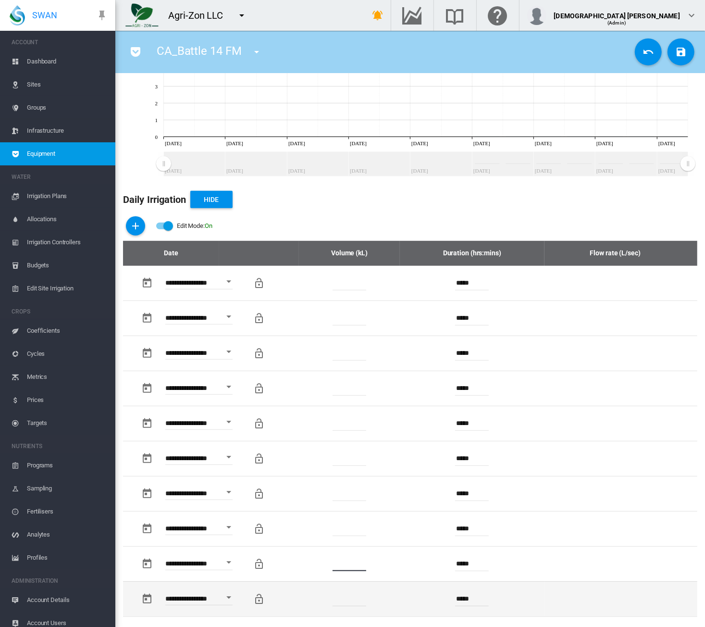
type input "*"
click at [345, 592] on input "number" at bounding box center [350, 599] width 34 height 14
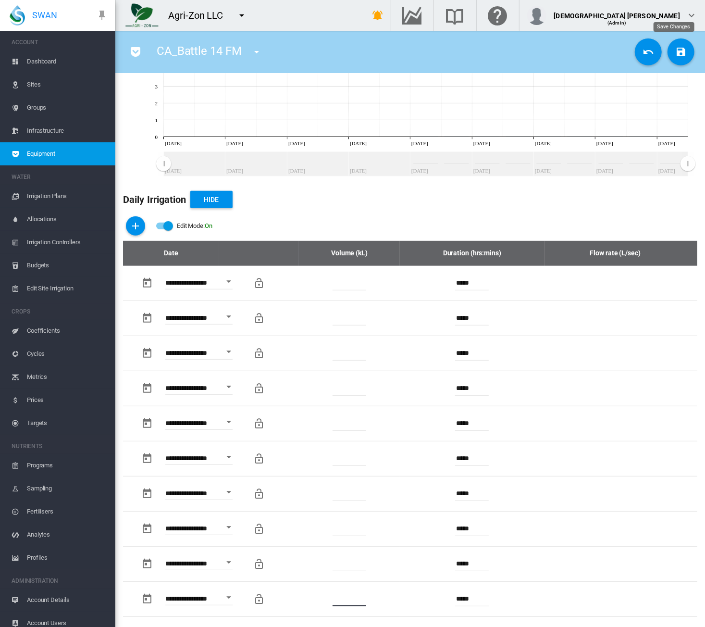
type input "*"
click at [588, 59] on button "Save Changes" at bounding box center [681, 51] width 27 height 27
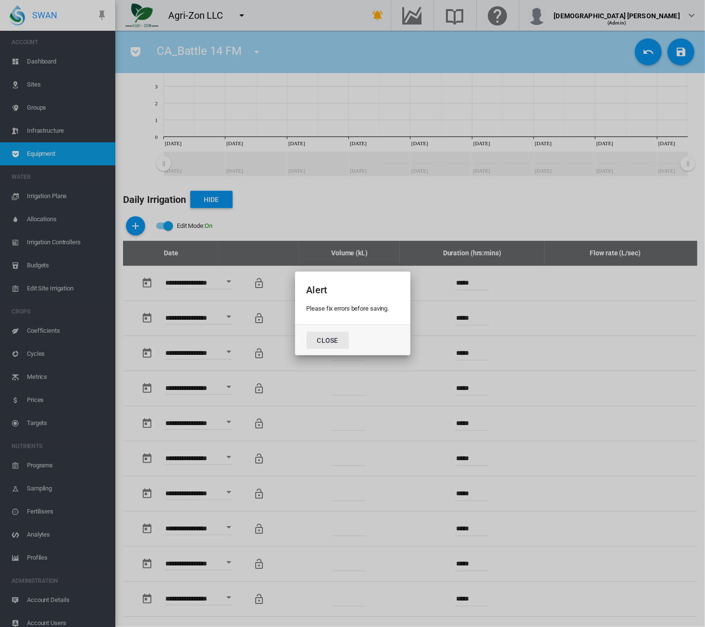
click at [333, 338] on button "Close" at bounding box center [328, 340] width 42 height 17
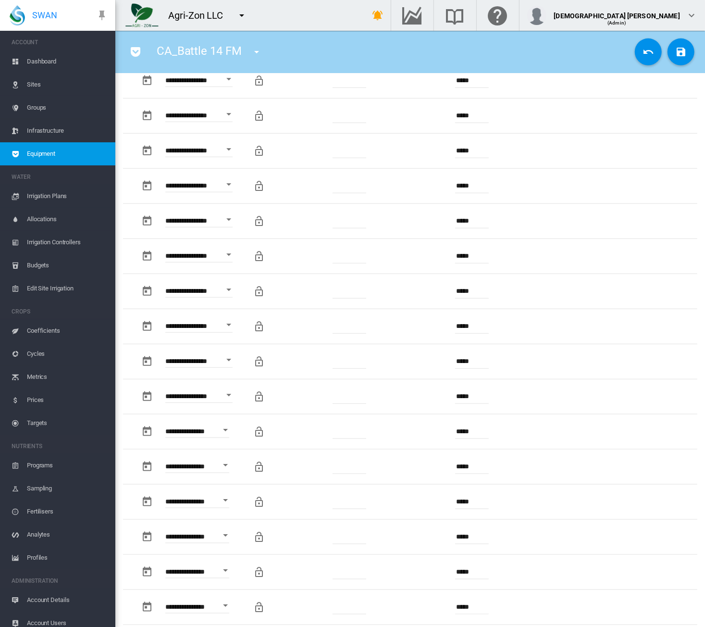
scroll to position [422, 0]
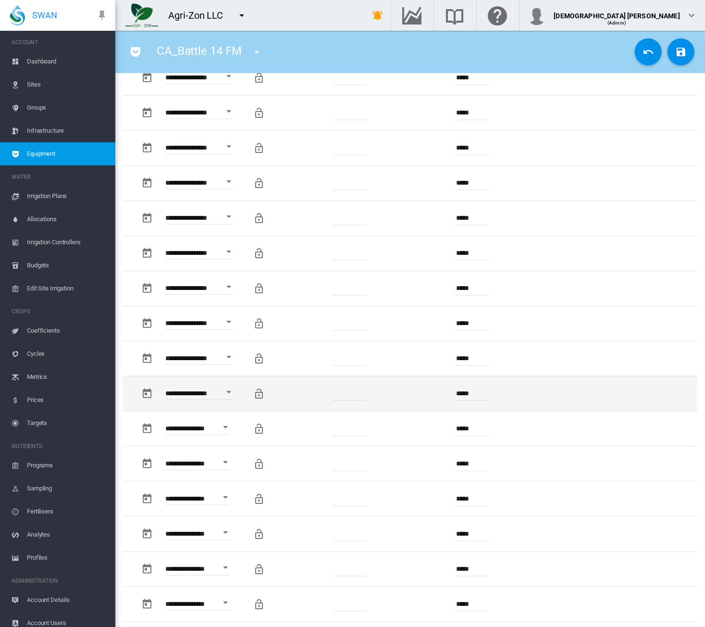
click at [348, 392] on input "number" at bounding box center [350, 393] width 34 height 14
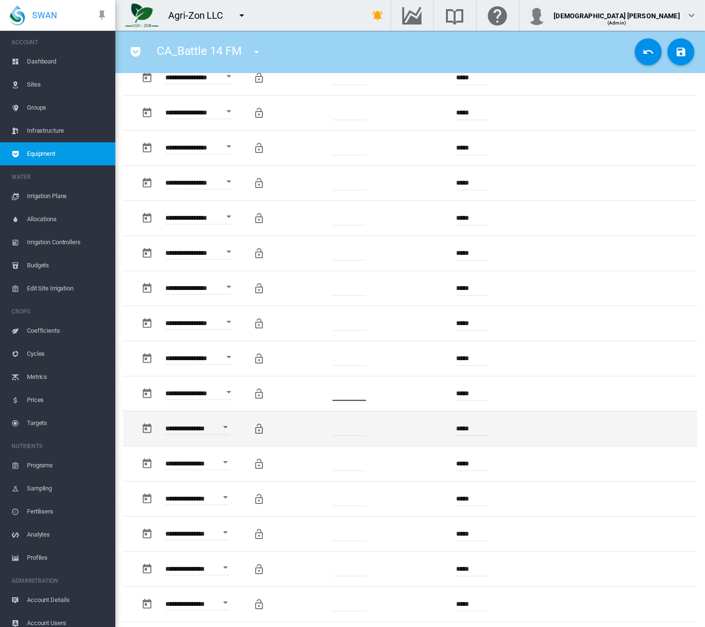
type input "*"
click at [350, 422] on input "number" at bounding box center [350, 429] width 34 height 14
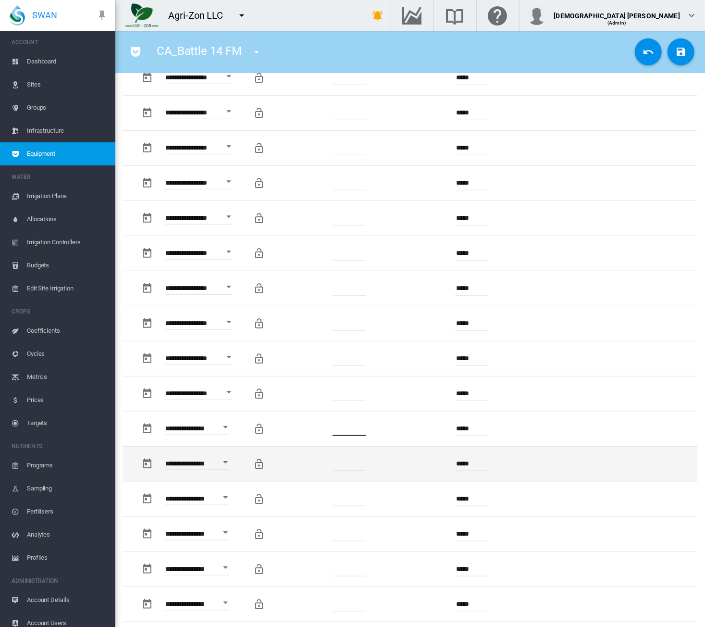
type input "*"
click at [340, 468] on input "number" at bounding box center [350, 464] width 34 height 14
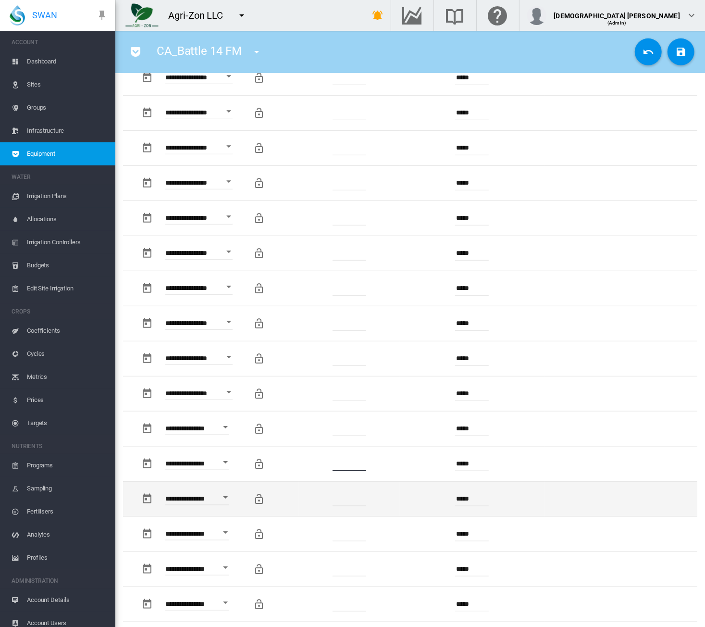
type input "*"
click at [341, 492] on input "number" at bounding box center [350, 499] width 34 height 14
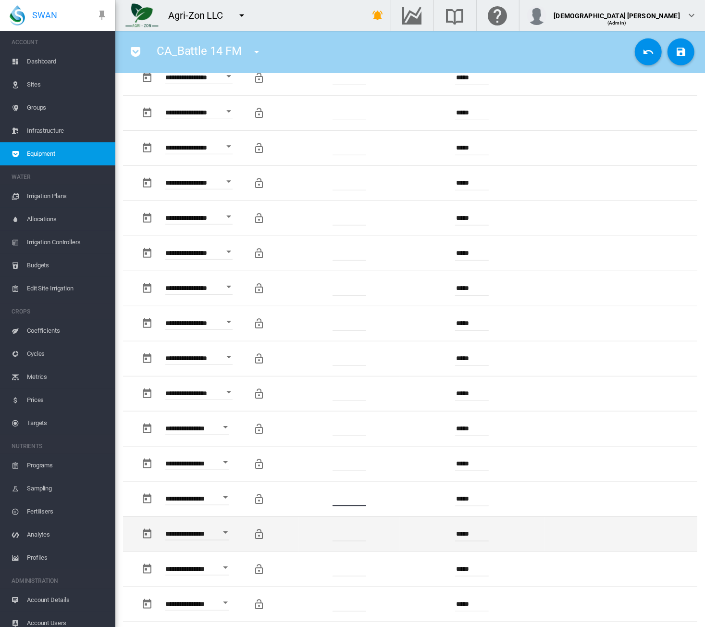
type input "*"
click at [342, 533] on input "number" at bounding box center [350, 534] width 34 height 14
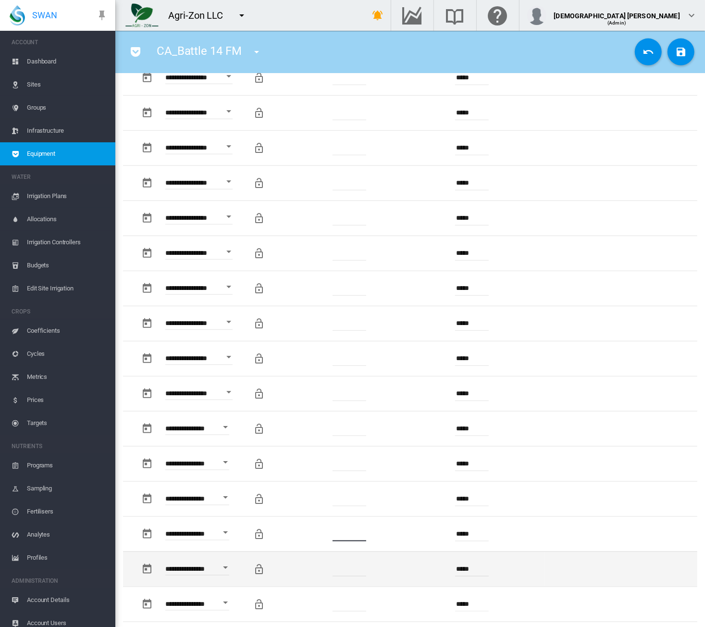
type input "*"
click at [343, 562] on input "number" at bounding box center [350, 569] width 34 height 14
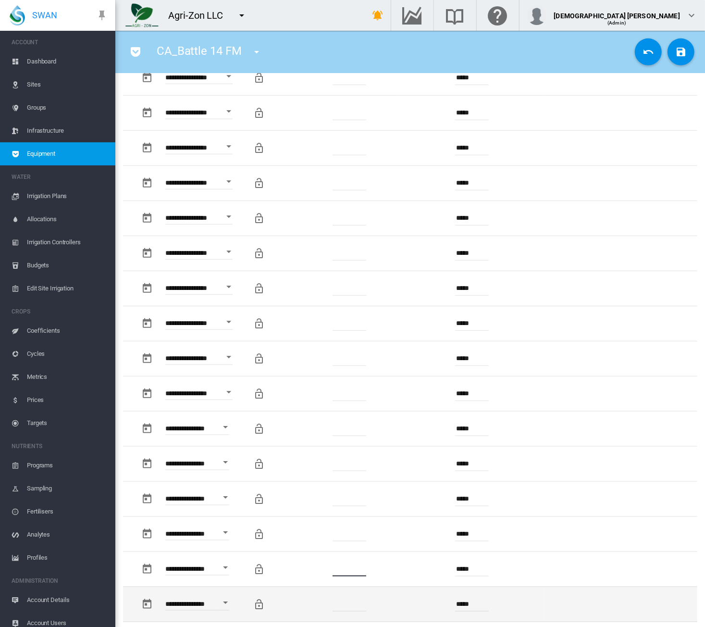
type input "*"
click at [341, 604] on input "number" at bounding box center [350, 604] width 34 height 14
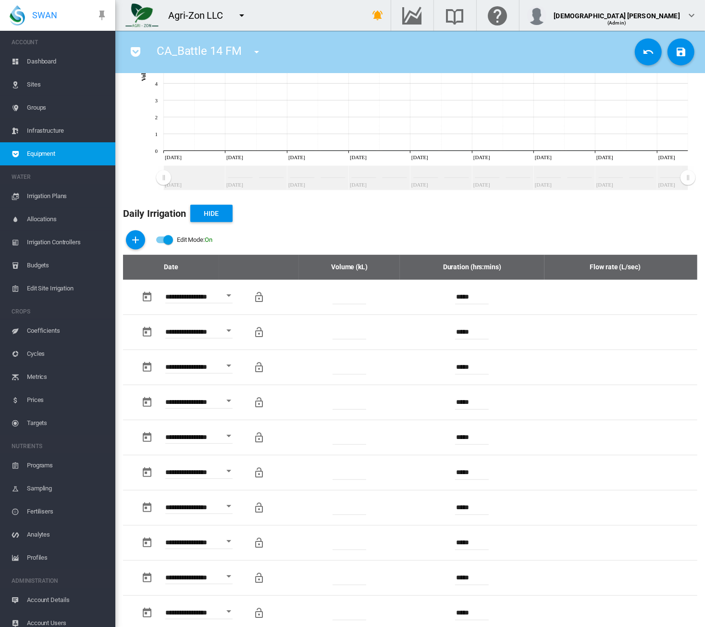
scroll to position [0, 0]
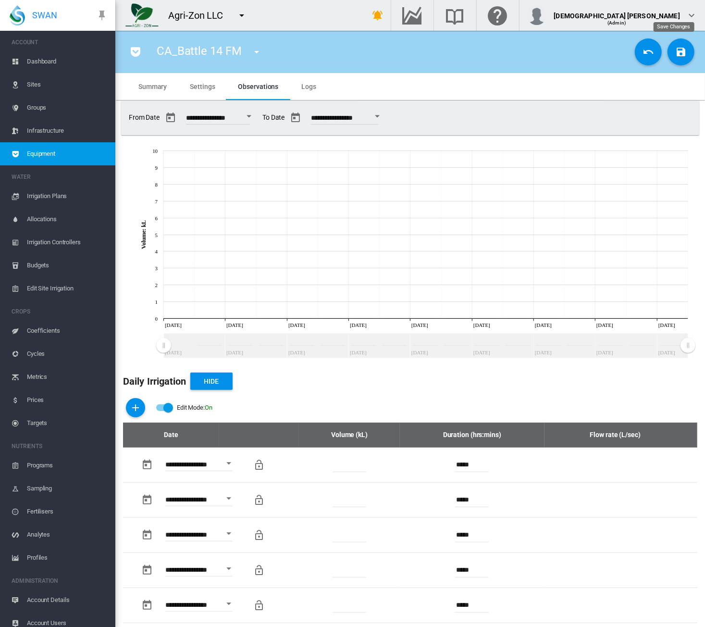
type input "*"
click at [588, 52] on md-icon "icon-content-save" at bounding box center [681, 52] width 12 height 12
click at [588, 56] on md-icon "icon-content-save" at bounding box center [681, 52] width 12 height 12
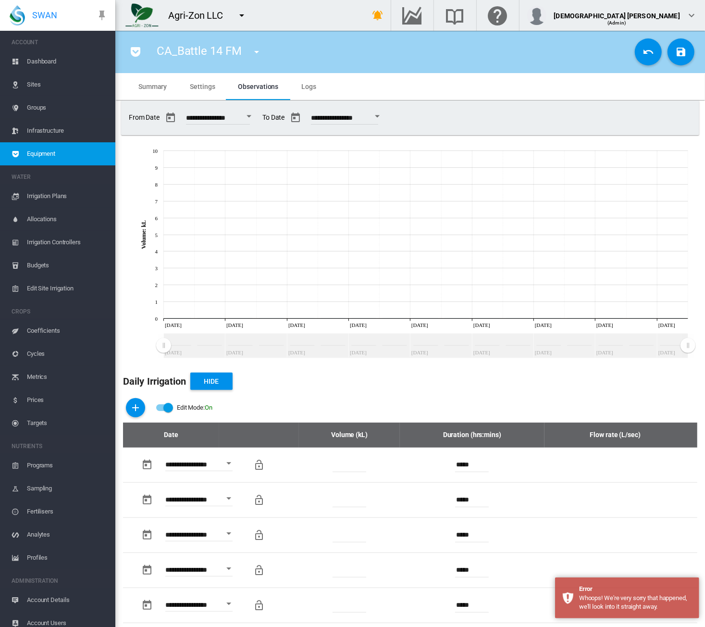
click at [167, 411] on div "Edit Mode:\a \a Off" at bounding box center [168, 408] width 10 height 10
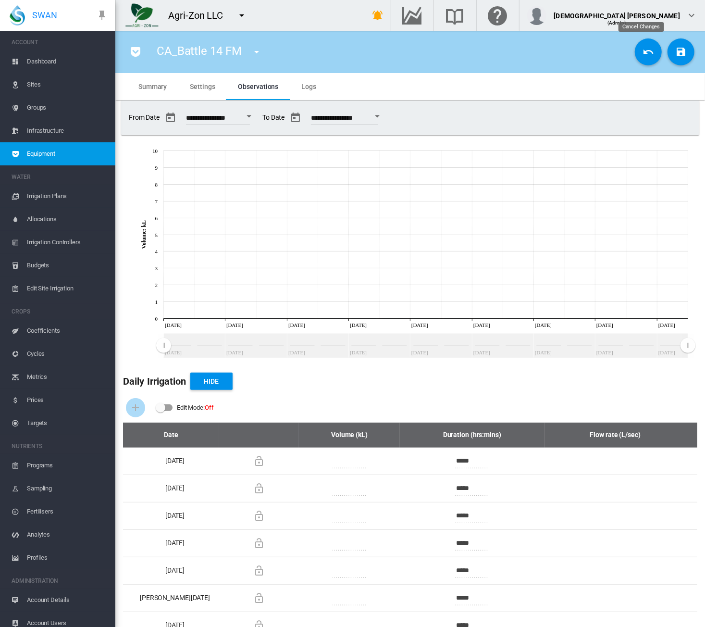
click at [588, 60] on button "Cancel Changes" at bounding box center [648, 51] width 27 height 27
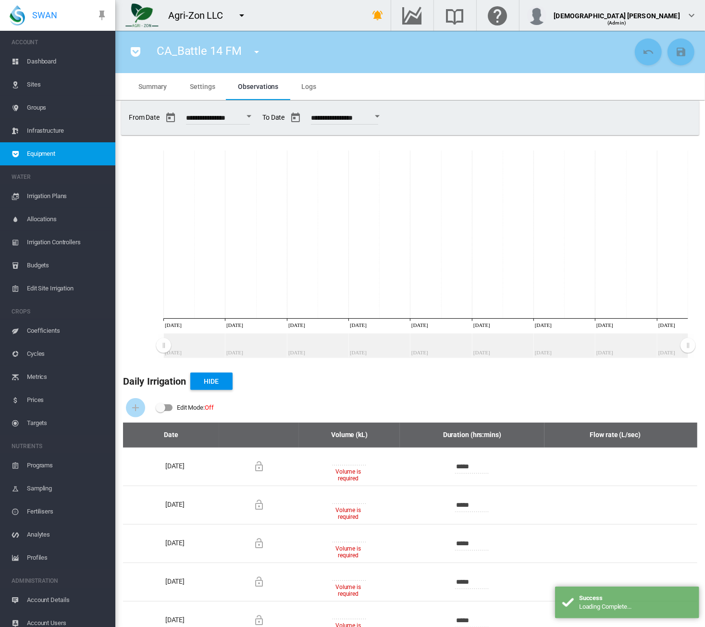
click at [143, 85] on span "Summary" at bounding box center [152, 87] width 28 height 8
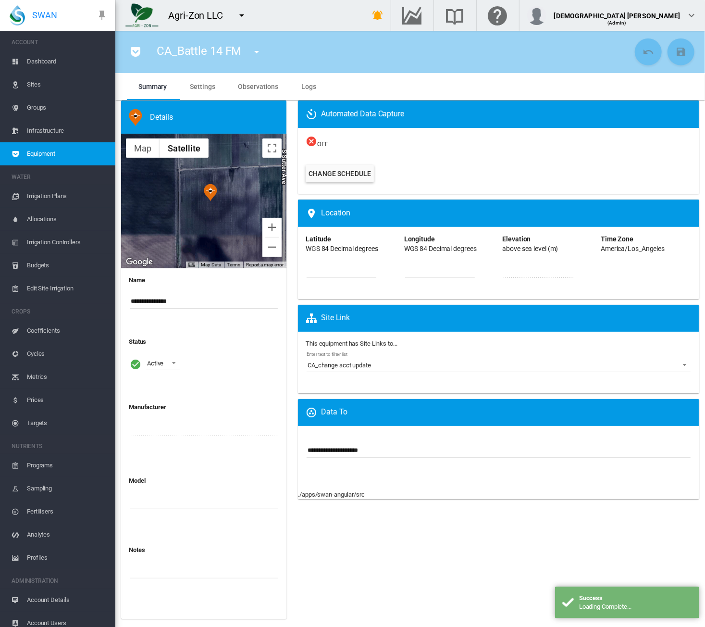
click at [62, 157] on span "Equipment" at bounding box center [67, 153] width 81 height 23
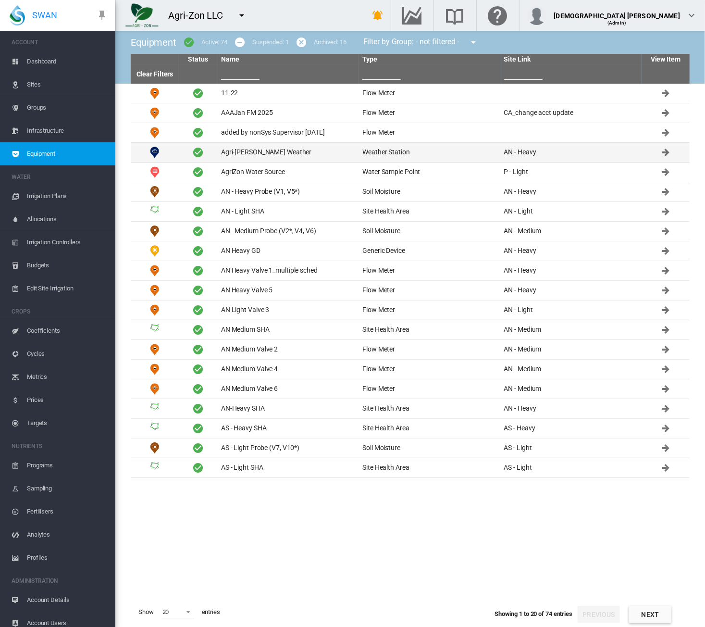
click at [244, 151] on td "Agri-[PERSON_NAME] Weather" at bounding box center [287, 152] width 141 height 19
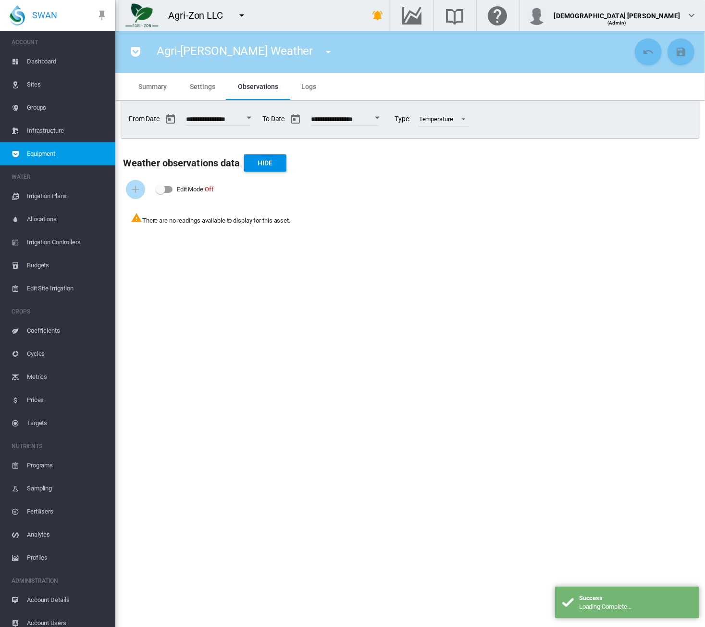
click at [128, 58] on div "Agri-Zon Davis Weather 11-22 (Flow Meter) AAAJan FM 2025 (Flow Meter) added by …" at bounding box center [377, 51] width 509 height 27
click at [141, 52] on md-icon "icon-pocket" at bounding box center [136, 52] width 12 height 12
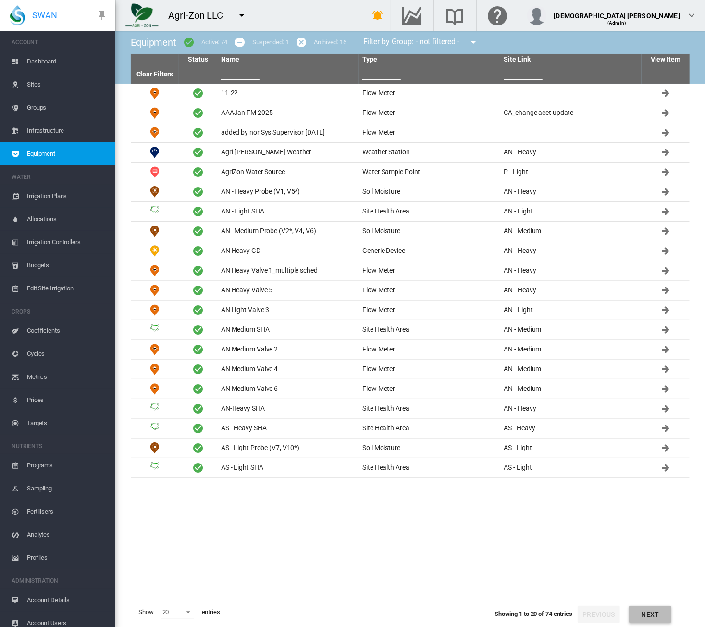
click at [667, 614] on button "Next" at bounding box center [650, 614] width 42 height 17
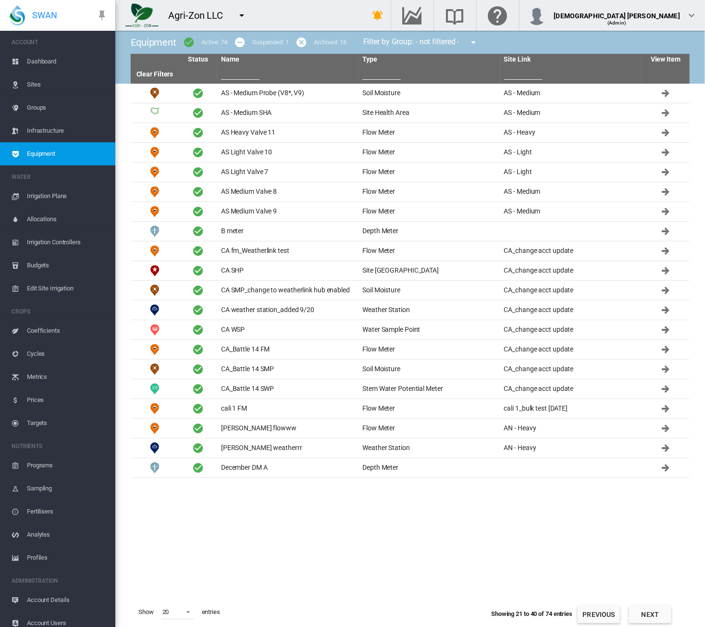
click at [667, 614] on button "Next" at bounding box center [650, 614] width 42 height 17
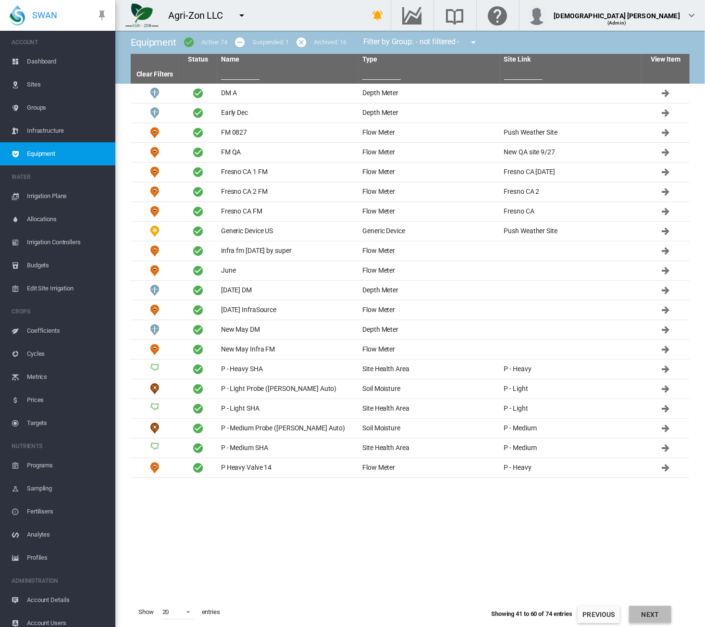
click at [670, 616] on button "Next" at bounding box center [650, 614] width 42 height 17
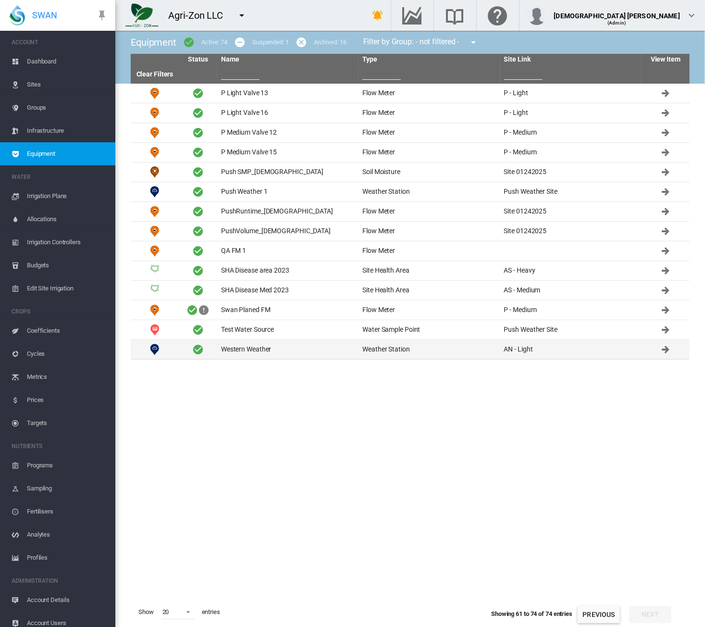
click at [324, 348] on td "Western Weather" at bounding box center [287, 349] width 141 height 19
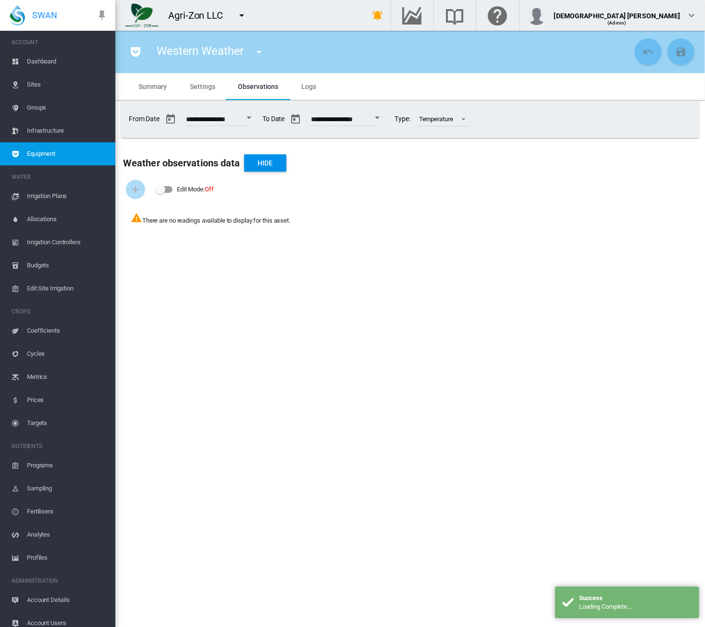
click at [211, 91] on md-tab-item "Settings" at bounding box center [202, 86] width 48 height 27
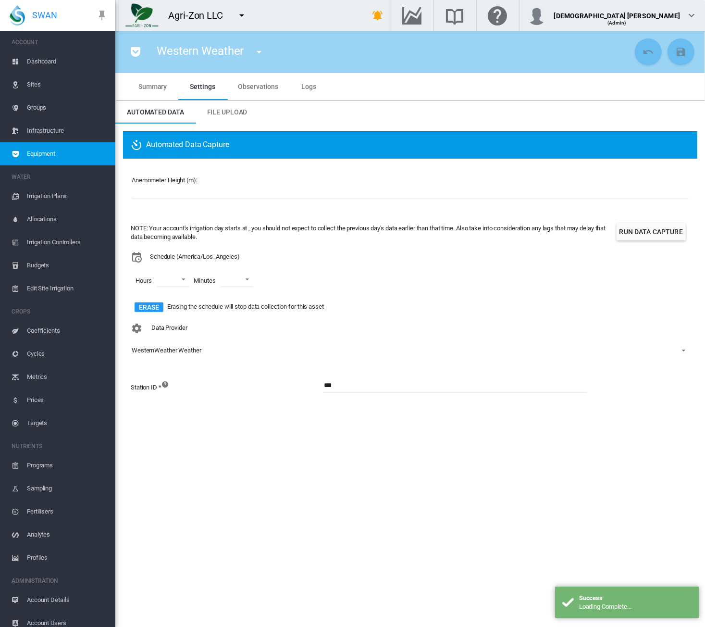
click at [150, 89] on span "Summary" at bounding box center [152, 87] width 28 height 8
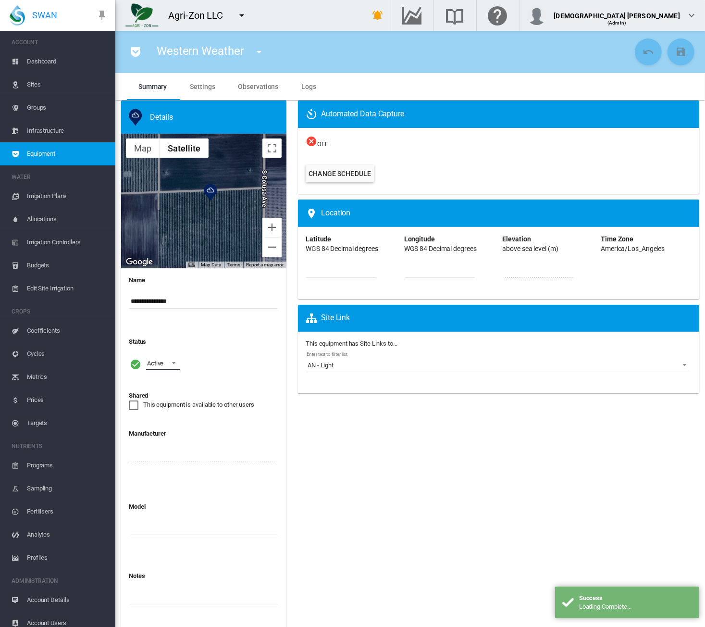
click at [169, 365] on span at bounding box center [171, 362] width 12 height 9
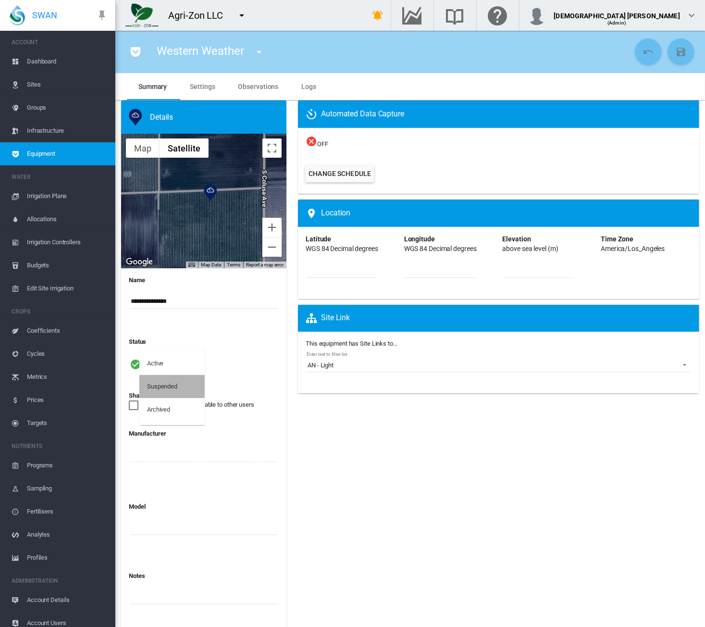
click at [161, 384] on div "Suspended" at bounding box center [162, 386] width 30 height 9
click at [675, 50] on md-icon "icon-content-save" at bounding box center [681, 52] width 12 height 12
click at [199, 86] on span "Settings" at bounding box center [202, 87] width 25 height 8
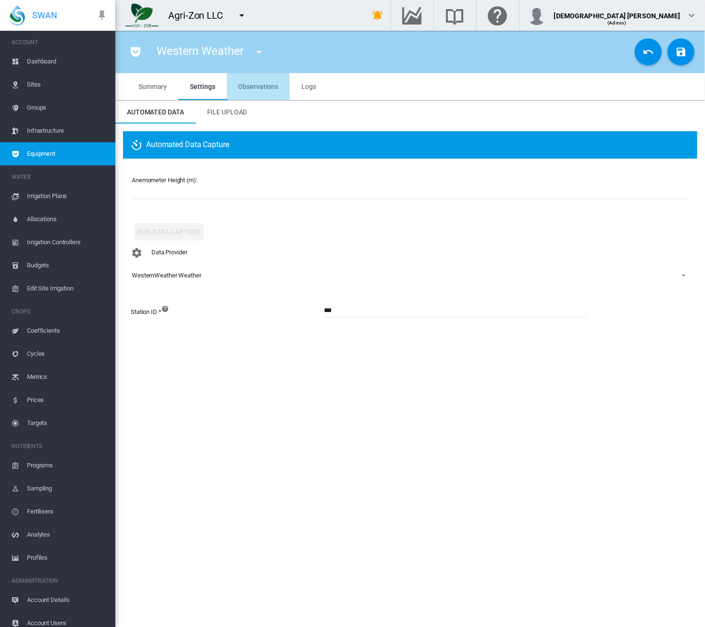
click at [238, 87] on span "Observations" at bounding box center [258, 87] width 40 height 8
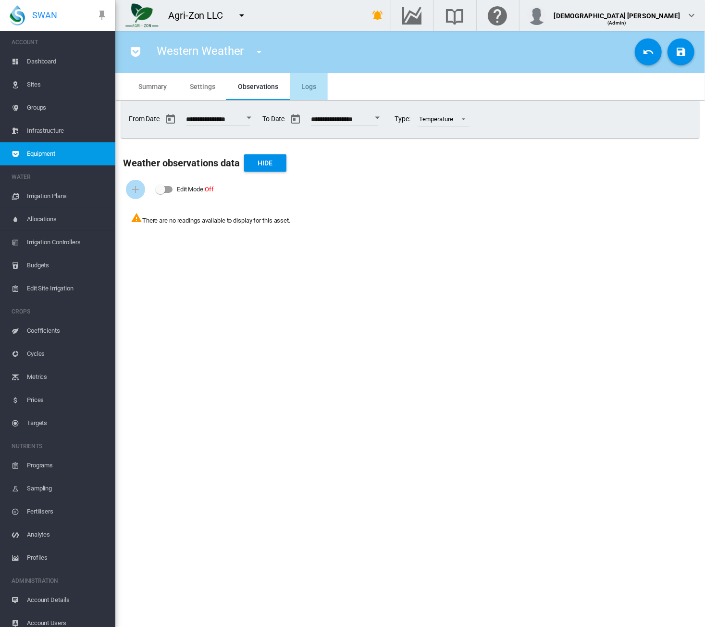
click at [311, 88] on span "Logs" at bounding box center [308, 87] width 15 height 8
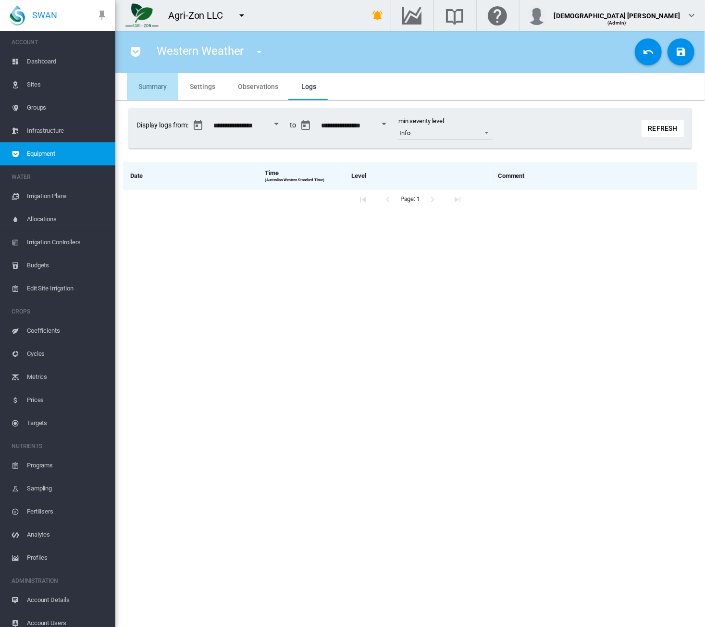
click at [151, 83] on span "Summary" at bounding box center [152, 87] width 28 height 8
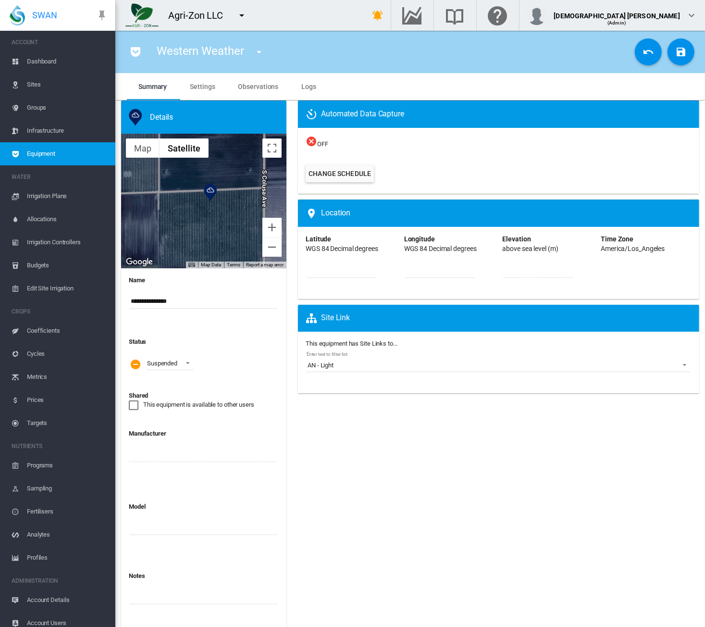
click at [72, 155] on span "Equipment" at bounding box center [67, 153] width 81 height 23
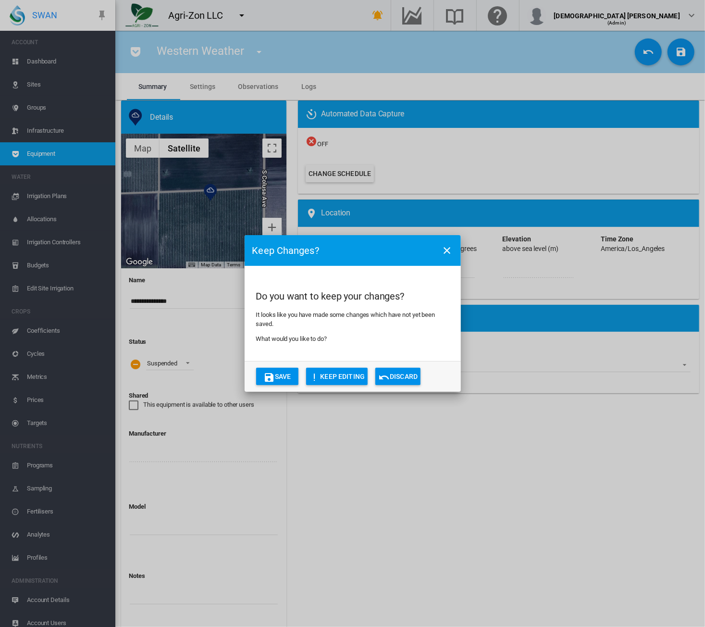
click at [400, 375] on button "Discard" at bounding box center [397, 376] width 45 height 17
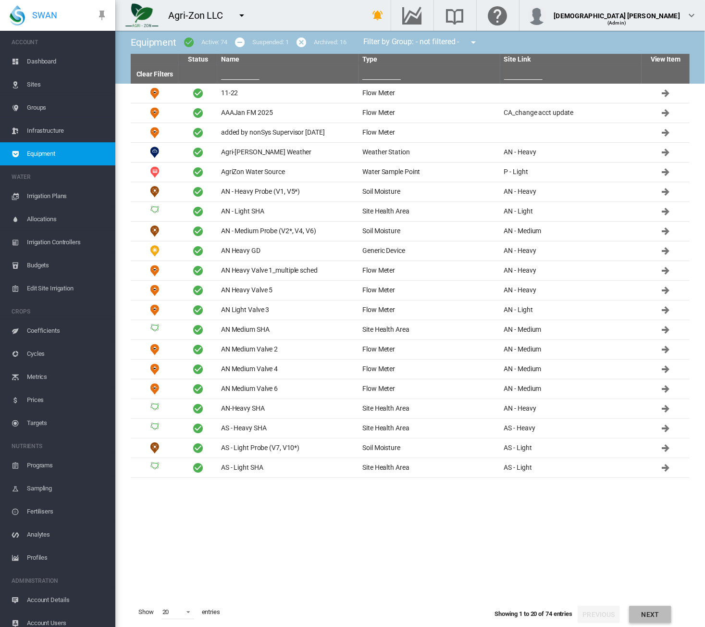
click at [647, 614] on button "Next" at bounding box center [650, 614] width 42 height 17
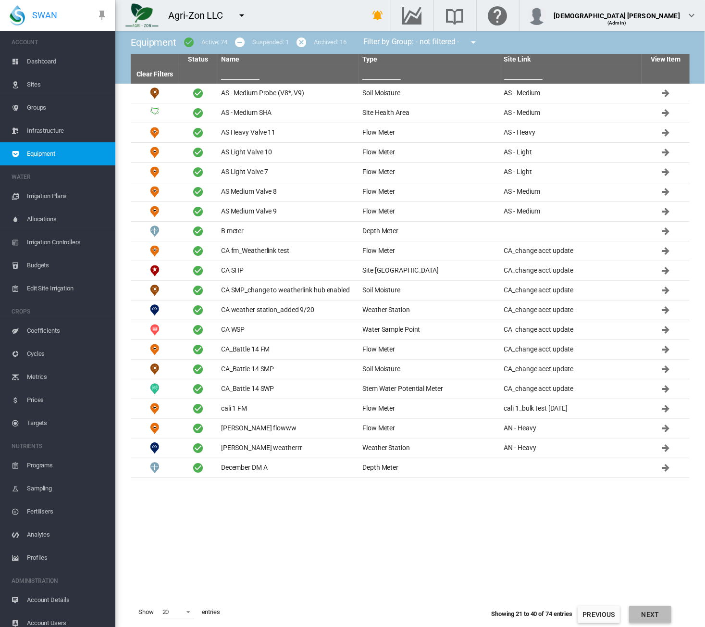
click at [648, 614] on button "Next" at bounding box center [650, 614] width 42 height 17
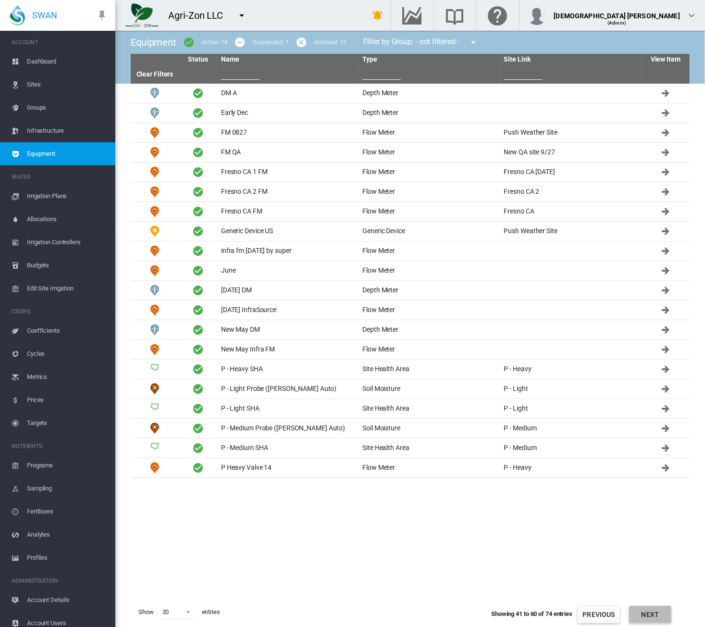
click at [648, 614] on button "Next" at bounding box center [650, 614] width 42 height 17
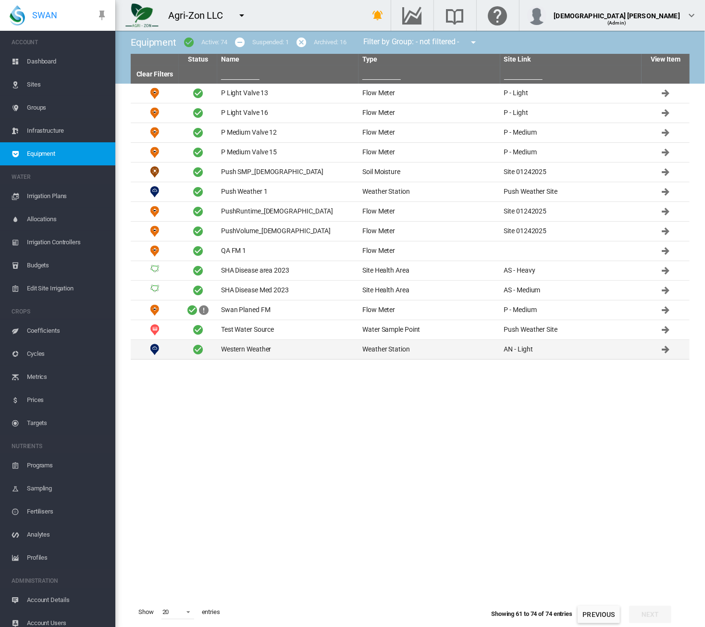
click at [268, 349] on td "Western Weather" at bounding box center [287, 349] width 141 height 19
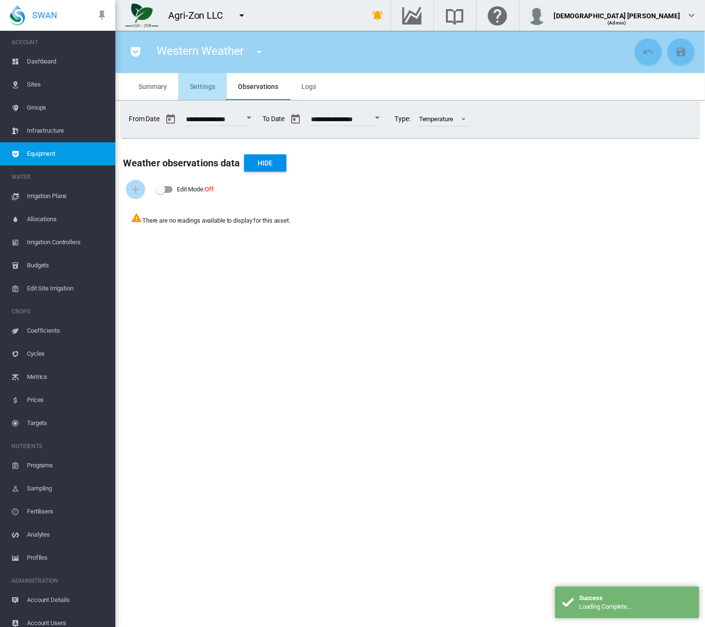
click at [215, 88] on md-tab-item "Settings" at bounding box center [202, 86] width 48 height 27
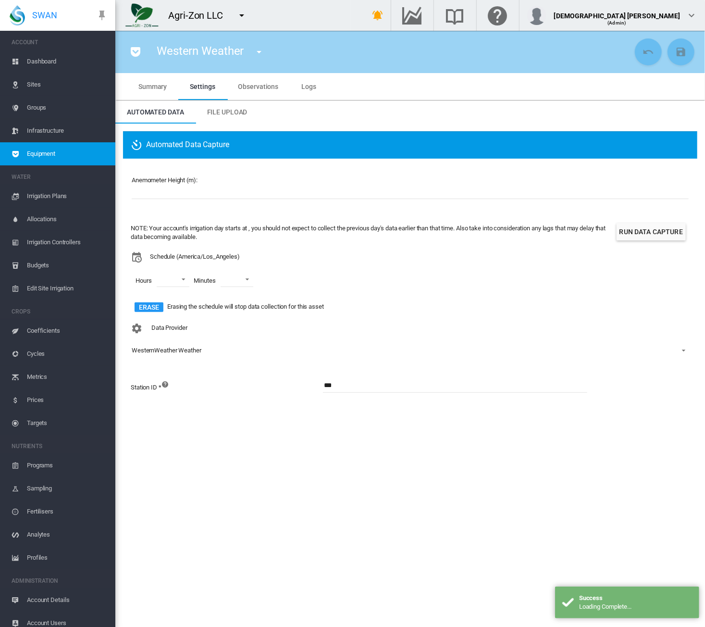
click at [161, 85] on span "Summary" at bounding box center [152, 87] width 28 height 8
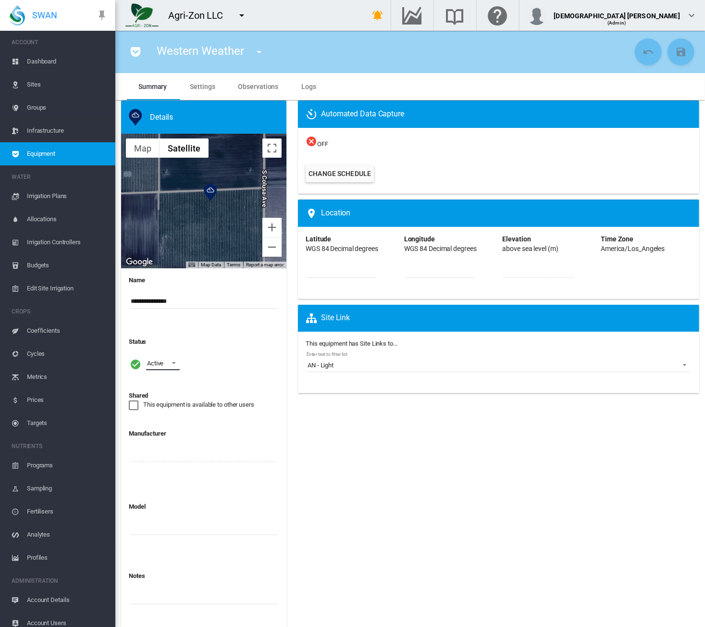
click at [162, 367] on div "Active" at bounding box center [155, 363] width 16 height 7
click at [162, 386] on div "Suspended" at bounding box center [162, 386] width 30 height 9
click at [677, 51] on md-icon "icon-content-save" at bounding box center [681, 52] width 12 height 12
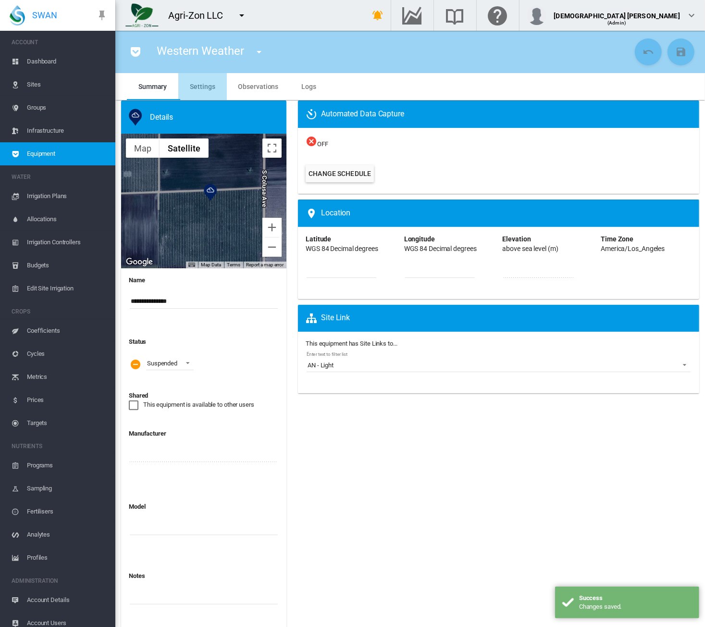
click at [210, 85] on span "Settings" at bounding box center [202, 87] width 25 height 8
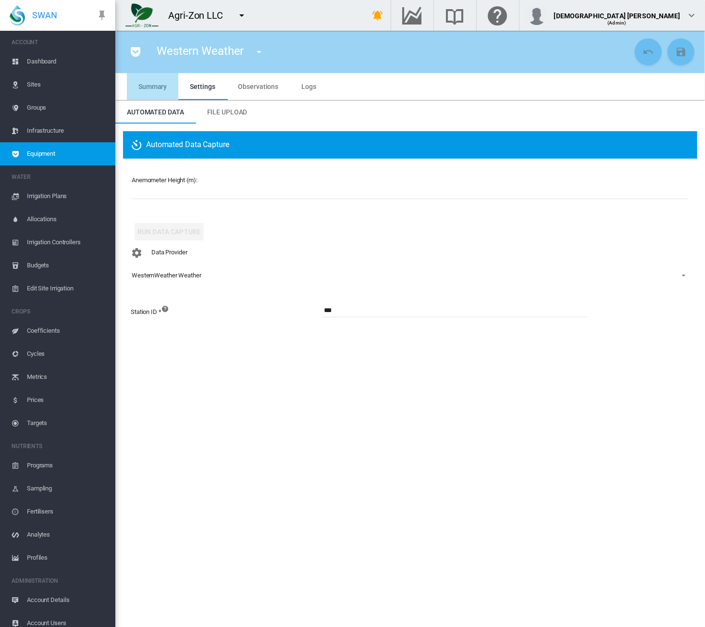
click at [146, 78] on md-tab-item "Summary" at bounding box center [152, 86] width 51 height 27
